Goal: Feedback & Contribution: Submit feedback/report problem

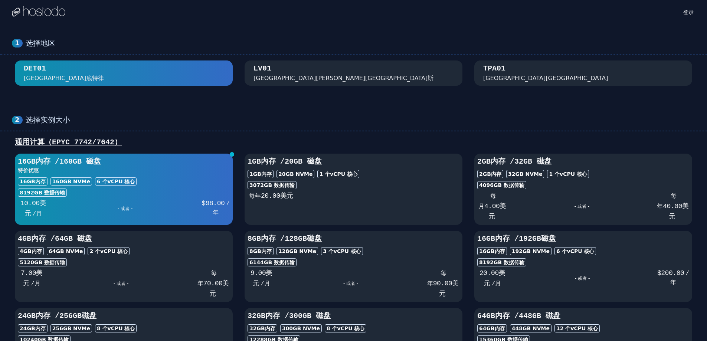
click at [413, 111] on div "2 选择实例大小 通用计算（EPYC 7742/7642） 16GB 内存 / 160 GB 磁盘 特价优惠 16GB 内存 160 GB NVMe 6 个 …" at bounding box center [353, 242] width 707 height 283
click at [156, 170] on h3 "特价优惠" at bounding box center [124, 170] width 212 height 7
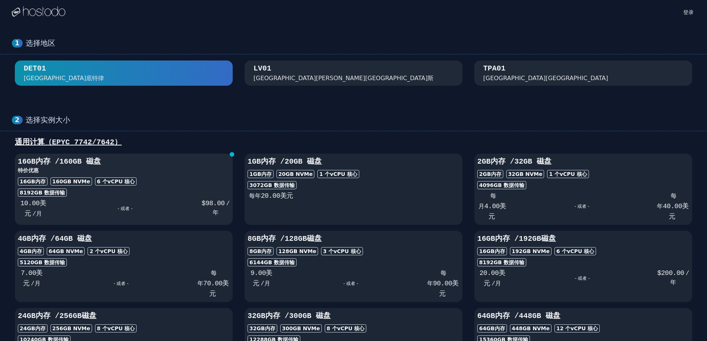
click at [156, 170] on h3 "特价优惠" at bounding box center [124, 170] width 212 height 7
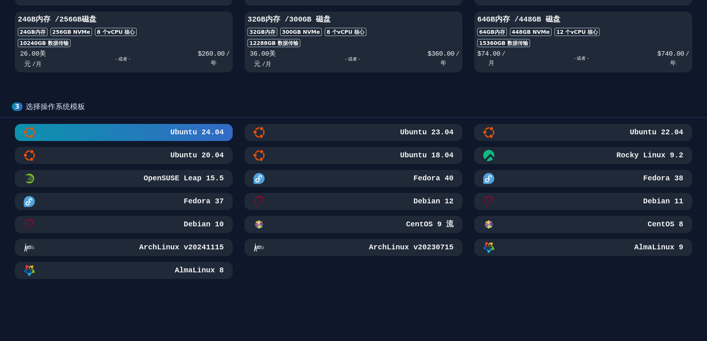
scroll to position [297, 0]
click at [431, 203] on font "Debian 12" at bounding box center [433, 201] width 40 height 9
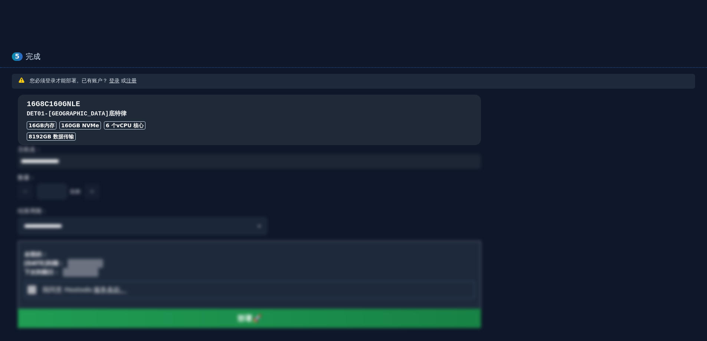
scroll to position [589, 0]
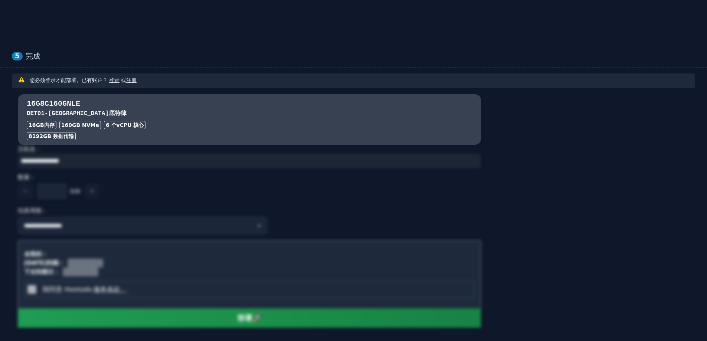
drag, startPoint x: 469, startPoint y: 68, endPoint x: 449, endPoint y: 68, distance: 19.7
click at [449, 68] on div "**********" at bounding box center [353, 207] width 707 height 341
drag, startPoint x: 463, startPoint y: 69, endPoint x: 442, endPoint y: 68, distance: 20.5
click at [442, 68] on div "**********" at bounding box center [353, 207] width 707 height 341
drag, startPoint x: 461, startPoint y: 68, endPoint x: 442, endPoint y: 69, distance: 19.7
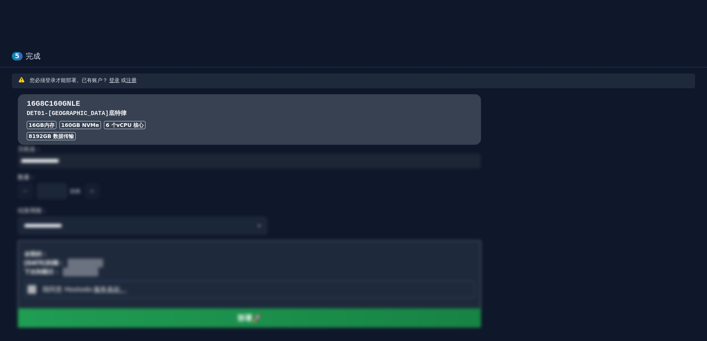
click at [442, 69] on div "**********" at bounding box center [353, 207] width 707 height 341
click at [132, 82] on font "注册" at bounding box center [131, 80] width 10 height 6
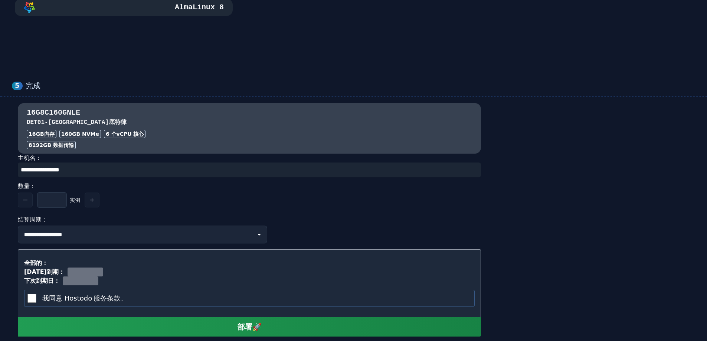
scroll to position [619, 0]
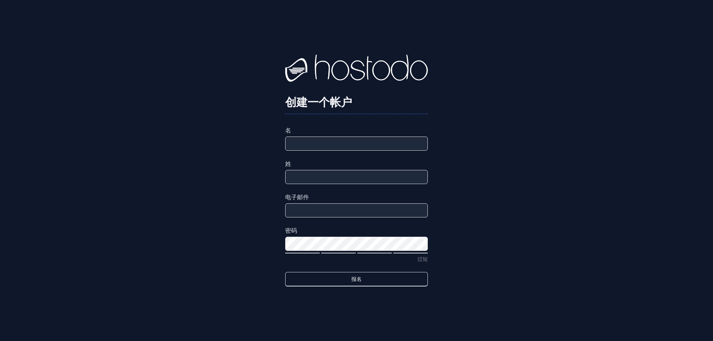
drag, startPoint x: 520, startPoint y: 97, endPoint x: 474, endPoint y: 96, distance: 45.7
click at [469, 91] on div "创建一个帐户 名 姓 电子邮件 密码 过短 报名" at bounding box center [356, 170] width 713 height 341
click at [347, 144] on input "名" at bounding box center [356, 144] width 143 height 14
type input "**"
type input "**********"
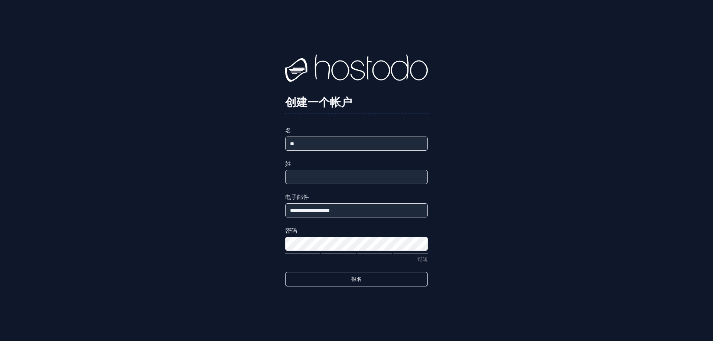
click at [317, 176] on input "姓" at bounding box center [356, 177] width 143 height 14
type input "*"
type input "**"
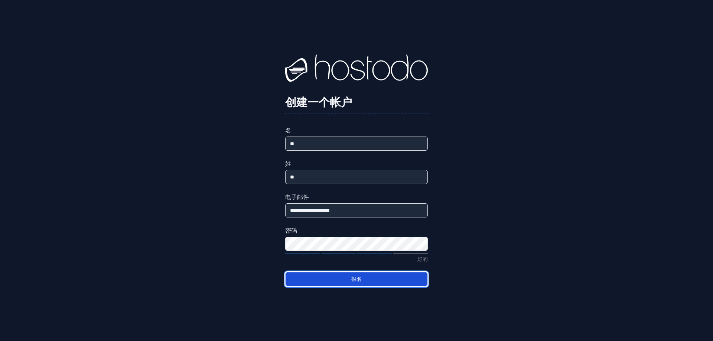
click at [360, 280] on font "报名" at bounding box center [356, 279] width 10 height 6
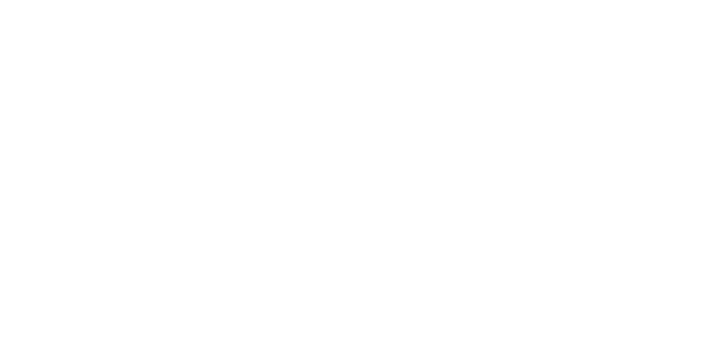
select select
select select "**"
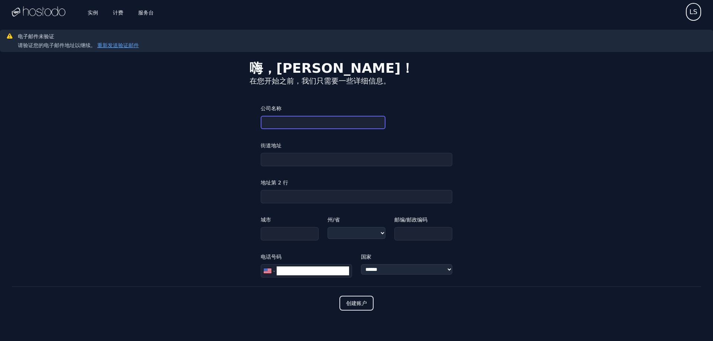
click at [276, 126] on input "公司名称" at bounding box center [323, 122] width 125 height 13
type input "******"
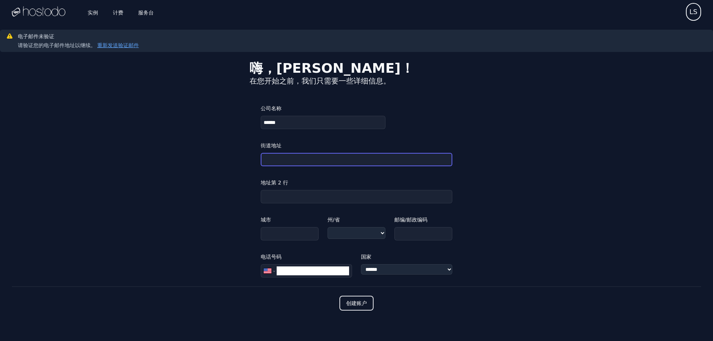
type input "**********"
type input "*********"
type input "*******"
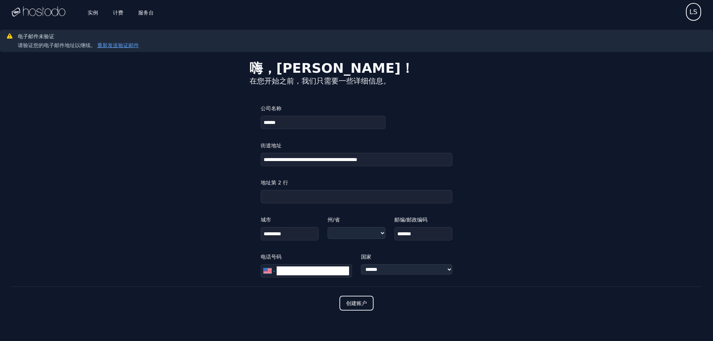
select select "**"
click at [291, 197] on input "text" at bounding box center [357, 196] width 192 height 13
click at [303, 271] on input "***" at bounding box center [313, 270] width 72 height 9
type input "**********"
click at [393, 269] on select "**********" at bounding box center [406, 269] width 91 height 10
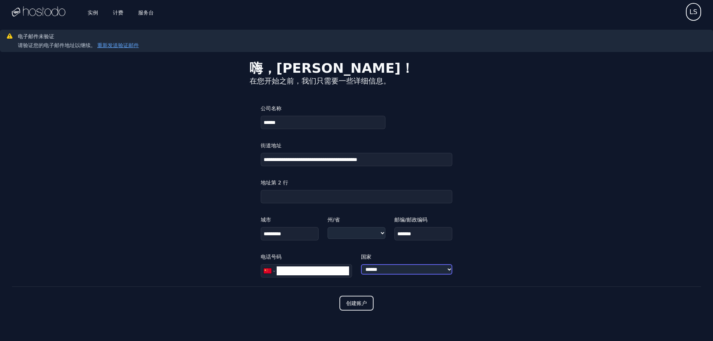
select select "**"
click at [361, 264] on select "**********" at bounding box center [406, 269] width 91 height 10
click at [359, 301] on font "创建账户" at bounding box center [356, 303] width 21 height 6
click at [355, 235] on input "text" at bounding box center [356, 233] width 58 height 13
type input "*******"
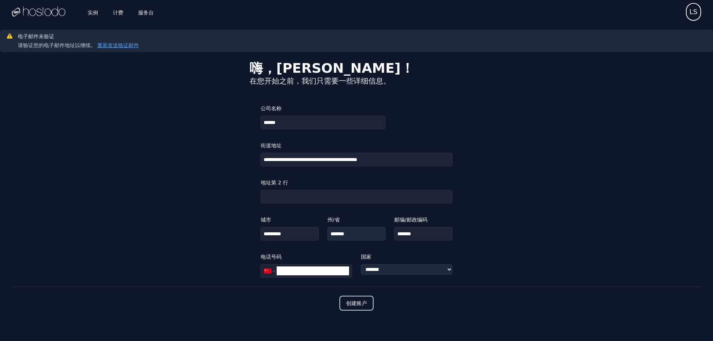
click at [360, 301] on font "创建账户" at bounding box center [356, 303] width 21 height 6
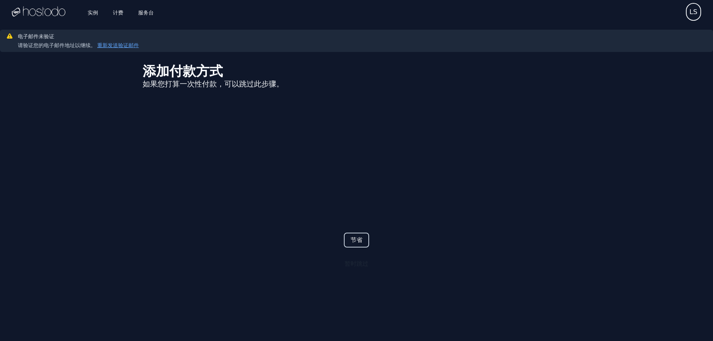
click at [354, 242] on font "节省" at bounding box center [356, 239] width 12 height 7
click at [118, 13] on font "计费" at bounding box center [118, 12] width 10 height 6
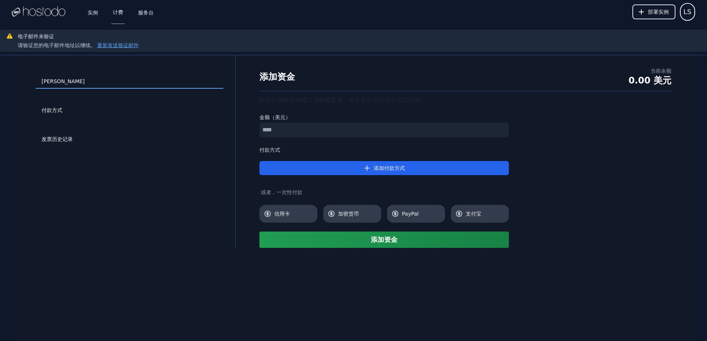
click at [36, 7] on img at bounding box center [38, 11] width 53 height 11
click at [90, 14] on font "实例" at bounding box center [93, 12] width 10 height 6
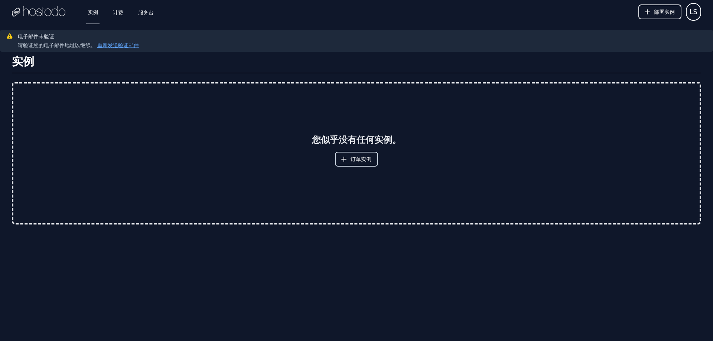
click at [363, 163] on button "订单实例" at bounding box center [356, 159] width 43 height 15
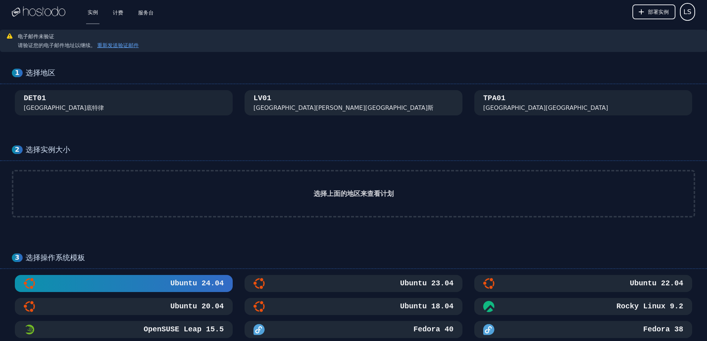
click at [324, 105] on div "LV01 内华达州拉斯维加斯" at bounding box center [354, 102] width 200 height 19
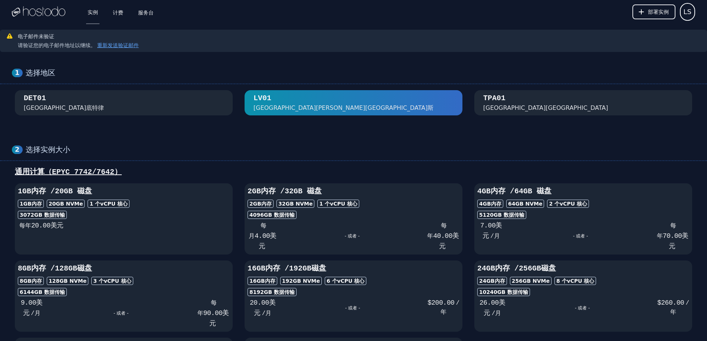
click at [170, 111] on div "DET01 密歇根州底特律" at bounding box center [124, 102] width 200 height 19
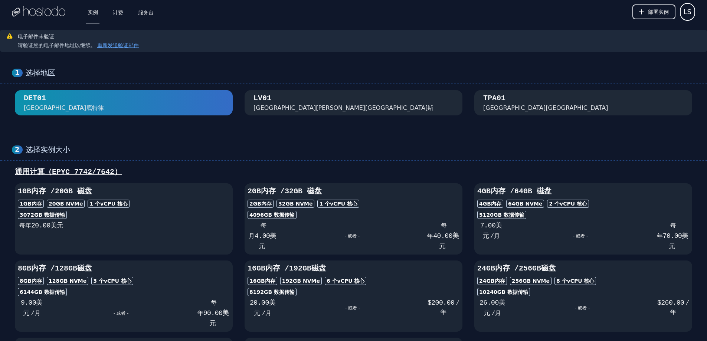
click at [152, 101] on div "DET01 密歇根州底特律" at bounding box center [124, 102] width 200 height 19
click at [283, 107] on font "[GEOGRAPHIC_DATA][PERSON_NAME][GEOGRAPHIC_DATA]斯" at bounding box center [344, 107] width 180 height 7
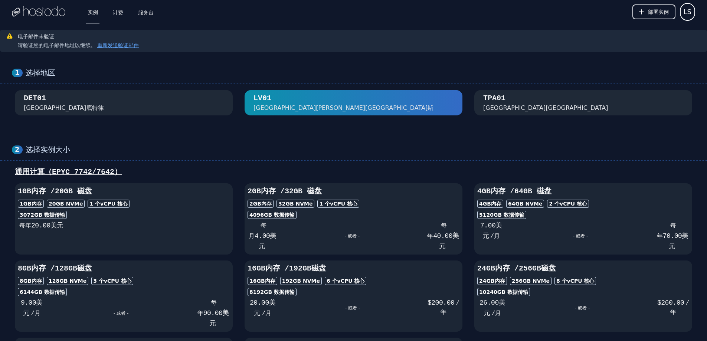
click at [179, 103] on div "DET01 密歇根州底特律" at bounding box center [124, 102] width 200 height 19
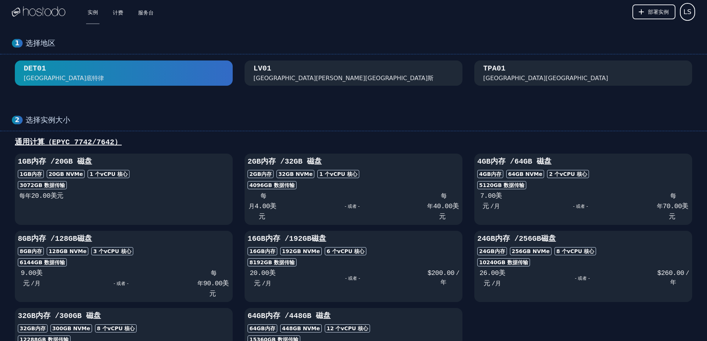
drag, startPoint x: 331, startPoint y: 117, endPoint x: 225, endPoint y: 23, distance: 142.0
click at [31, 12] on img at bounding box center [38, 11] width 53 height 11
drag, startPoint x: 240, startPoint y: 118, endPoint x: 162, endPoint y: 20, distance: 125.0
click at [92, 14] on font "实例" at bounding box center [93, 12] width 10 height 6
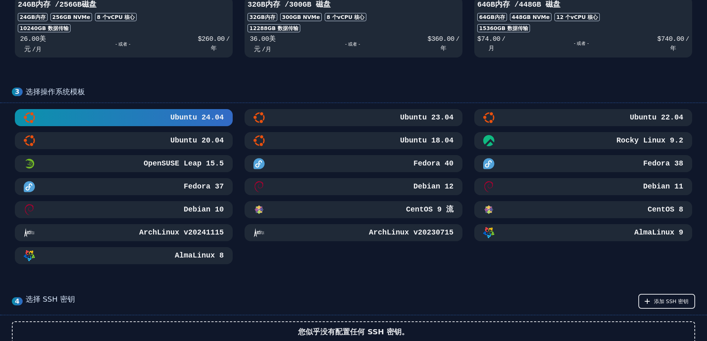
scroll to position [334, 0]
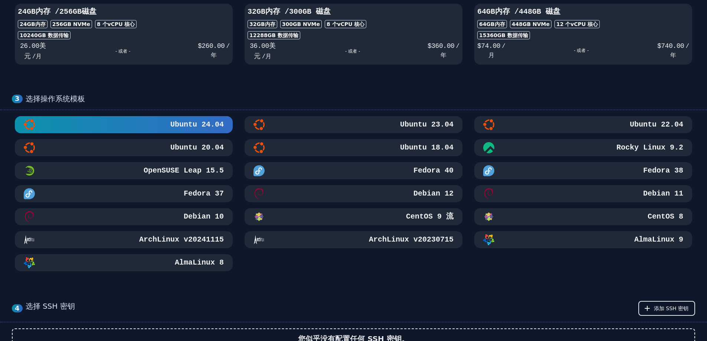
click at [337, 197] on div "Debian 12" at bounding box center [354, 193] width 200 height 11
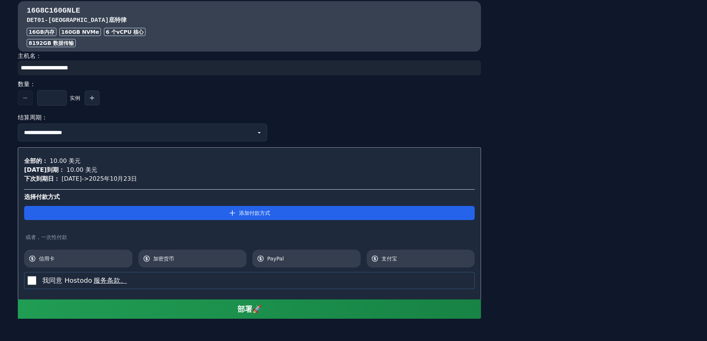
scroll to position [801, 0]
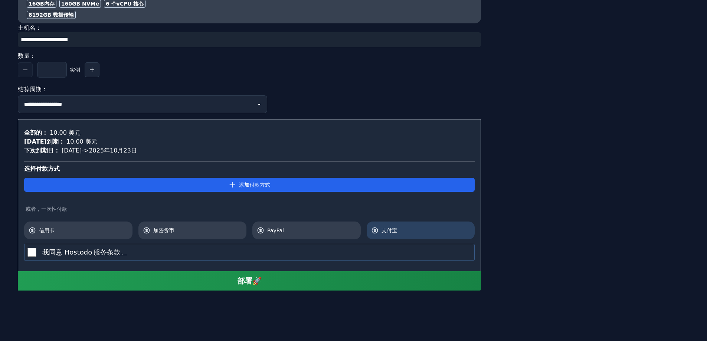
click at [400, 232] on span "支付宝" at bounding box center [426, 230] width 89 height 7
click at [274, 278] on button "部署🚀" at bounding box center [249, 280] width 463 height 19
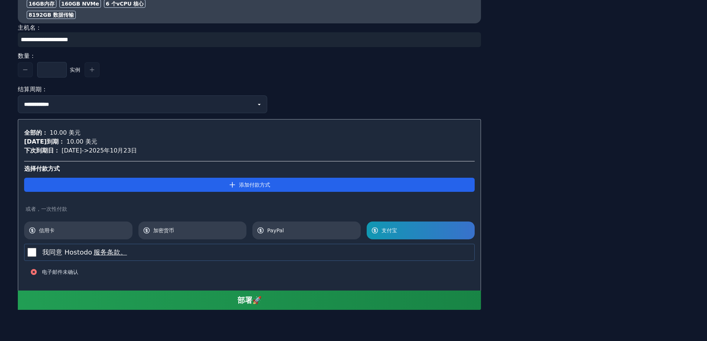
click at [260, 301] on font "部署🚀" at bounding box center [250, 300] width 24 height 9
click at [282, 300] on button "部署🚀" at bounding box center [249, 300] width 463 height 19
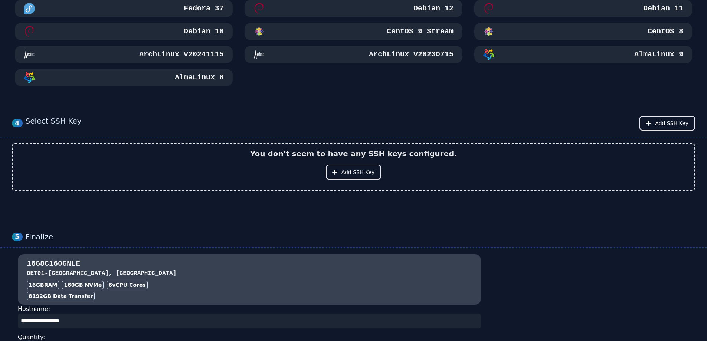
scroll to position [726, 0]
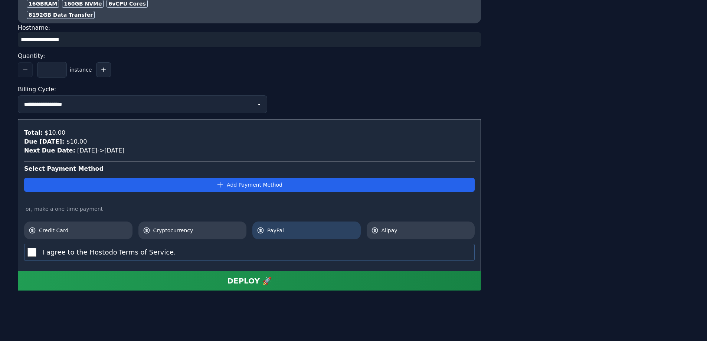
drag, startPoint x: 340, startPoint y: 98, endPoint x: 332, endPoint y: 225, distance: 127.2
click at [428, 217] on div "Add Payment Method or, make a one time payment Credit Card Cryptocurrency PayPa…" at bounding box center [249, 206] width 451 height 66
click at [420, 225] on link "Alipay" at bounding box center [421, 231] width 108 height 18
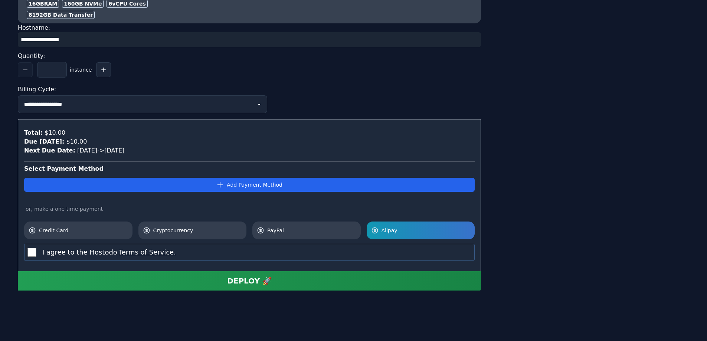
click at [292, 285] on button "DEPLOY 🚀" at bounding box center [249, 280] width 463 height 19
click at [263, 277] on div "DEPLOY 🚀" at bounding box center [249, 281] width 45 height 10
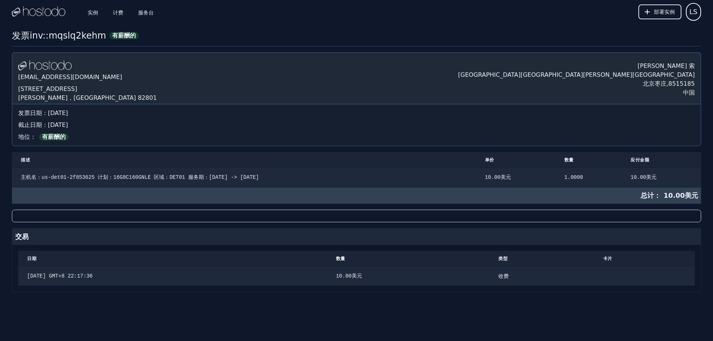
click at [352, 92] on div "[DOMAIN_NAME] [EMAIL_ADDRESS][DOMAIN_NAME] [STREET_ADDRESS]，N 室 谢里登，[GEOGRAPHIC…" at bounding box center [356, 78] width 689 height 52
click at [93, 10] on font "实例" at bounding box center [93, 12] width 10 height 6
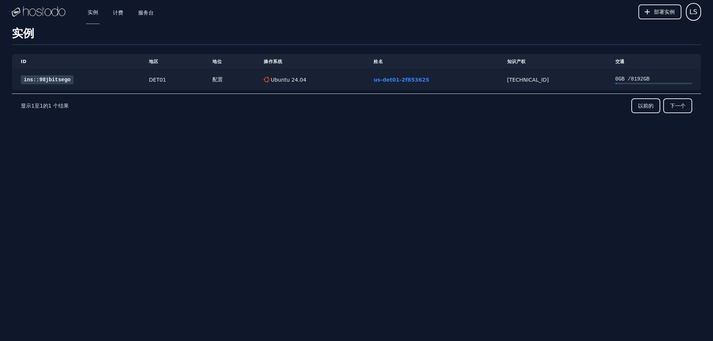
click at [41, 81] on font "ins::98jbitsego" at bounding box center [47, 80] width 47 height 6
click at [46, 81] on font "ins::98jbitsego" at bounding box center [47, 80] width 47 height 6
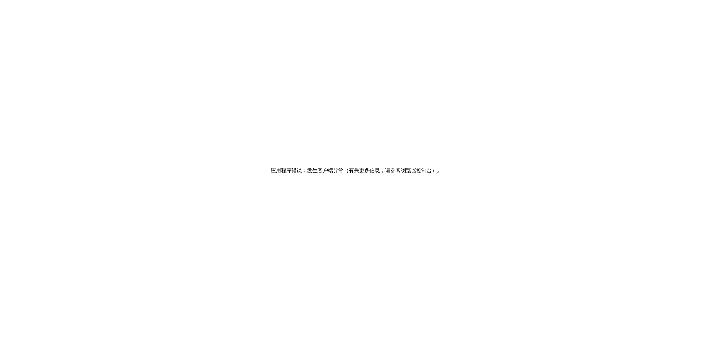
drag, startPoint x: 48, startPoint y: 87, endPoint x: 95, endPoint y: 80, distance: 47.2
click at [48, 87] on div "应用程序错误：发生客户端异常（有关更多信息，请参阅浏览器控制台） 。" at bounding box center [356, 170] width 713 height 341
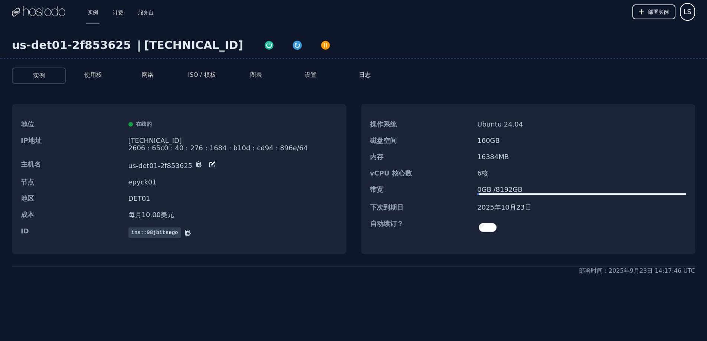
click at [310, 76] on font "设置" at bounding box center [311, 74] width 12 height 7
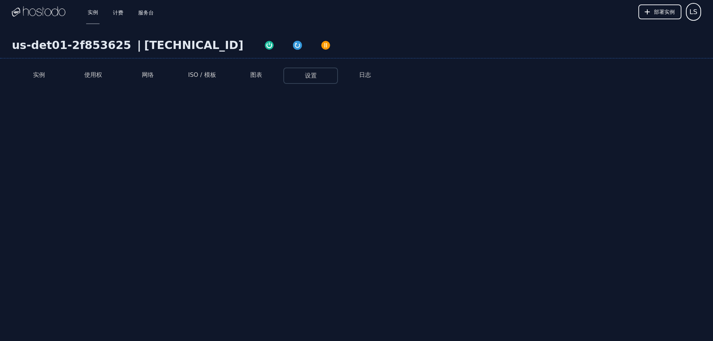
select select "***"
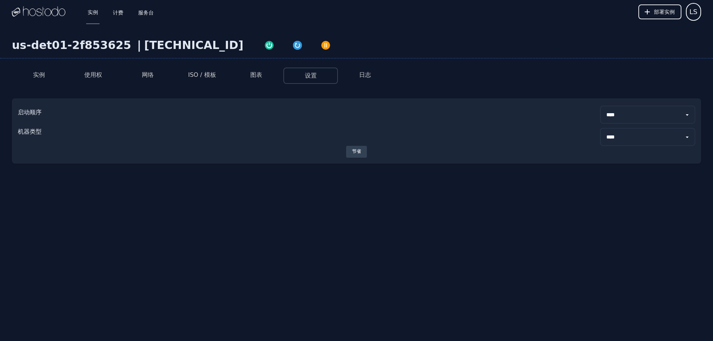
click at [107, 72] on li "使用权" at bounding box center [93, 76] width 54 height 16
click at [99, 73] on font "使用权" at bounding box center [93, 74] width 18 height 7
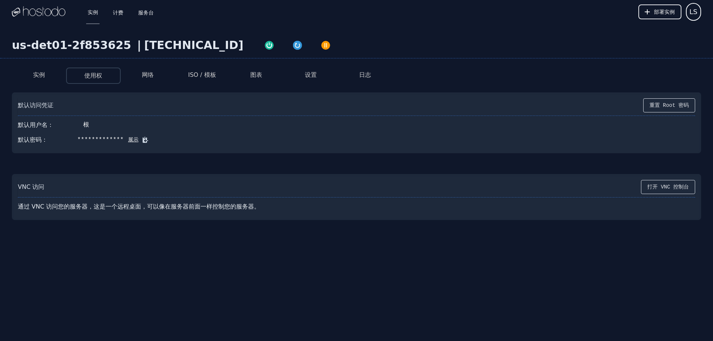
click at [129, 137] on font "展示" at bounding box center [133, 140] width 10 height 6
click at [101, 140] on font "/-],R/oY,dxATO$t" at bounding box center [105, 140] width 57 height 7
drag, startPoint x: 37, startPoint y: 75, endPoint x: 144, endPoint y: 48, distance: 110.5
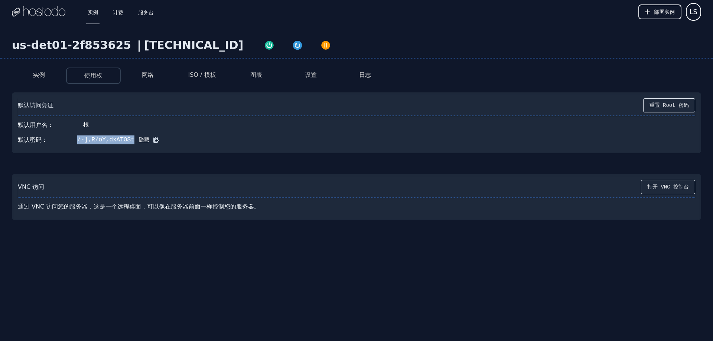
click at [141, 48] on div "us-det01-2f853625 | 66.187.7.92 实例 使用权 网络 ISO / 模板 图表 设置 日志 默认访问凭证 重置 Root 密码 默…" at bounding box center [356, 159] width 713 height 271
click at [169, 46] on font "66.187.7.92" at bounding box center [193, 45] width 99 height 13
click at [169, 46] on font "[TECHNICAL_ID]" at bounding box center [193, 45] width 99 height 13
copy font "[TECHNICAL_ID]"
click at [39, 75] on font "实例" at bounding box center [39, 74] width 12 height 7
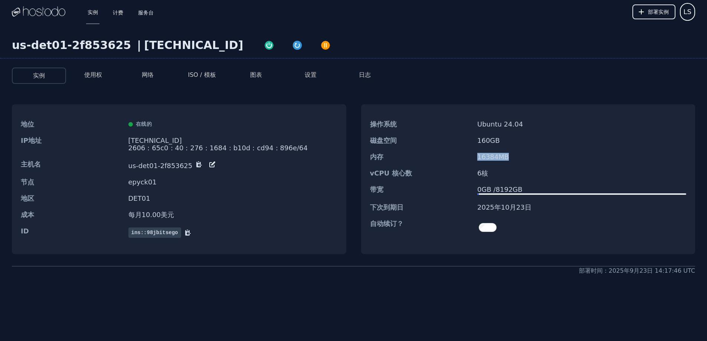
drag, startPoint x: 469, startPoint y: 156, endPoint x: 516, endPoint y: 155, distance: 46.8
click at [516, 155] on div "内存 16384 MB" at bounding box center [528, 157] width 334 height 16
click at [516, 141] on dd "160 GB" at bounding box center [581, 140] width 209 height 7
click at [87, 12] on link "实例" at bounding box center [92, 12] width 13 height 24
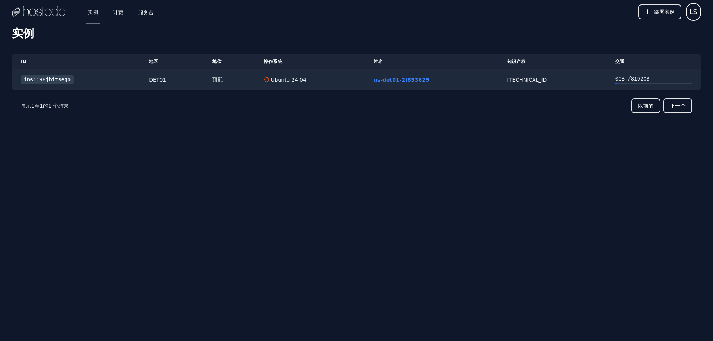
drag, startPoint x: 472, startPoint y: 113, endPoint x: 444, endPoint y: 107, distance: 28.5
click at [418, 109] on div "以前的 下一个" at bounding box center [380, 105] width 623 height 15
drag, startPoint x: 518, startPoint y: 100, endPoint x: 455, endPoint y: 104, distance: 62.5
click at [455, 104] on div "以前的 下一个" at bounding box center [380, 105] width 623 height 15
click at [142, 9] on font "服务台" at bounding box center [146, 12] width 16 height 6
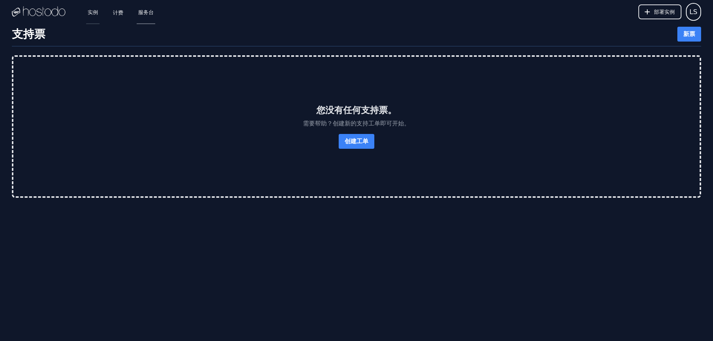
click at [91, 13] on font "实例" at bounding box center [93, 12] width 10 height 6
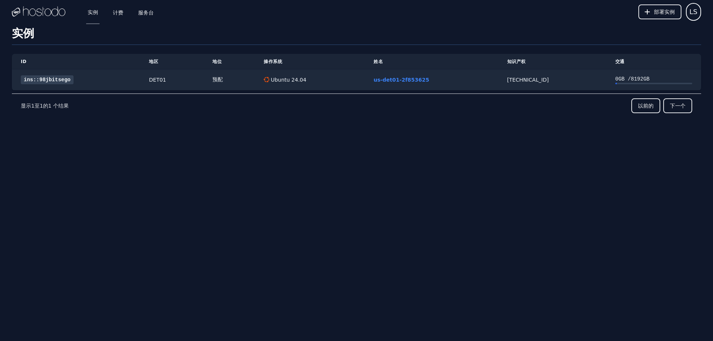
click at [19, 174] on div "实例 计费 服务台 部署实例 LS 实例 SSH 密钥 计费 服务台 LS operokokokk@gmail.com 登出 设置 订单实例 实例 ID 地区…" at bounding box center [356, 170] width 713 height 341
click at [38, 75] on link "ins::98jbitsego" at bounding box center [47, 79] width 53 height 9
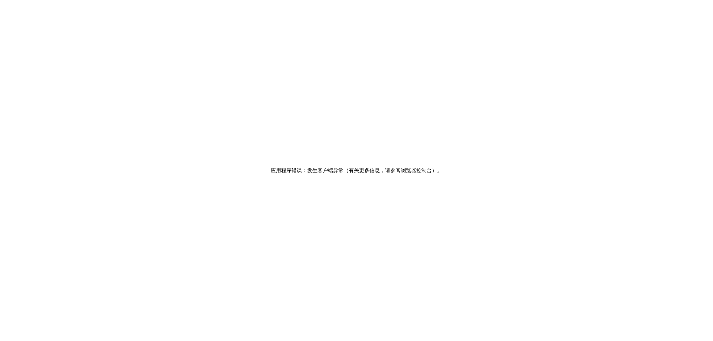
drag, startPoint x: 590, startPoint y: 174, endPoint x: 544, endPoint y: 152, distance: 50.6
click at [590, 174] on div "应用程序错误：发生客户端异常（有关更多信息，请参阅浏览器控制台） 。" at bounding box center [356, 170] width 713 height 341
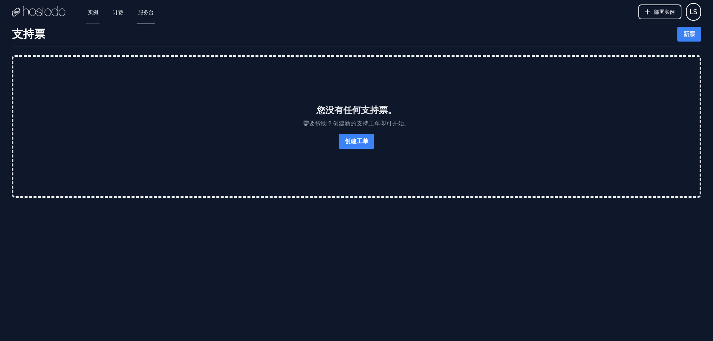
click at [91, 12] on font "实例" at bounding box center [93, 12] width 10 height 6
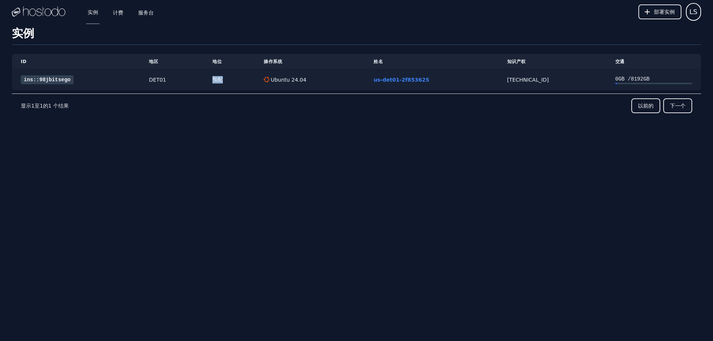
drag, startPoint x: 214, startPoint y: 78, endPoint x: 227, endPoint y: 78, distance: 13.0
click at [227, 78] on div "预配" at bounding box center [228, 79] width 33 height 7
click at [230, 88] on td "预配" at bounding box center [228, 79] width 51 height 21
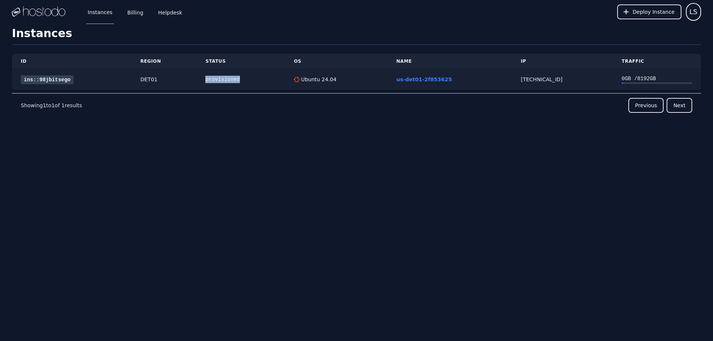
drag, startPoint x: 250, startPoint y: 76, endPoint x: 202, endPoint y: 80, distance: 48.4
click at [202, 80] on td "provisioned" at bounding box center [240, 79] width 88 height 21
copy div "provisioned"
click at [365, 144] on div "ID Region Status OS Name IP Traffic ins::98jbitsego DET01 provisioned Ubuntu 24…" at bounding box center [356, 99] width 689 height 108
click at [36, 80] on link "ins::98jbitsego" at bounding box center [47, 79] width 53 height 9
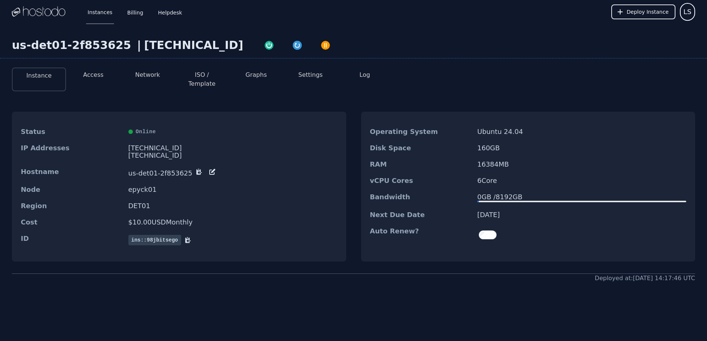
click at [0, 101] on div "Instance Access Network ISO / Template Graphs Settings Log Status Online IP Add…" at bounding box center [353, 172] width 707 height 221
click at [85, 75] on button "Access" at bounding box center [93, 75] width 20 height 9
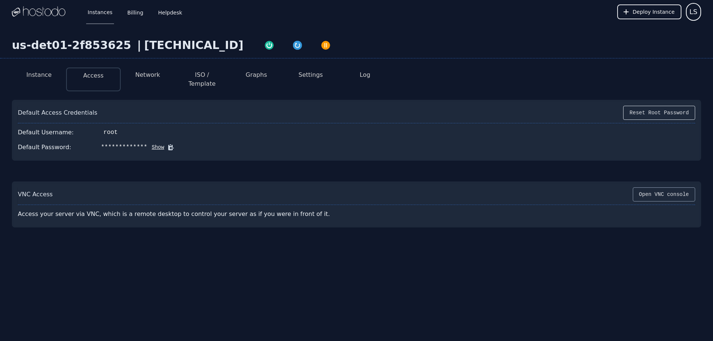
click at [661, 187] on button "Open VNC console" at bounding box center [663, 194] width 62 height 14
click at [167, 144] on icon at bounding box center [170, 147] width 7 height 7
click at [330, 126] on div "Default Username: root" at bounding box center [356, 132] width 677 height 15
click at [292, 44] on img "button" at bounding box center [297, 45] width 10 height 10
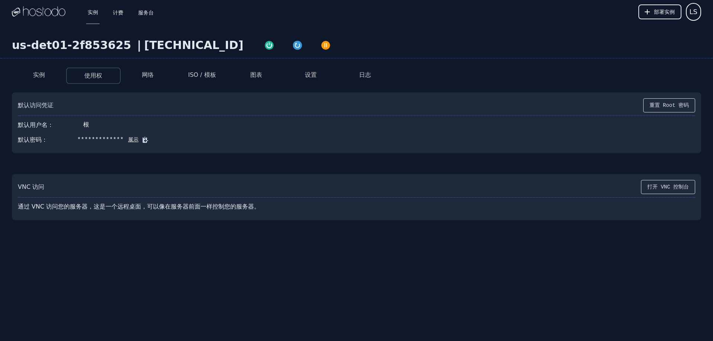
click at [39, 74] on font "实例" at bounding box center [39, 74] width 12 height 7
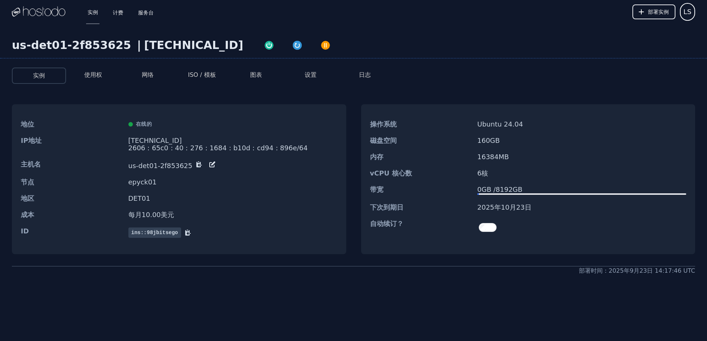
click at [199, 76] on font "ISO / 模板" at bounding box center [202, 74] width 28 height 7
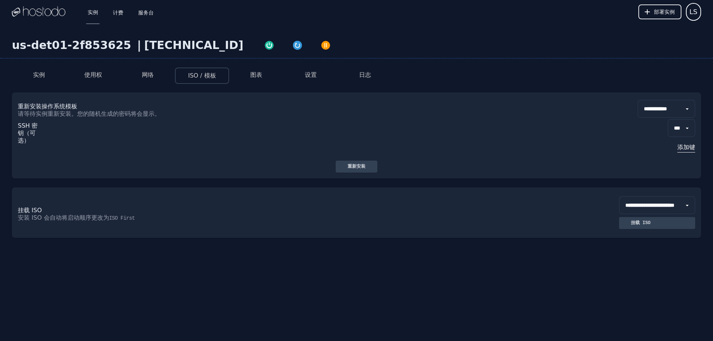
click at [675, 127] on select "***" at bounding box center [680, 128] width 27 height 18
click at [686, 147] on font "添加键" at bounding box center [686, 147] width 18 height 7
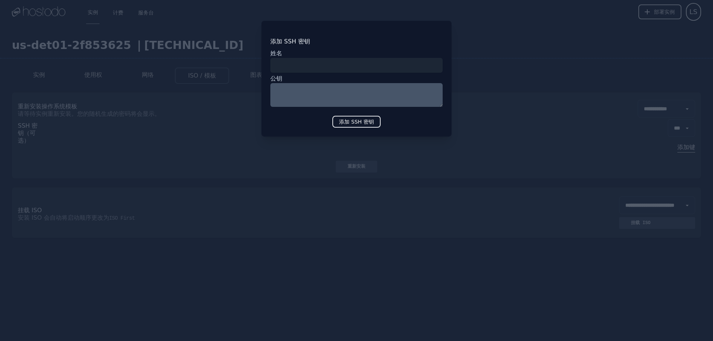
click at [524, 143] on div at bounding box center [356, 170] width 713 height 341
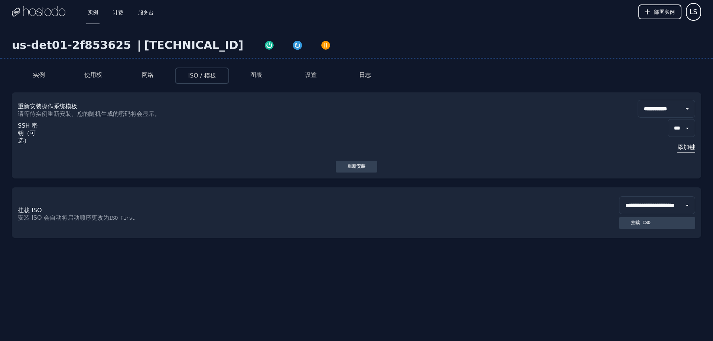
click at [340, 167] on button "重新安装" at bounding box center [357, 167] width 42 height 12
click at [635, 206] on select "**********" at bounding box center [662, 205] width 65 height 18
select select "**"
click at [630, 196] on select "**********" at bounding box center [662, 205] width 65 height 18
click at [636, 222] on div "挂载 ISO" at bounding box center [652, 223] width 32 height 6
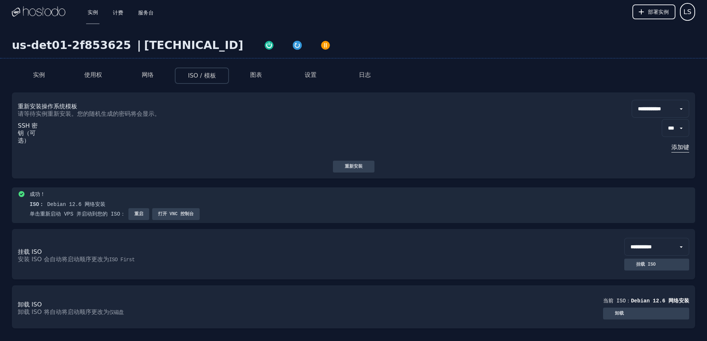
click at [135, 214] on font "重启" at bounding box center [138, 214] width 9 height 5
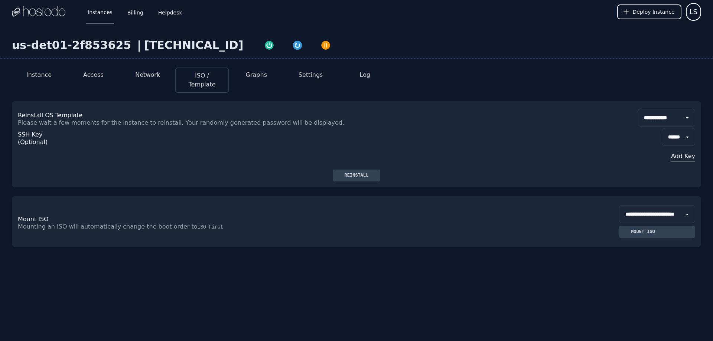
click at [647, 119] on select "**********" at bounding box center [666, 118] width 58 height 18
select select "**"
click at [637, 109] on select "**********" at bounding box center [666, 118] width 58 height 18
click at [357, 177] on div "Reinstall" at bounding box center [357, 176] width 36 height 6
click at [38, 78] on button "Instance" at bounding box center [38, 75] width 25 height 9
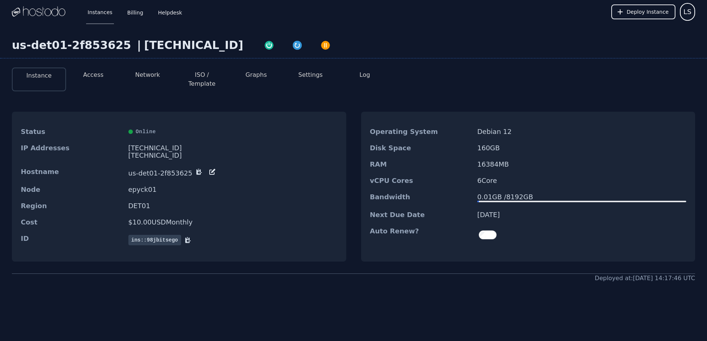
drag, startPoint x: 490, startPoint y: 63, endPoint x: 481, endPoint y: 60, distance: 10.1
drag, startPoint x: 481, startPoint y: 60, endPoint x: 462, endPoint y: 62, distance: 19.1
click at [462, 62] on div "Instance Access Network ISO / Template Graphs Settings Log" at bounding box center [353, 76] width 683 height 29
drag, startPoint x: 473, startPoint y: 61, endPoint x: 460, endPoint y: 60, distance: 13.0
click at [460, 60] on div "us-det01-2f853625 | 66.187.7.92 Instance Access Network ISO / Template Graphs S…" at bounding box center [353, 190] width 707 height 333
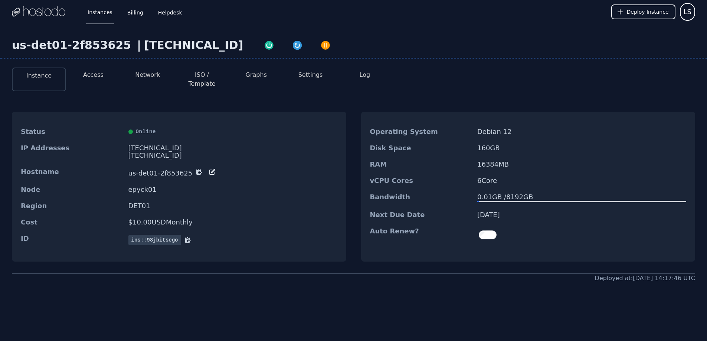
click at [99, 76] on button "Access" at bounding box center [93, 75] width 20 height 9
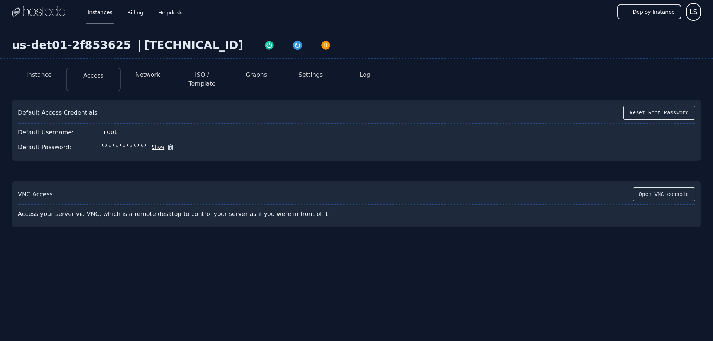
click at [150, 144] on button "Show" at bounding box center [155, 147] width 17 height 7
click at [178, 144] on icon at bounding box center [181, 147] width 7 height 7
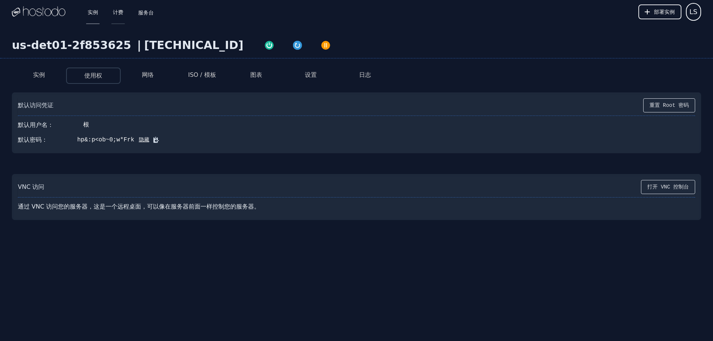
click at [119, 13] on font "计费" at bounding box center [118, 12] width 10 height 6
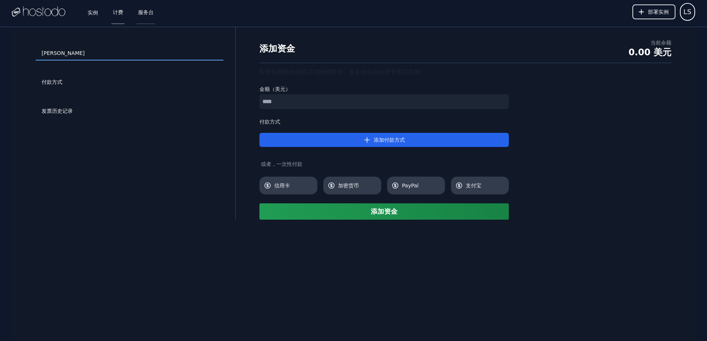
click at [147, 13] on font "服务台" at bounding box center [146, 12] width 16 height 6
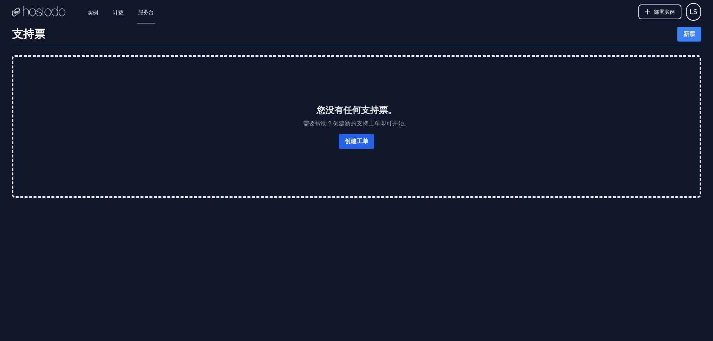
click at [360, 141] on font "创建工单" at bounding box center [356, 141] width 24 height 7
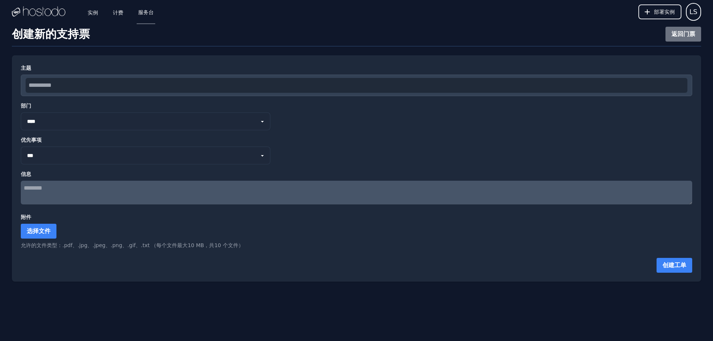
click at [90, 120] on select "**********" at bounding box center [145, 121] width 249 height 18
click at [367, 130] on div "**********" at bounding box center [356, 116] width 671 height 28
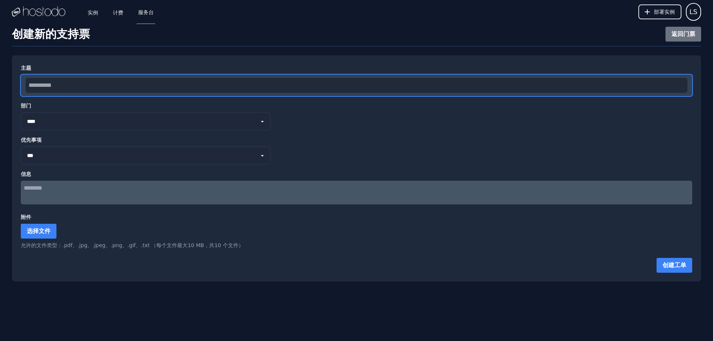
click at [101, 85] on input "text" at bounding box center [356, 85] width 661 height 15
click at [120, 87] on input "text" at bounding box center [356, 85] width 661 height 15
paste input "**********"
type input "**********"
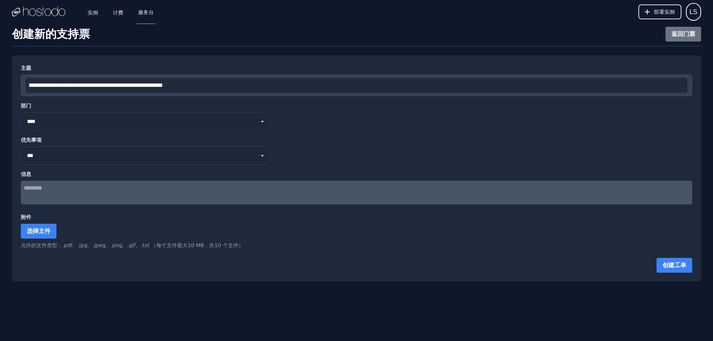
click at [62, 157] on select "** *** ** ***" at bounding box center [145, 156] width 249 height 18
select select "****"
click at [21, 147] on select "** *** ** ***" at bounding box center [145, 156] width 249 height 18
click at [86, 189] on textarea at bounding box center [356, 193] width 671 height 24
paste textarea "**********"
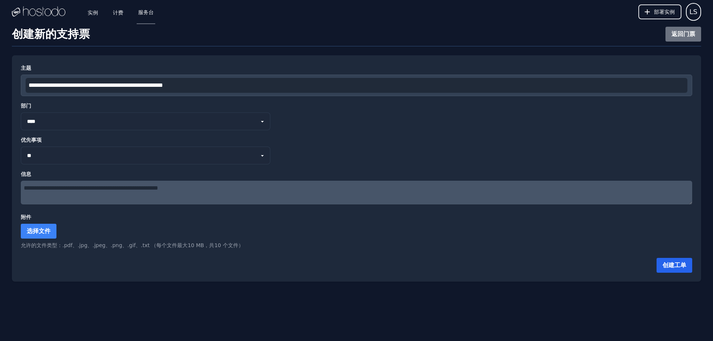
type textarea "**********"
click at [671, 265] on font "创建工单" at bounding box center [674, 265] width 24 height 7
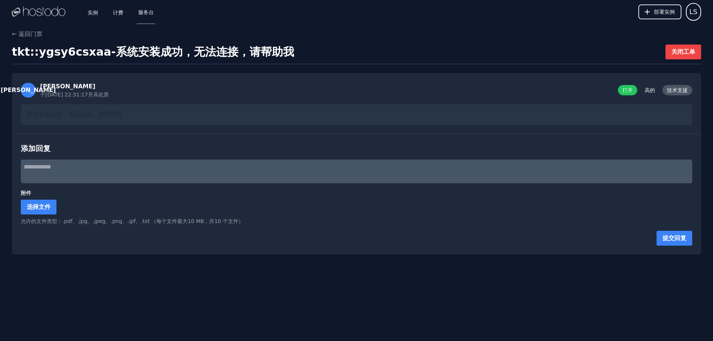
drag, startPoint x: 417, startPoint y: 78, endPoint x: 357, endPoint y: 69, distance: 60.4
click at [357, 69] on div "← 返回门票 tkt::ygsy6csxaa - 系统安装成功，无法连接，请帮助我 关闭工单 李 李索 于2025/9/23 22:31:17 开具此票 打开…" at bounding box center [356, 142] width 713 height 225
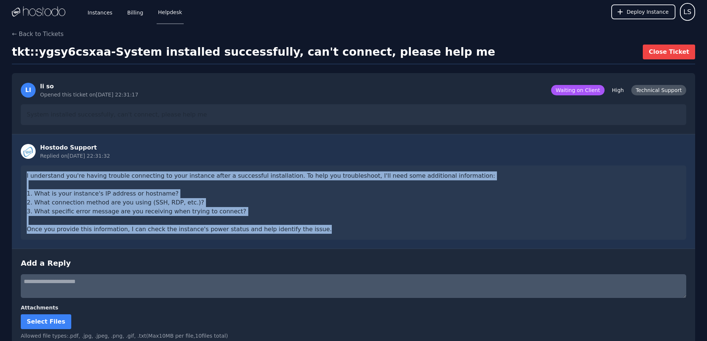
drag, startPoint x: 285, startPoint y: 229, endPoint x: 25, endPoint y: 171, distance: 267.0
click at [25, 171] on div "I understand you're having trouble connecting to your instance after a successf…" at bounding box center [354, 203] width 666 height 74
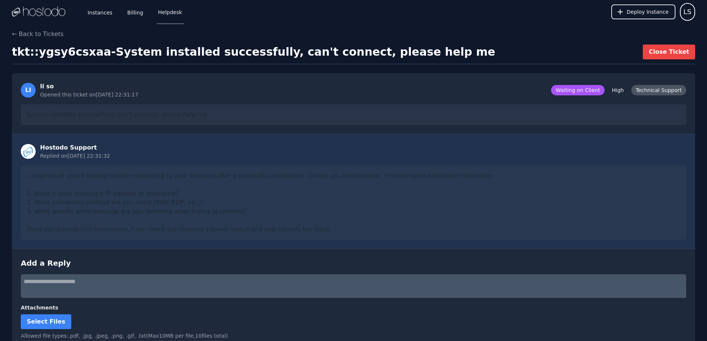
drag, startPoint x: 284, startPoint y: 164, endPoint x: 391, endPoint y: 93, distance: 128.0
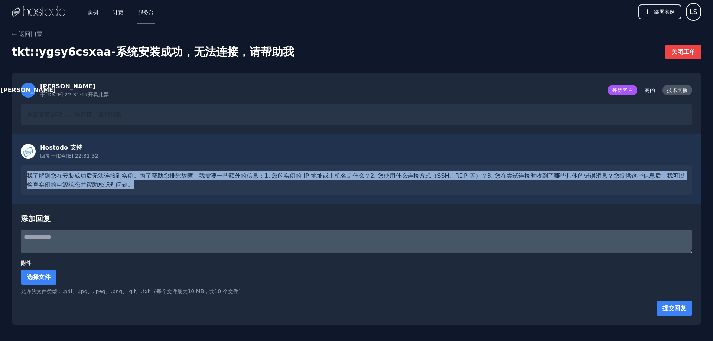
drag, startPoint x: 143, startPoint y: 190, endPoint x: 0, endPoint y: 175, distance: 143.3
click at [0, 175] on div "← 返回门票 tkt::ygsy6csxaa - 系统安装成功，无法连接，请帮助我 关闭工单 [PERSON_NAME] 于[DATE] 22:31:17 开…" at bounding box center [356, 177] width 713 height 295
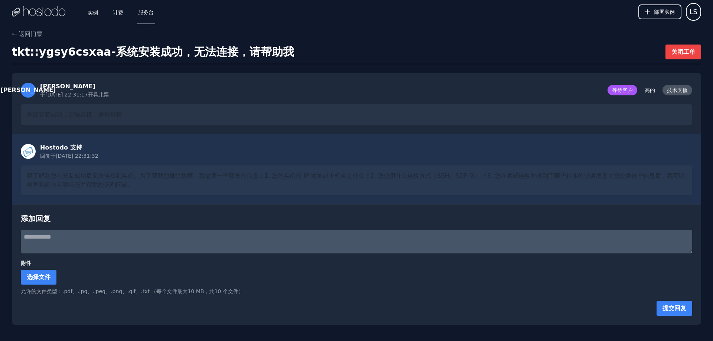
click at [88, 244] on textarea at bounding box center [356, 242] width 671 height 24
paste textarea "**********"
click at [112, 233] on textarea "**********" at bounding box center [356, 242] width 671 height 24
paste textarea "**********"
type textarea "**********"
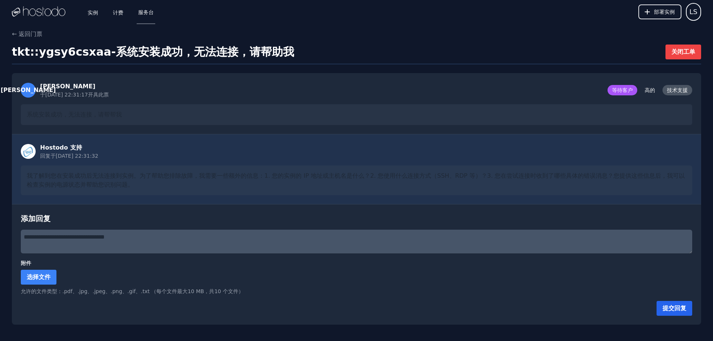
click at [670, 305] on font "提交回复" at bounding box center [674, 308] width 24 height 7
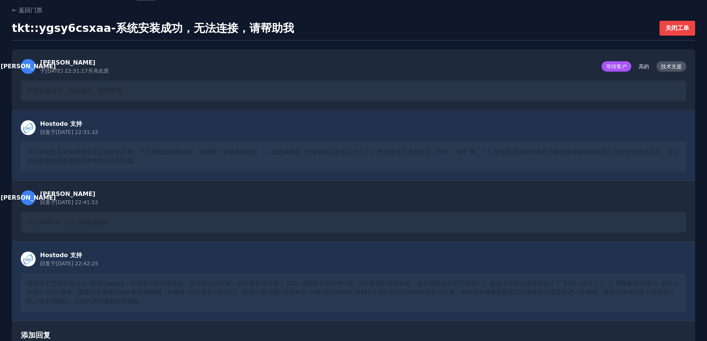
scroll to position [37, 0]
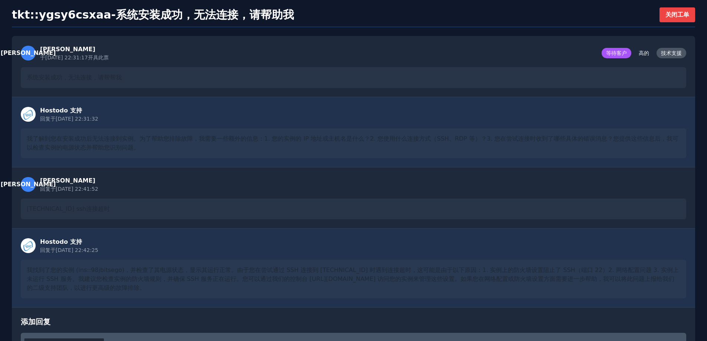
drag, startPoint x: 154, startPoint y: 290, endPoint x: 22, endPoint y: 264, distance: 133.9
click at [22, 264] on div "我找到了您的实例 (ins::98jbitsego)，并检查了其电源状态，显示其运行正常。由于您在尝试通过 SSH 连接到 [TECHNICAL_ID] 时遇…" at bounding box center [354, 279] width 666 height 39
click at [501, 288] on div "我找到了您的实例 (ins::98jbitsego)，并检查了其电源状态，显示其运行正常。由于您在尝试通过 SSH 连接到 [TECHNICAL_ID] 时遇…" at bounding box center [354, 279] width 666 height 39
click at [500, 288] on div "我找到了您的实例 (ins::98jbitsego)，并检查了其电源状态，显示其运行正常。由于您在尝试通过 SSH 连接到 [TECHNICAL_ID] 时遇…" at bounding box center [354, 279] width 666 height 39
drag, startPoint x: 575, startPoint y: 281, endPoint x: 683, endPoint y: 291, distance: 108.5
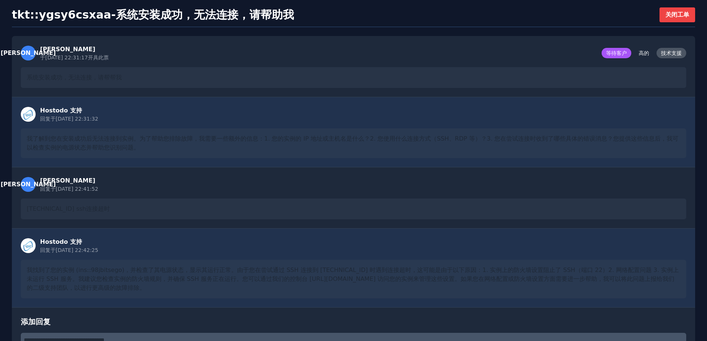
click at [683, 291] on div "我找到了您的实例 (ins::98jbitsego)，并检查了其电源状态，显示其运行正常。由于您在尝试通过 SSH 连接到 [TECHNICAL_ID] 时遇…" at bounding box center [354, 279] width 666 height 39
click at [289, 245] on div "Hostodo 支持 回复于 2025/9/23 22:42:25" at bounding box center [354, 246] width 666 height 16
click at [104, 285] on font "我找到了您的实例 (ins::98jbitsego)，并检查了其电源状态，显示其运行正常。由于您在尝试通过 SSH 连接到 66.187.7.92 时遇到连接…" at bounding box center [353, 278] width 652 height 25
click at [115, 108] on div "Hostodo 支持 回复于 2025/9/23 22:31:32" at bounding box center [354, 114] width 666 height 16
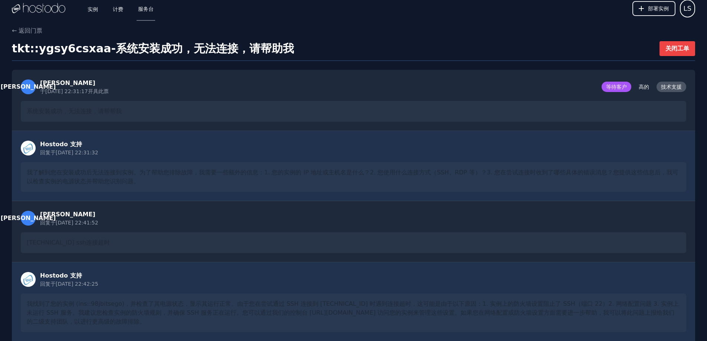
scroll to position [0, 0]
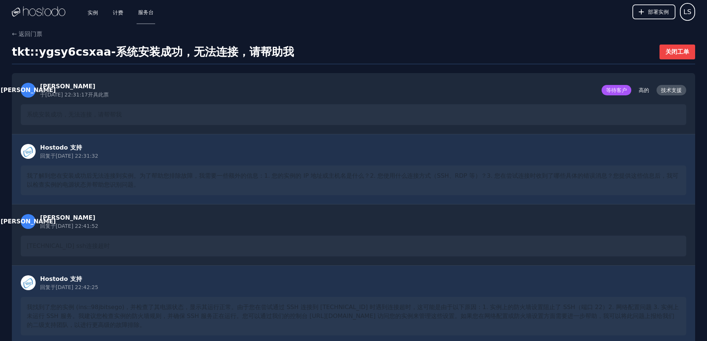
drag, startPoint x: 261, startPoint y: 108, endPoint x: 289, endPoint y: 22, distance: 89.9
click at [92, 10] on font "实例" at bounding box center [93, 12] width 10 height 6
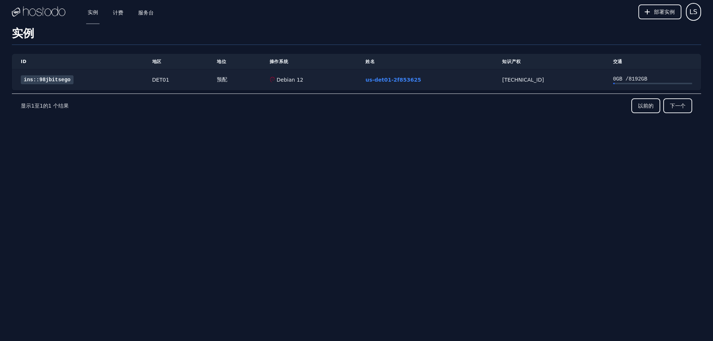
click at [36, 79] on font "ins::98jbitsego" at bounding box center [47, 80] width 47 height 6
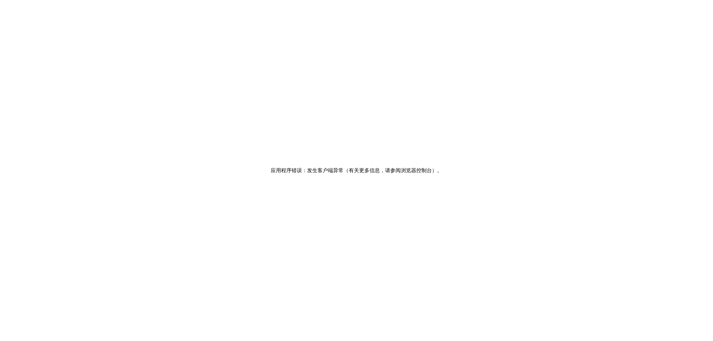
click at [597, 194] on div "应用程序错误：发生客户端异常（有关更多信息，请参阅浏览器控制台） 。" at bounding box center [356, 170] width 713 height 341
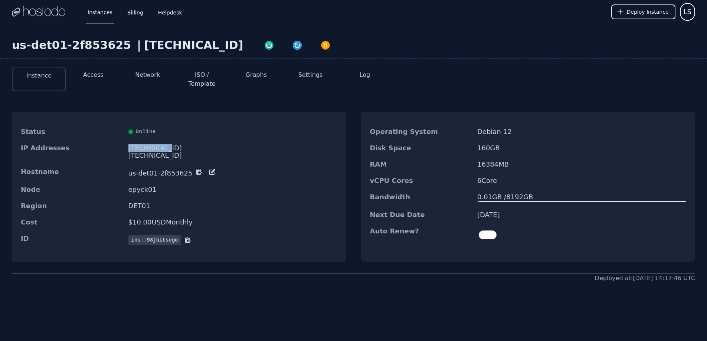
click at [160, 144] on div "66.187.7.92" at bounding box center [232, 147] width 209 height 7
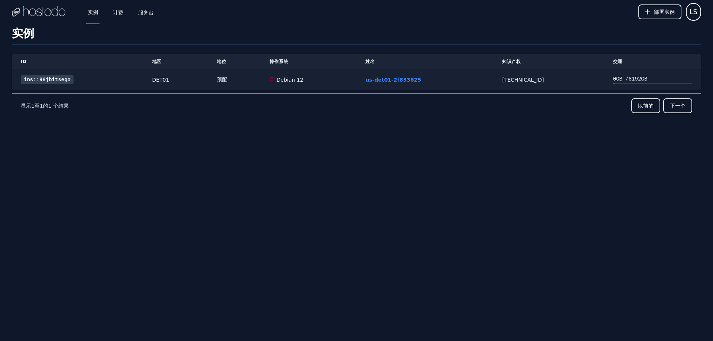
click at [51, 81] on font "ins::98jbitsego" at bounding box center [47, 80] width 47 height 6
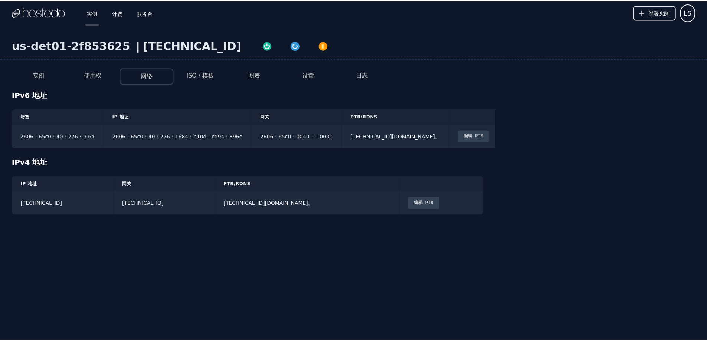
scroll to position [0, 4]
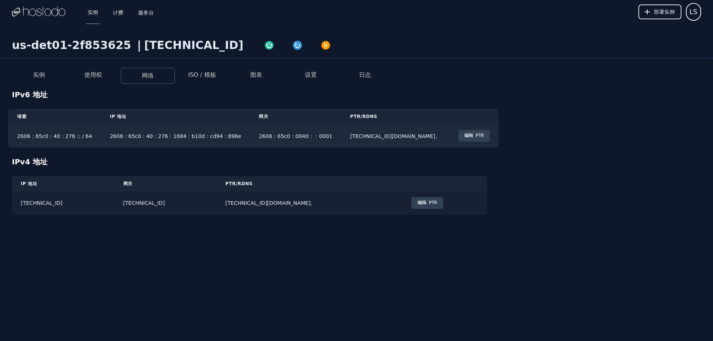
click at [417, 206] on font "编辑 PTR" at bounding box center [427, 202] width 20 height 5
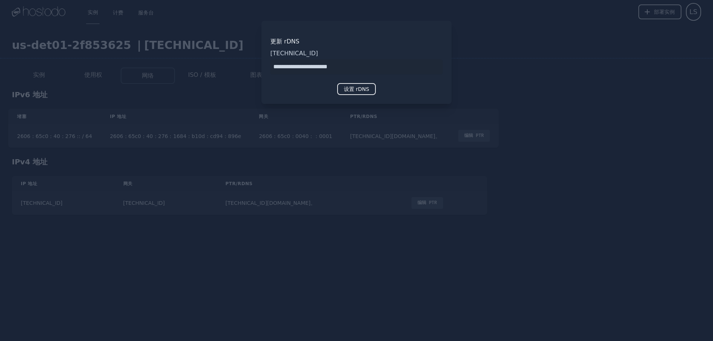
click at [527, 81] on div at bounding box center [356, 170] width 713 height 341
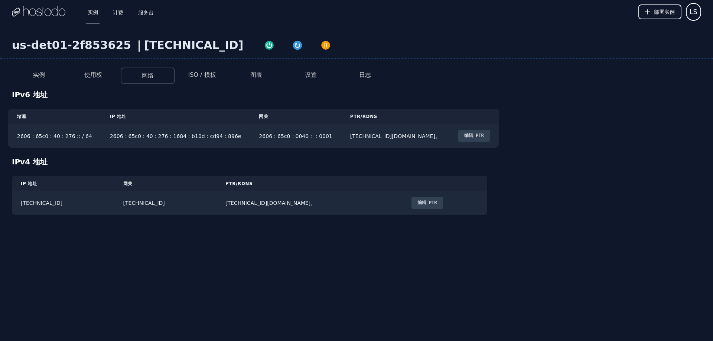
click at [91, 74] on font "使用权" at bounding box center [93, 74] width 18 height 7
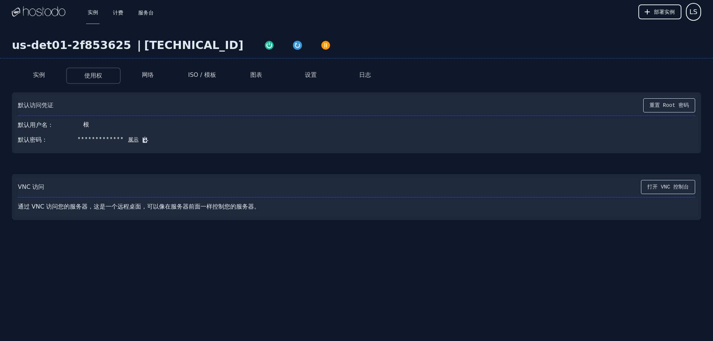
click at [37, 73] on font "实例" at bounding box center [39, 74] width 12 height 7
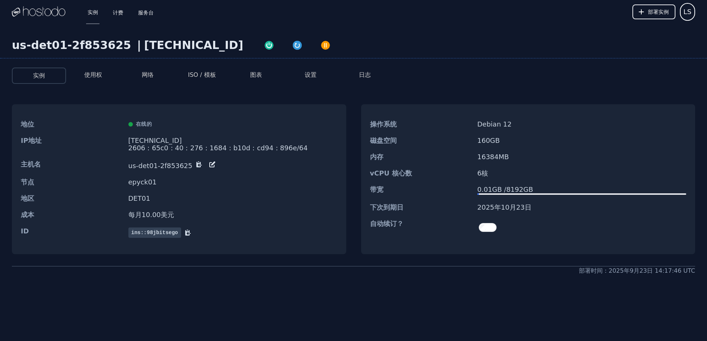
click at [315, 76] on font "设置" at bounding box center [311, 74] width 12 height 7
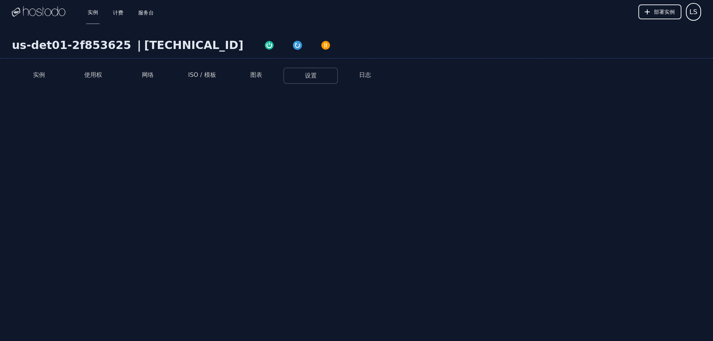
select select "***"
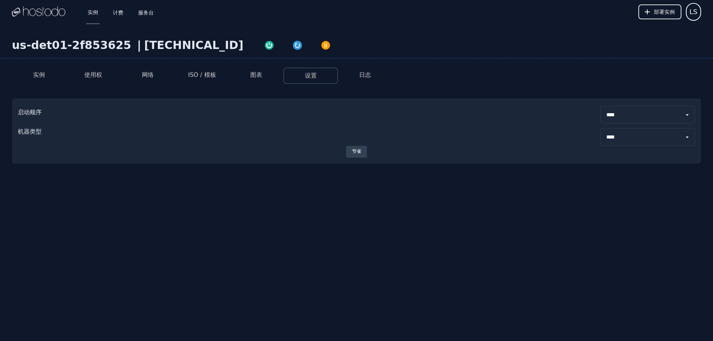
click at [250, 75] on li "图表" at bounding box center [256, 76] width 54 height 16
click at [255, 75] on font "图表" at bounding box center [256, 74] width 12 height 7
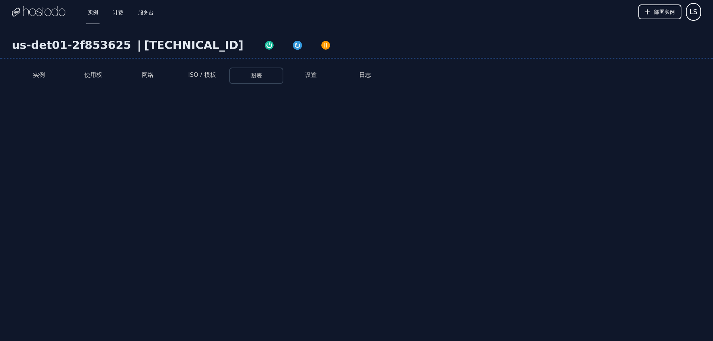
select select "***"
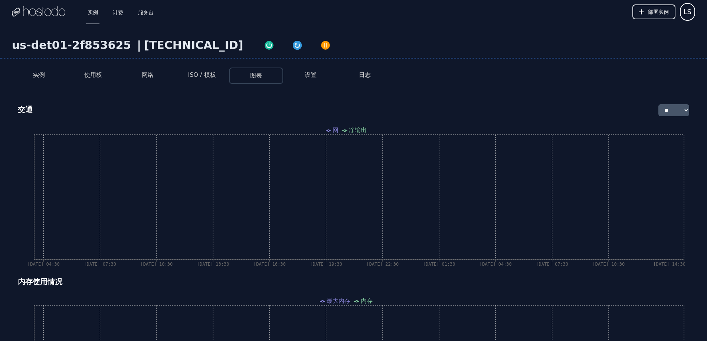
drag, startPoint x: 358, startPoint y: 222, endPoint x: 270, endPoint y: 97, distance: 152.9
click at [199, 72] on font "ISO / 模板" at bounding box center [202, 74] width 28 height 7
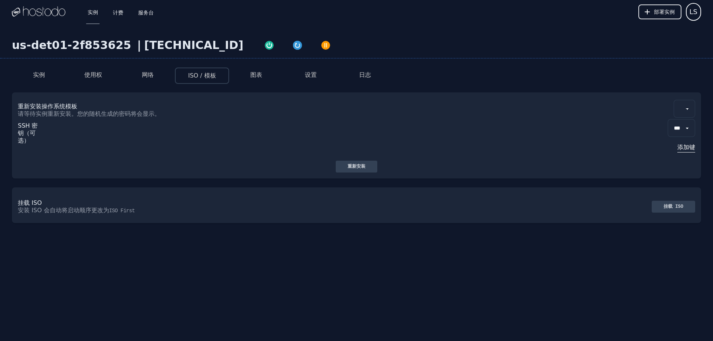
click at [153, 73] on font "网络" at bounding box center [148, 74] width 12 height 7
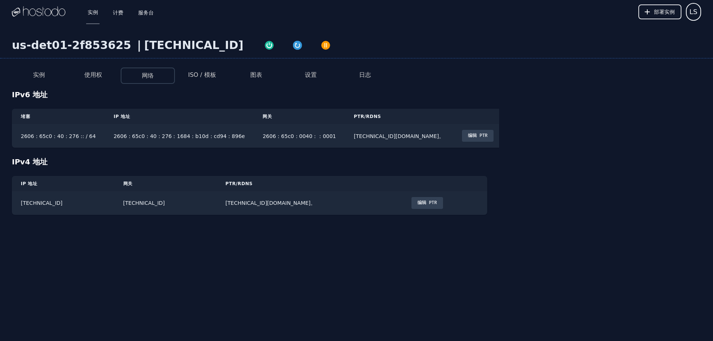
click at [92, 75] on font "使用权" at bounding box center [93, 74] width 18 height 7
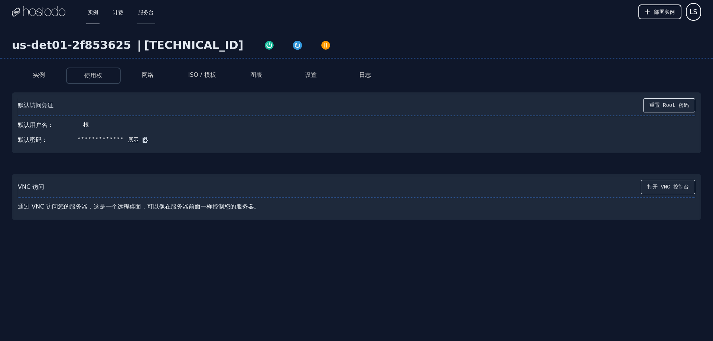
click at [148, 12] on font "服务台" at bounding box center [146, 12] width 16 height 6
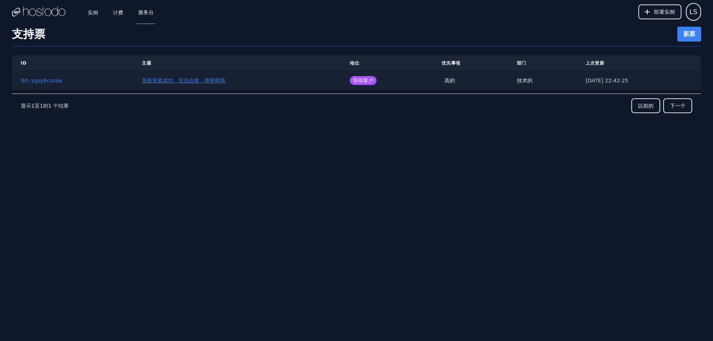
click at [195, 84] on font "系统安装成功，无法连接，请帮帮我" at bounding box center [183, 81] width 83 height 6
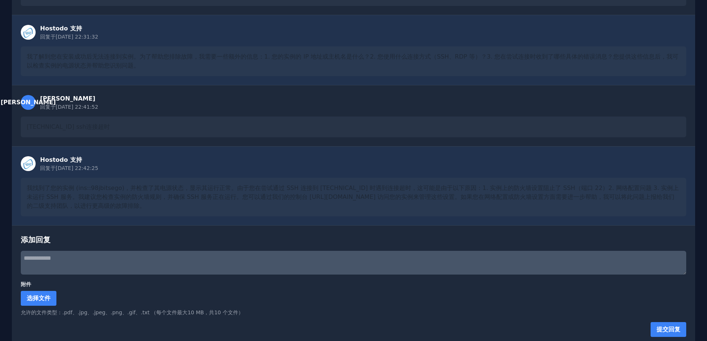
scroll to position [124, 0]
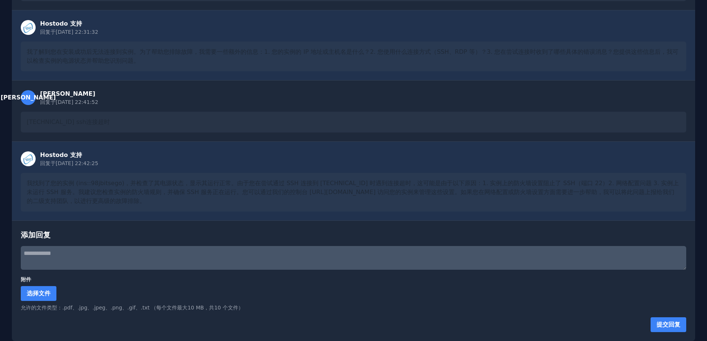
click at [101, 264] on textarea at bounding box center [354, 258] width 666 height 24
paste textarea "**********"
type textarea "**********"
click at [679, 323] on font "提交回复" at bounding box center [669, 324] width 24 height 7
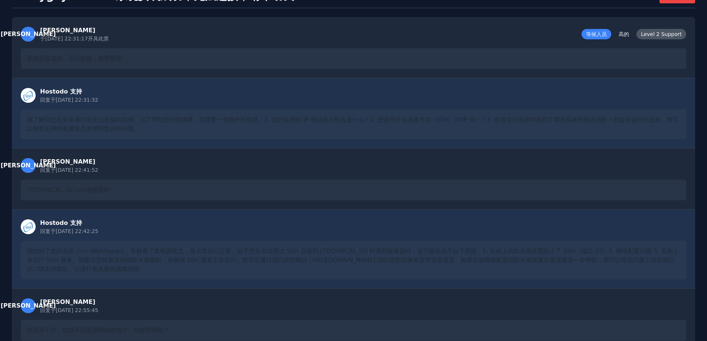
scroll to position [0, 0]
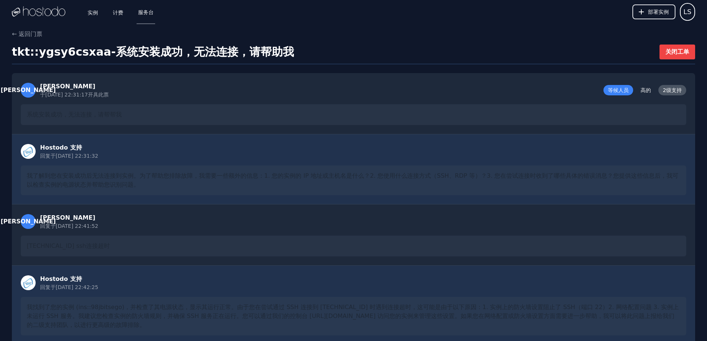
drag, startPoint x: 369, startPoint y: 72, endPoint x: 336, endPoint y: 78, distance: 33.7
click at [336, 78] on div "[PERSON_NAME] 于[DATE] 22:31:17 开具此票 等候人员 高的 2级支持 系统安装成功，无法连接，请帮帮我" at bounding box center [353, 103] width 683 height 61
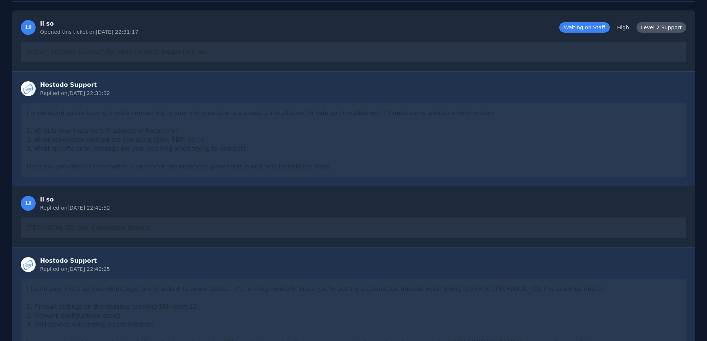
scroll to position [37, 0]
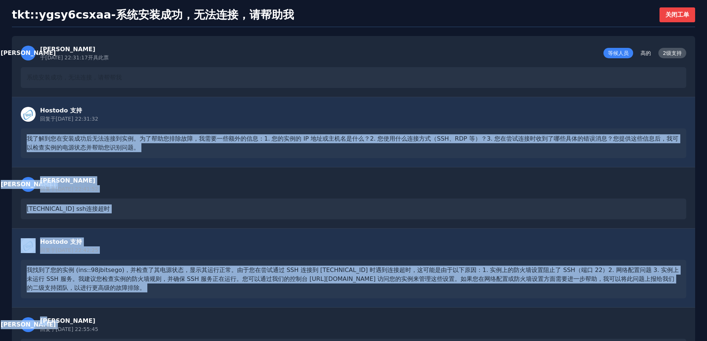
drag, startPoint x: 68, startPoint y: 135, endPoint x: 474, endPoint y: 325, distance: 448.0
click at [474, 325] on div "Hostodo 支持 回复于 2025/9/23 22:31:32 我了解到您在安装成功后无法连接到实例。为了帮助您排除故障，我需要一些额外的信息：1. 您的…" at bounding box center [353, 323] width 683 height 453
click at [170, 85] on div "系统安装成功，无法连接，请帮帮我" at bounding box center [354, 77] width 666 height 21
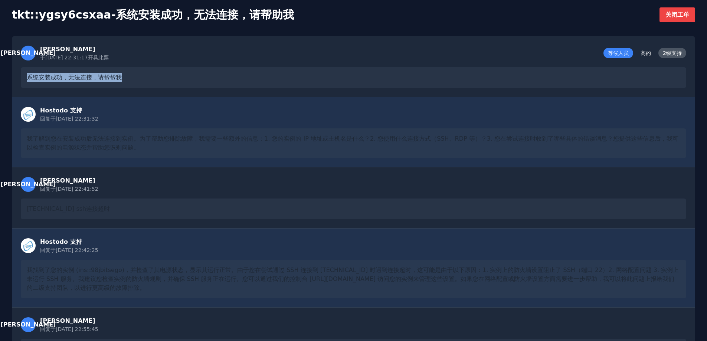
drag, startPoint x: 101, startPoint y: 78, endPoint x: 14, endPoint y: 75, distance: 86.5
click at [14, 75] on div "李 李索 于2025/9/23 22:31:17 开具此票 等候人员 高的 2级支持 系统安装成功，无法连接，请帮帮我" at bounding box center [353, 66] width 683 height 61
click at [164, 94] on div "李 李索 于2025/9/23 22:31:17 开具此票 等候人员 高的 2级支持 系统安装成功，无法连接，请帮帮我" at bounding box center [353, 66] width 683 height 61
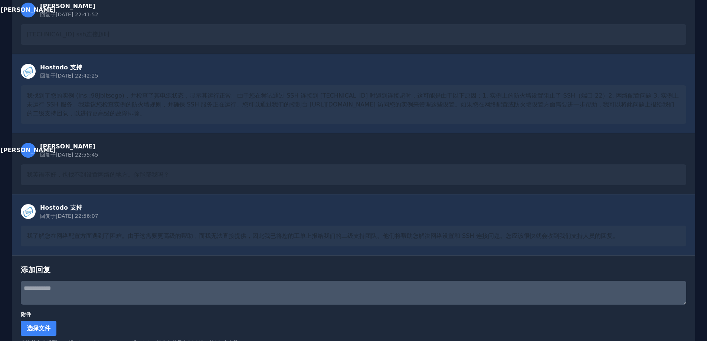
scroll to position [246, 0]
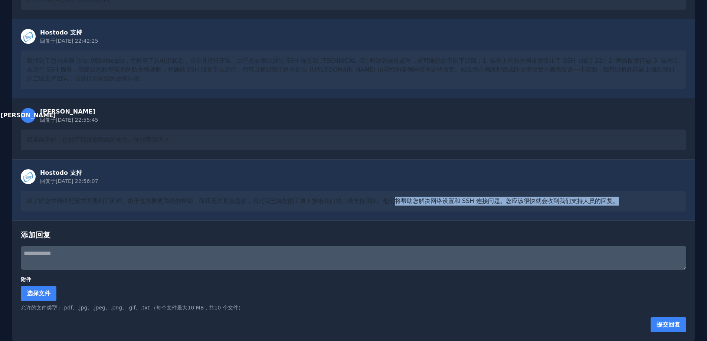
drag, startPoint x: 398, startPoint y: 202, endPoint x: 615, endPoint y: 200, distance: 217.9
click at [615, 200] on font "我了解您在网络配置方面遇到了困难。由于这需要更高级的帮助，而我无法直接提供，因此我已将您的工单上报给我们的二级支持团队。他们将帮助您解决网络设置和 SSH 连…" at bounding box center [323, 200] width 592 height 7
click at [517, 190] on div "Hostodo 支持 回复于 2025/9/23 22:56:07 我了解您在网络配置方面遇到了困难。由于这需要更高级的帮助，而我无法直接提供，因此我已将您的…" at bounding box center [353, 189] width 683 height 61
click at [108, 253] on textarea at bounding box center [354, 258] width 666 height 24
paste textarea "******"
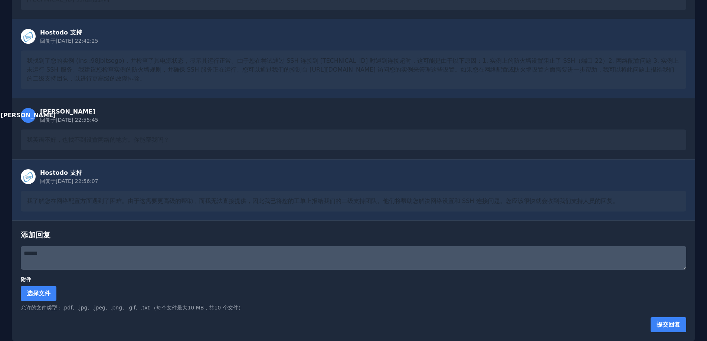
click at [674, 323] on font "提交回复" at bounding box center [669, 324] width 24 height 7
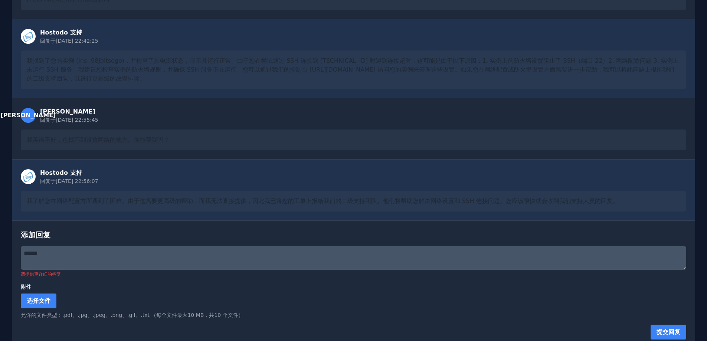
click at [99, 255] on textarea "******" at bounding box center [354, 258] width 666 height 24
drag, startPoint x: 143, startPoint y: 258, endPoint x: 0, endPoint y: 241, distance: 143.6
click at [0, 241] on div "← 返回门票 tkt::ygsy6csxaa - 系统安装成功，无法连接，请帮助我 关闭工单 李 李索 于2025/9/23 22:31:17 开具此票 等候…" at bounding box center [353, 65] width 707 height 565
click at [122, 259] on textarea "******" at bounding box center [354, 258] width 666 height 24
click at [128, 256] on textarea "******" at bounding box center [354, 258] width 666 height 24
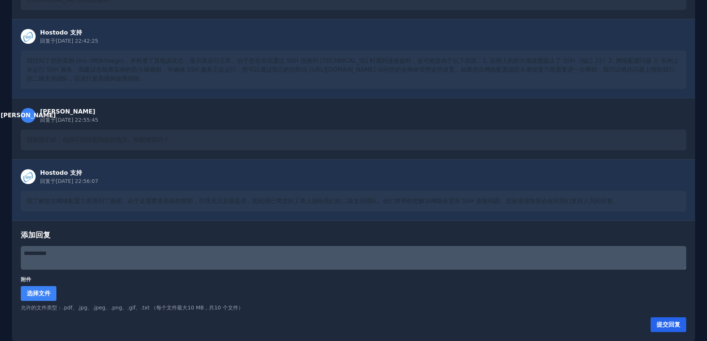
type textarea "**********"
click at [669, 321] on button "提交回复" at bounding box center [669, 324] width 36 height 15
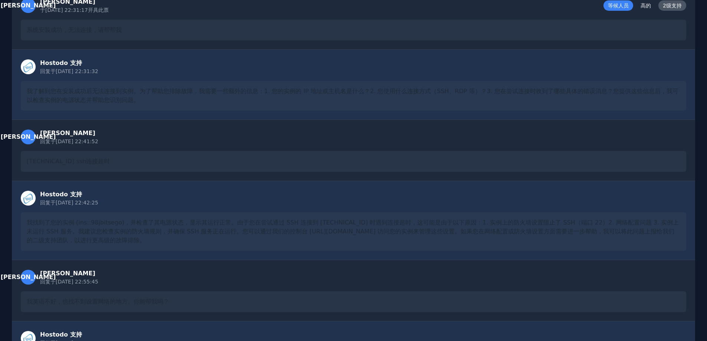
scroll to position [0, 0]
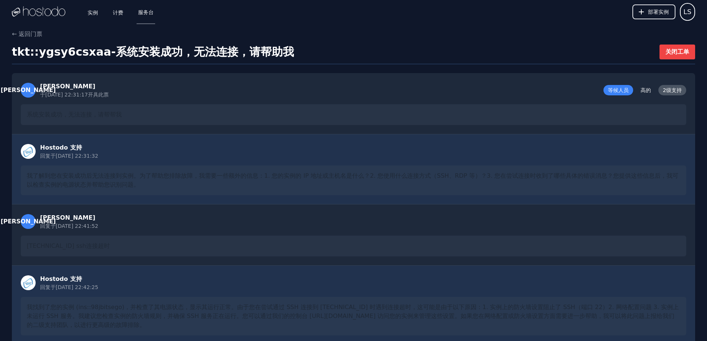
drag, startPoint x: 411, startPoint y: 196, endPoint x: 414, endPoint y: 110, distance: 86.2
drag, startPoint x: 132, startPoint y: 111, endPoint x: 9, endPoint y: 117, distance: 122.6
click at [10, 117] on div "← 返回门票 tkt::ygsy6csxaa - 系统安装成功，无法连接，请帮助我 关闭工单 [PERSON_NAME] 于[DATE] 22:31:17 开…" at bounding box center [353, 339] width 707 height 619
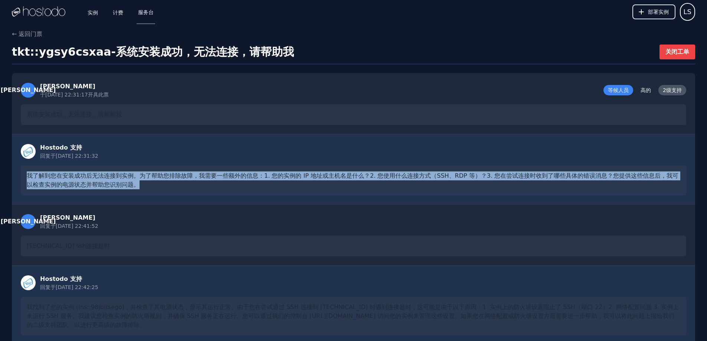
drag, startPoint x: 137, startPoint y: 192, endPoint x: 0, endPoint y: 173, distance: 138.6
click at [0, 173] on div "← 返回门票 tkt::ygsy6csxaa - 系统安装成功，无法连接，请帮助我 关闭工单 [PERSON_NAME] 于[DATE] 22:31:17 开…" at bounding box center [353, 339] width 707 height 619
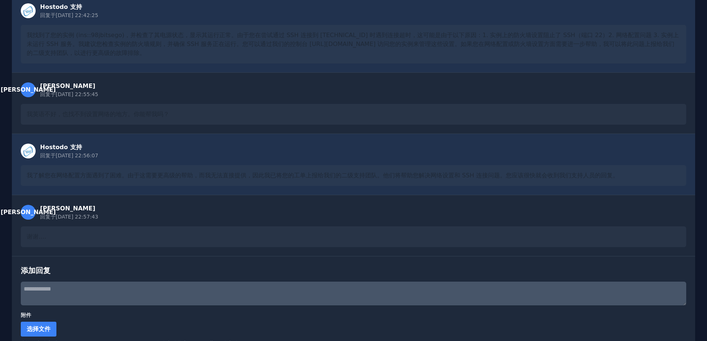
scroll to position [308, 0]
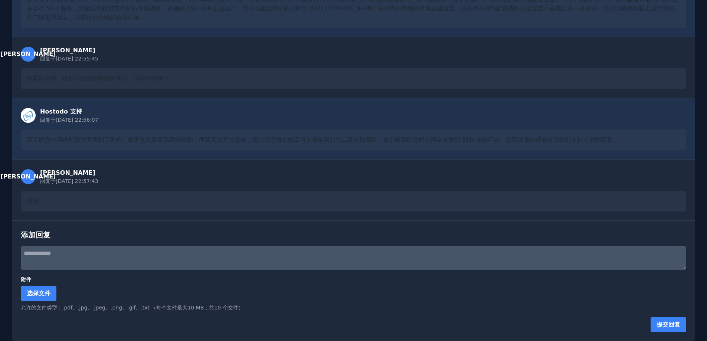
click at [141, 155] on div "Hostodo 支持 回复于 [DATE] 22:56:07 我了解您在网络配置方面遇到了困难。由于这需要更高级的帮助，而我无法直接提供，因此我已将您的工单上…" at bounding box center [353, 128] width 683 height 61
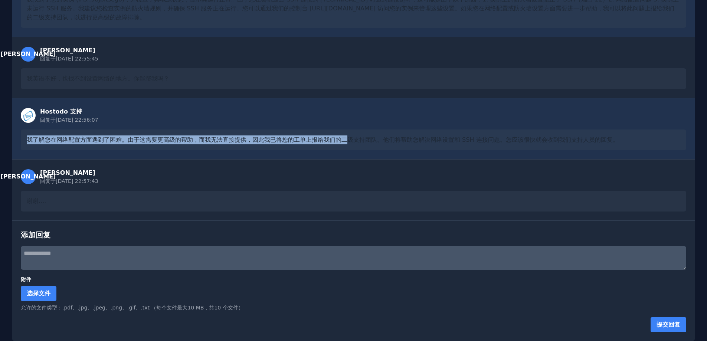
drag, startPoint x: 18, startPoint y: 137, endPoint x: 345, endPoint y: 138, distance: 327.0
click at [345, 138] on div "Hostodo 支持 回复于 [DATE] 22:56:07 我了解您在网络配置方面遇到了困难。由于这需要更高级的帮助，而我无法直接提供，因此我已将您的工单上…" at bounding box center [353, 128] width 683 height 61
click at [310, 129] on div "Hostodo 支持 回复于 [DATE] 22:56:07 我了解您在网络配置方面遇到了困难。由于这需要更高级的帮助，而我无法直接提供，因此我已将您的工单上…" at bounding box center [353, 128] width 683 height 61
click at [190, 141] on font "我了解您在网络配置方面遇到了困难。由于这需要更高级的帮助，而我无法直接提供，因此我已将您的工单上报给我们的二级支持团队。他们将帮助您解决网络设置和 SSH 连…" at bounding box center [323, 139] width 592 height 7
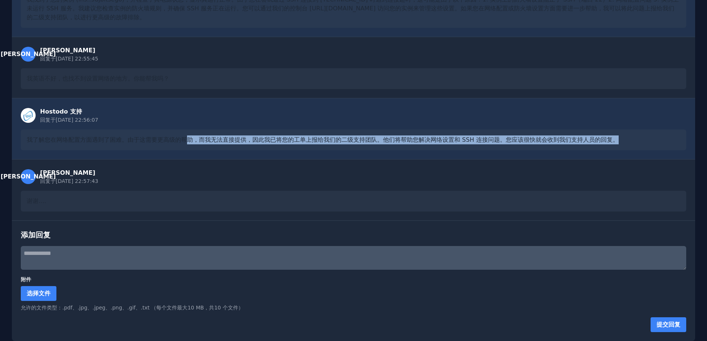
drag, startPoint x: 193, startPoint y: 138, endPoint x: 655, endPoint y: 140, distance: 462.5
click at [655, 140] on div "我了解您在网络配置方面遇到了困难。由于这需要更高级的帮助，而我无法直接提供，因此我已将您的工单上报给我们的二级支持团队。他们将帮助您解决网络设置和 SSH 连…" at bounding box center [354, 140] width 666 height 21
click at [610, 138] on font "我了解您在网络配置方面遇到了困难。由于这需要更高级的帮助，而我无法直接提供，因此我已将您的工单上报给我们的二级支持团队。他们将帮助您解决网络设置和 SSH 连…" at bounding box center [323, 139] width 592 height 7
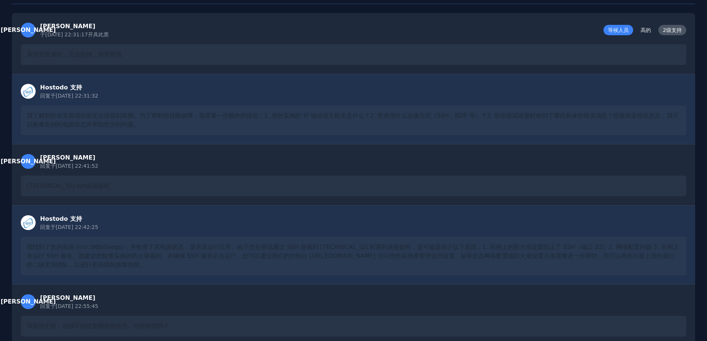
scroll to position [0, 0]
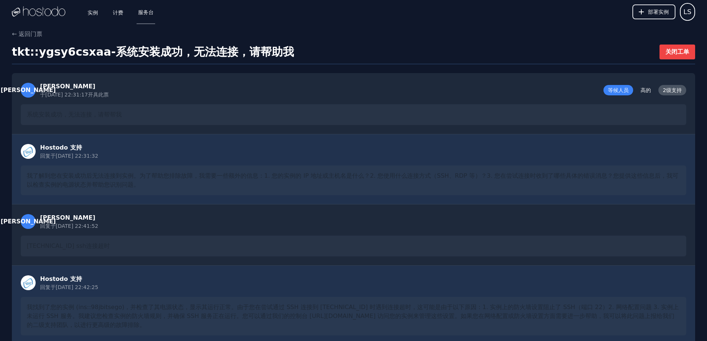
drag, startPoint x: 401, startPoint y: 192, endPoint x: 387, endPoint y: 91, distance: 101.9
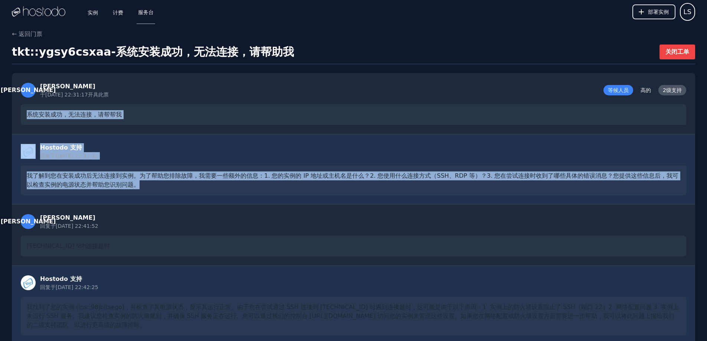
drag, startPoint x: 141, startPoint y: 124, endPoint x: 220, endPoint y: 196, distance: 107.4
click at [220, 196] on div "← 返回门票 tkt::ygsy6csxaa - 系统安装成功，无法连接，请帮助我 关闭工单 [PERSON_NAME] 于[DATE] 22:31:17 开…" at bounding box center [353, 339] width 707 height 619
click at [153, 197] on div "Hostodo 支持 回复于 [DATE] 22:31:32 我了解到您在安装成功后无法连接到实例。为了帮助您排除故障，我需要一些额外的信息：1. 您的实例的…" at bounding box center [353, 169] width 683 height 70
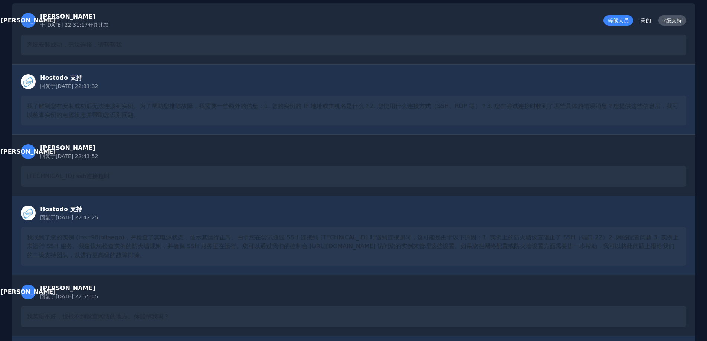
scroll to position [223, 0]
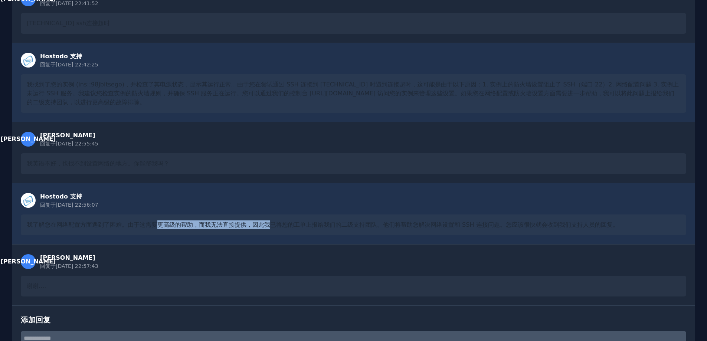
drag, startPoint x: 160, startPoint y: 223, endPoint x: 272, endPoint y: 228, distance: 111.8
click at [272, 228] on font "我了解您在网络配置方面遇到了困难。由于这需要更高级的帮助，而我无法直接提供，因此我已将您的工单上报给我们的二级支持团队。他们将帮助您解决网络设置和 SSH 连…" at bounding box center [323, 224] width 592 height 7
click at [288, 226] on font "我了解您在网络配置方面遇到了困难。由于这需要更高级的帮助，而我无法直接提供，因此我已将您的工单上报给我们的二级支持团队。他们将帮助您解决网络设置和 SSH 连…" at bounding box center [323, 224] width 592 height 7
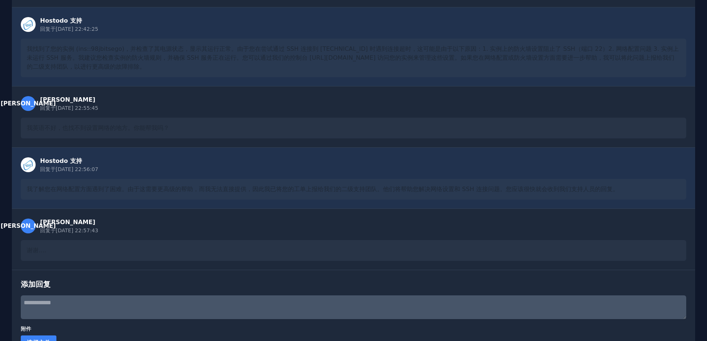
scroll to position [260, 0]
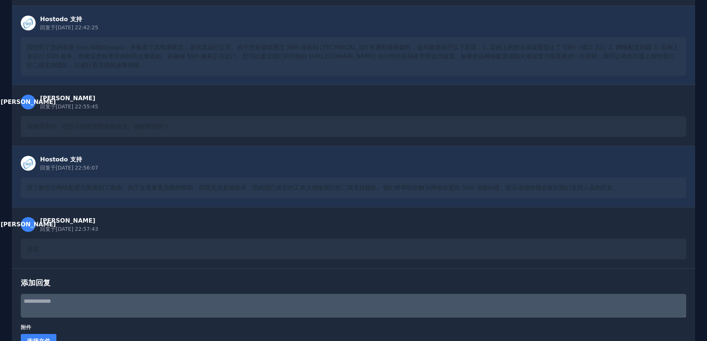
click at [134, 192] on div "我了解您在网络配置方面遇到了困难。由于这需要更高级的帮助，而我无法直接提供，因此我已将您的工单上报给我们的二级支持团队。他们将帮助您解决网络设置和 SSH 连…" at bounding box center [354, 187] width 666 height 21
click at [183, 292] on div "添加回复 附件 选择文件 允许的文件类型： .pdf、.jpg、.jpeg、.png、.gif、.txt （ 每个文件 最大 10 MB，共 10 个 文件）…" at bounding box center [353, 328] width 683 height 121
click at [183, 297] on textarea at bounding box center [354, 306] width 666 height 24
paste textarea "**********"
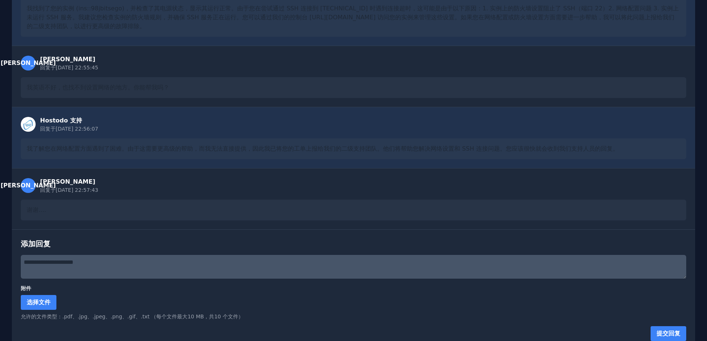
scroll to position [308, 0]
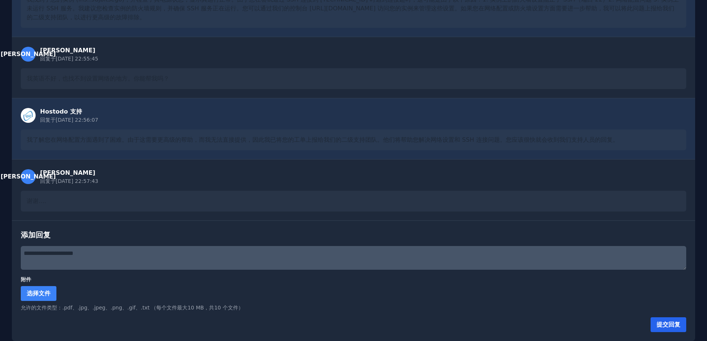
type textarea "**********"
click at [672, 325] on font "提交回复" at bounding box center [669, 324] width 24 height 7
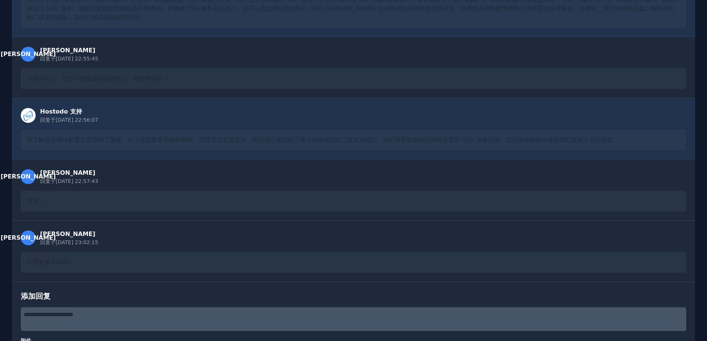
click at [525, 54] on div "[PERSON_NAME] 回复于 [DATE] 22:55:45" at bounding box center [354, 54] width 666 height 16
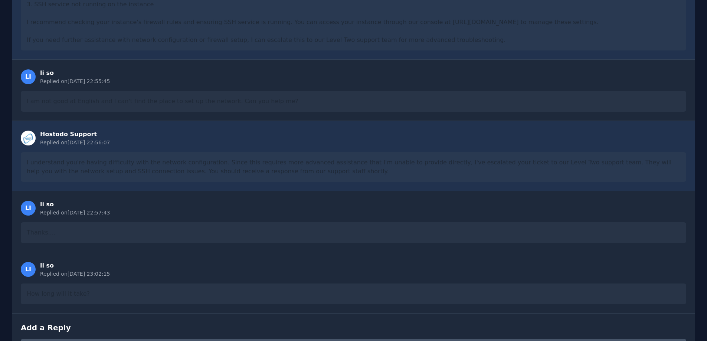
scroll to position [476, 0]
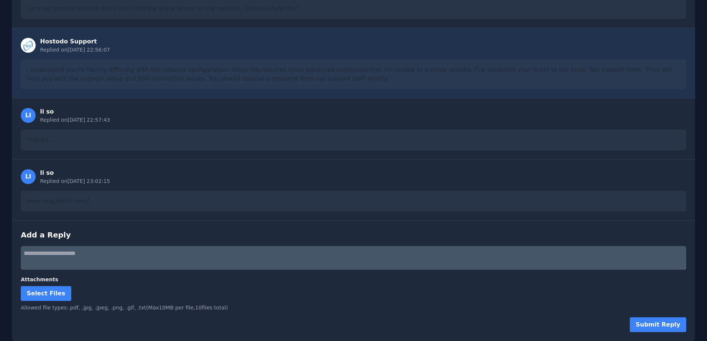
drag, startPoint x: 318, startPoint y: 163, endPoint x: 323, endPoint y: 197, distance: 34.5
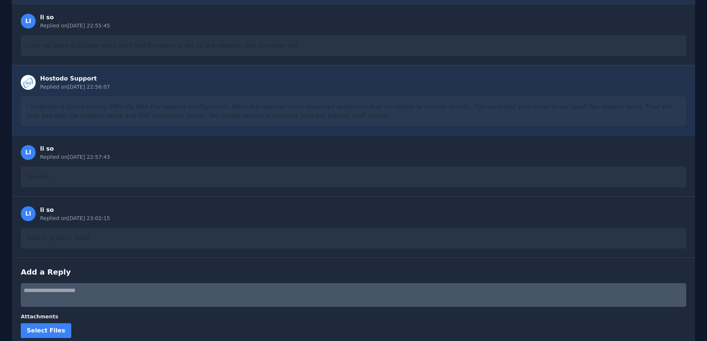
scroll to position [439, 0]
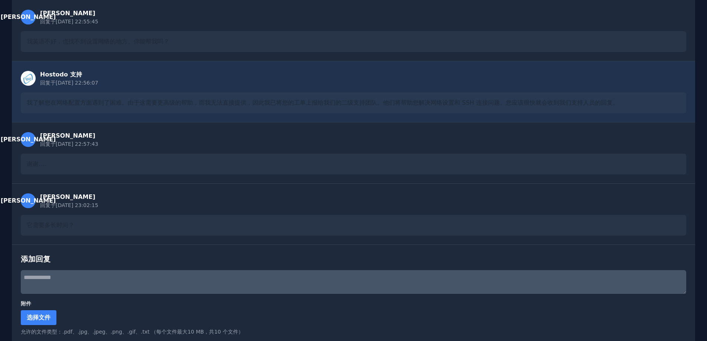
scroll to position [332, 0]
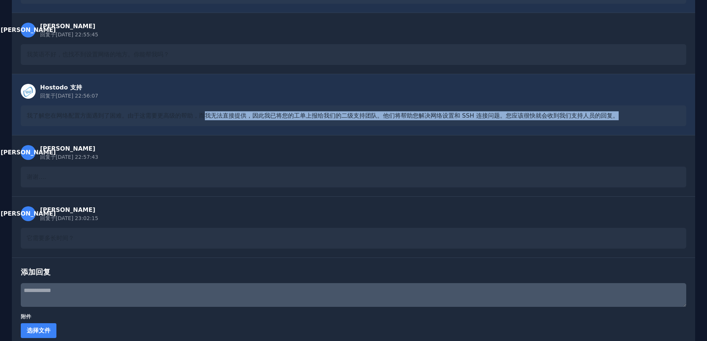
drag, startPoint x: 207, startPoint y: 118, endPoint x: 622, endPoint y: 114, distance: 415.7
click at [622, 114] on div "我了解您在网络配置方面遇到了困难。由于这需要更高级的帮助，而我无法直接提供，因此我已将您的工单上报给我们的二级支持团队。他们将帮助您解决网络设置和 SSH 连…" at bounding box center [354, 115] width 666 height 21
click at [344, 124] on div "我了解您在网络配置方面遇到了困难。由于这需要更高级的帮助，而我无法直接提供，因此我已将您的工单上报给我们的二级支持团队。他们将帮助您解决网络设置和 SSH 连…" at bounding box center [354, 115] width 666 height 21
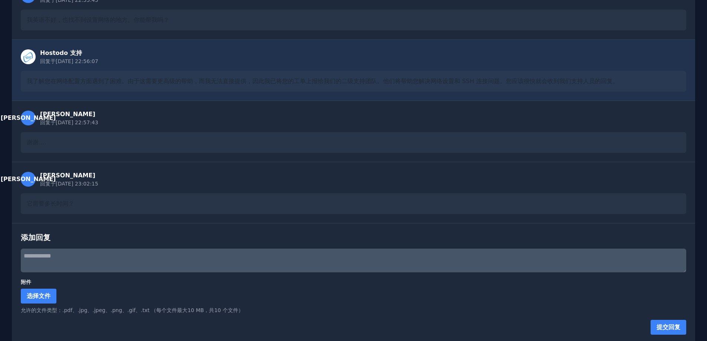
scroll to position [369, 0]
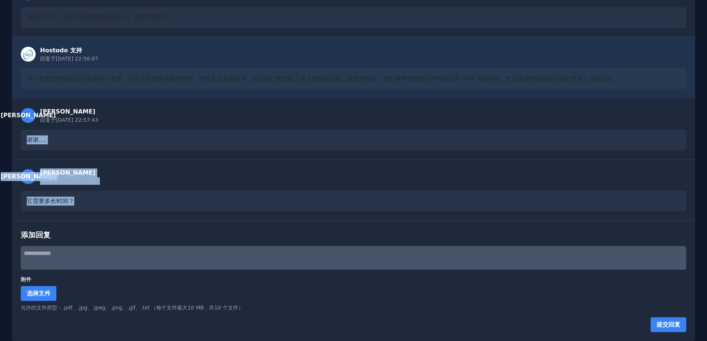
drag, startPoint x: 95, startPoint y: 201, endPoint x: 0, endPoint y: 132, distance: 118.0
click at [0, 132] on div "← 返回门票 tkt::ygsy6csxaa - 系统安装成功，无法连接，请帮助我 关闭工单 [PERSON_NAME] 于[DATE] 22:31:17 开…" at bounding box center [353, 1] width 707 height 680
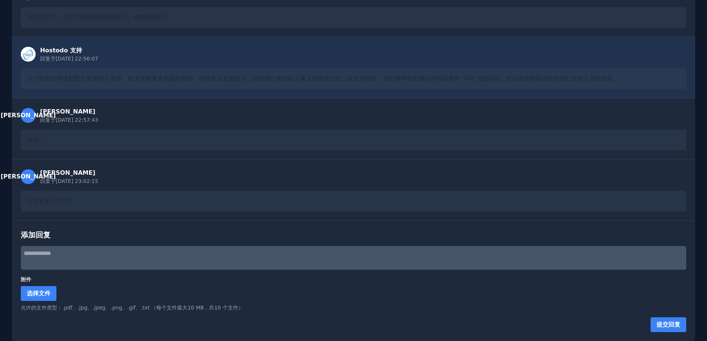
click at [256, 114] on div "[PERSON_NAME] 回复于 [DATE] 22:57:43" at bounding box center [354, 115] width 666 height 16
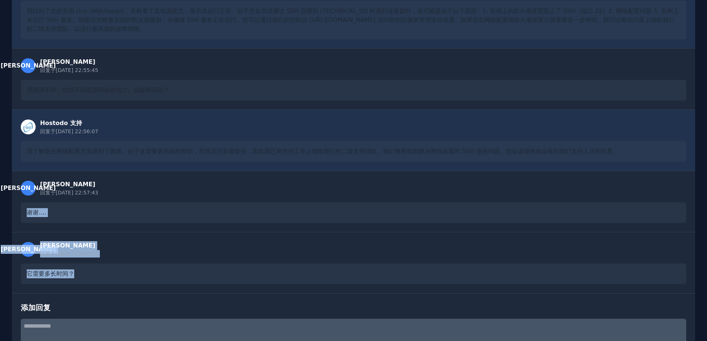
scroll to position [295, 0]
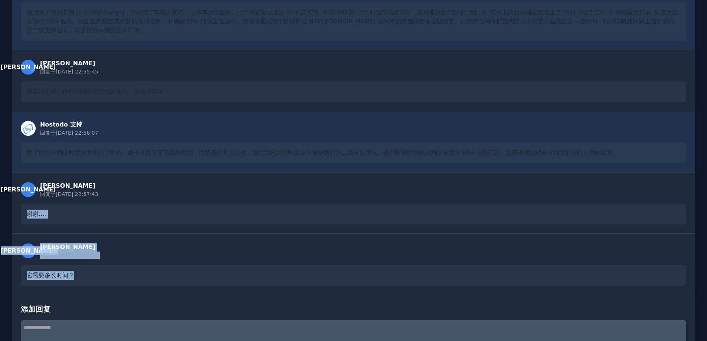
drag, startPoint x: 38, startPoint y: 233, endPoint x: 14, endPoint y: 219, distance: 27.6
click at [2, 219] on div "← 返回门票 tkt::ygsy6csxaa - 系统安装成功，无法连接，请帮助我 关闭工单 李 李索 于2025/9/23 22:31:17 开具此票 等候…" at bounding box center [353, 75] width 707 height 680
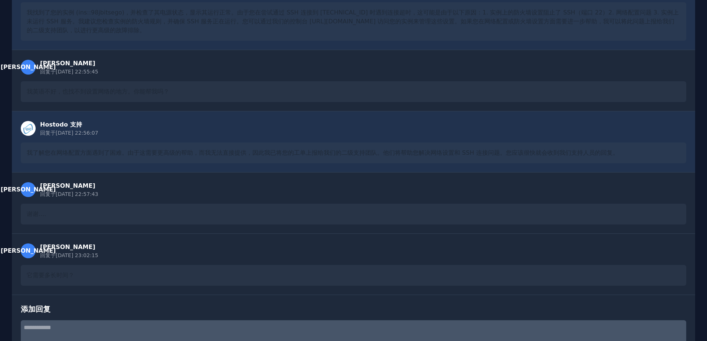
click at [278, 187] on div "李 李索 回复于 2025/9/23 22:57:43" at bounding box center [354, 190] width 666 height 16
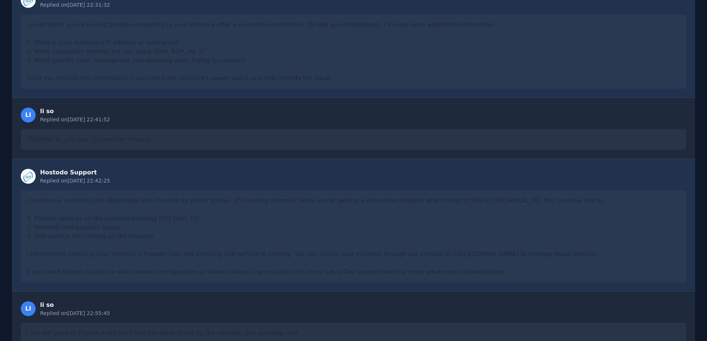
scroll to position [476, 0]
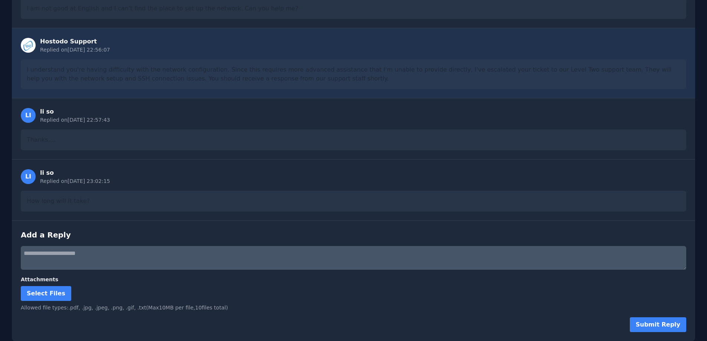
drag, startPoint x: 420, startPoint y: 176, endPoint x: 379, endPoint y: 205, distance: 50.1
click at [99, 112] on div "li so" at bounding box center [75, 111] width 70 height 9
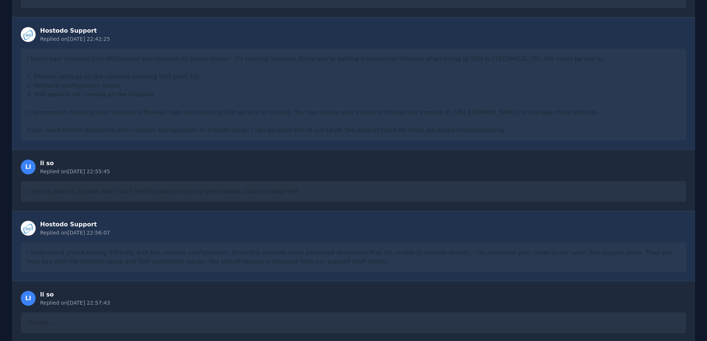
scroll to position [476, 0]
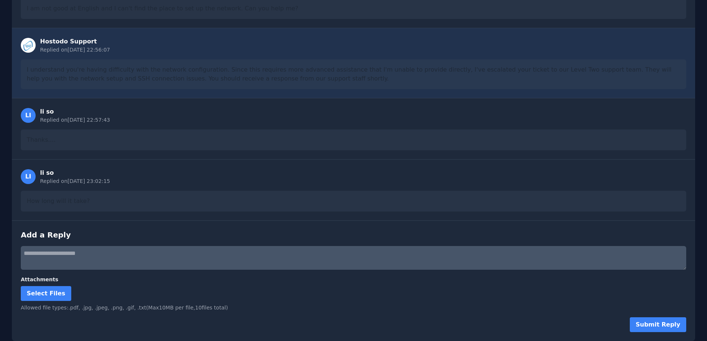
drag, startPoint x: 318, startPoint y: 131, endPoint x: 296, endPoint y: 209, distance: 80.6
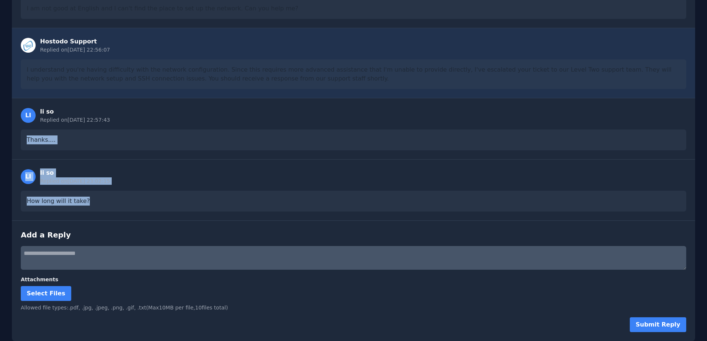
drag, startPoint x: 142, startPoint y: 201, endPoint x: 1, endPoint y: 141, distance: 152.6
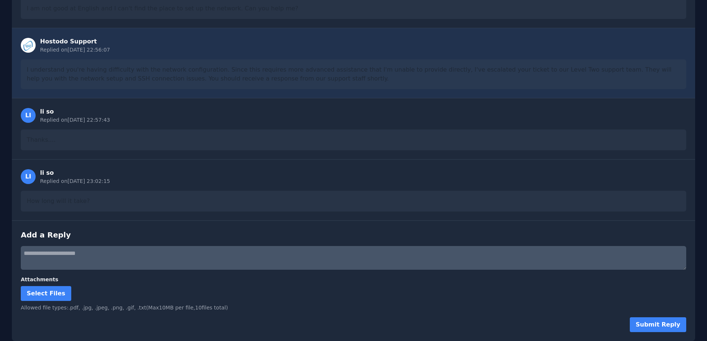
click at [260, 121] on div "LI li so Replied on 2025/9/23 22:57:43" at bounding box center [354, 115] width 666 height 16
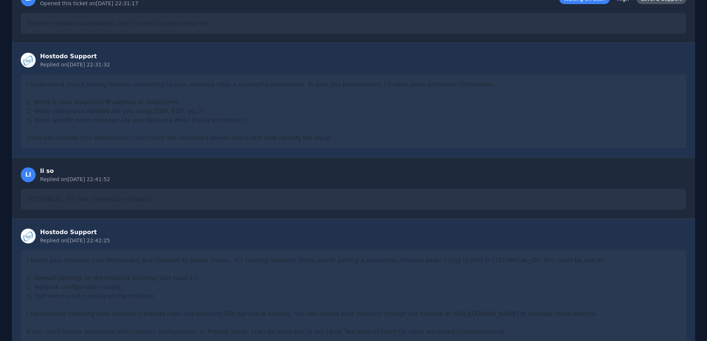
scroll to position [476, 0]
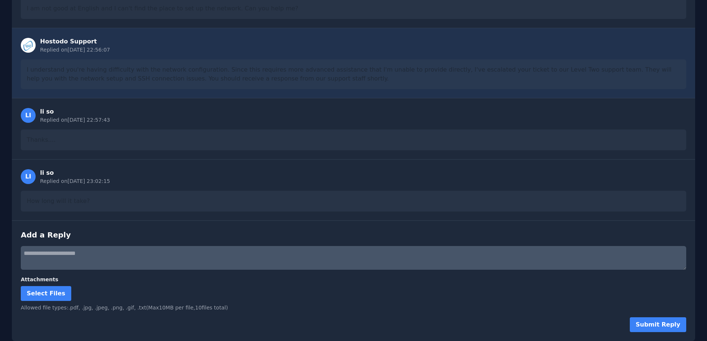
drag, startPoint x: 391, startPoint y: 123, endPoint x: 333, endPoint y: 223, distance: 115.6
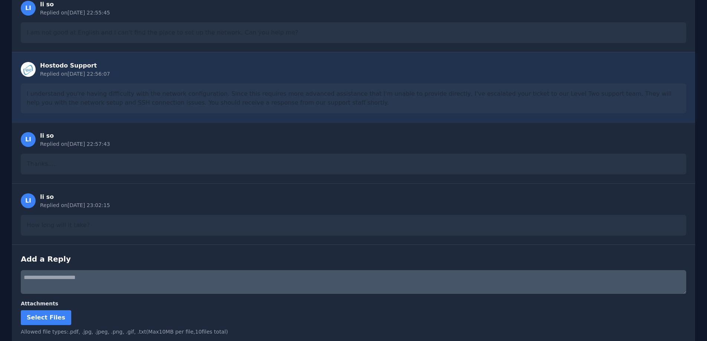
scroll to position [439, 0]
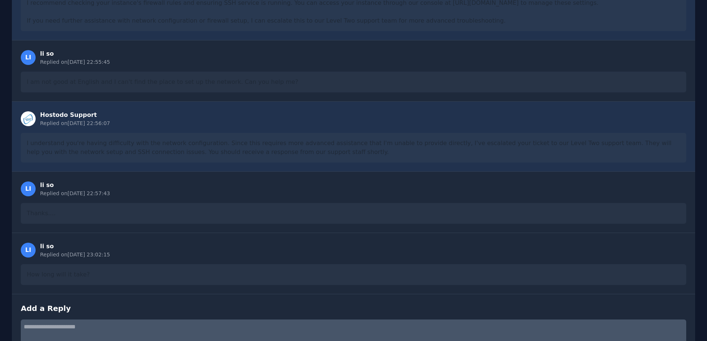
scroll to position [402, 0]
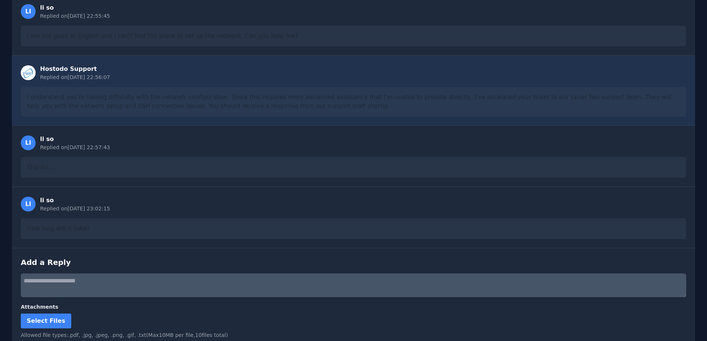
scroll to position [476, 0]
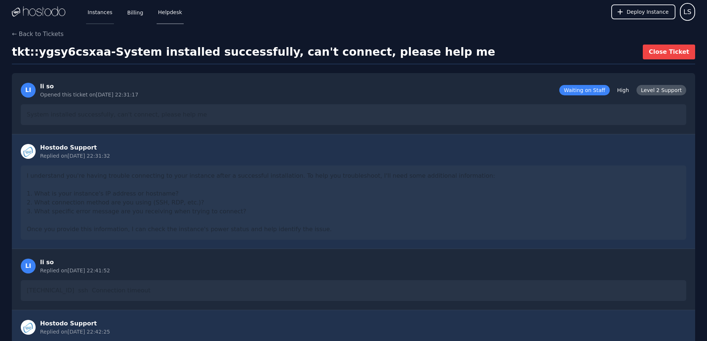
click at [101, 13] on link "Instances" at bounding box center [100, 12] width 28 height 24
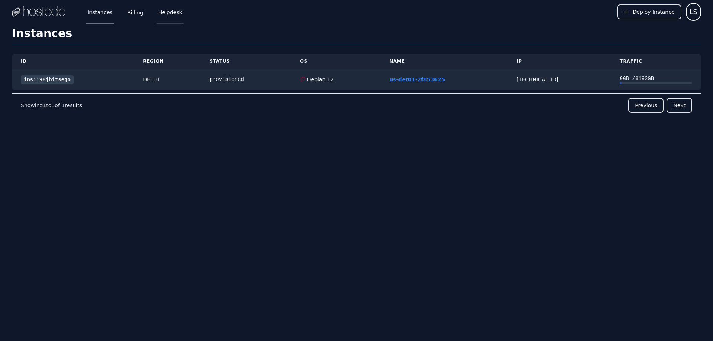
click at [170, 14] on link "Helpdesk" at bounding box center [170, 12] width 27 height 24
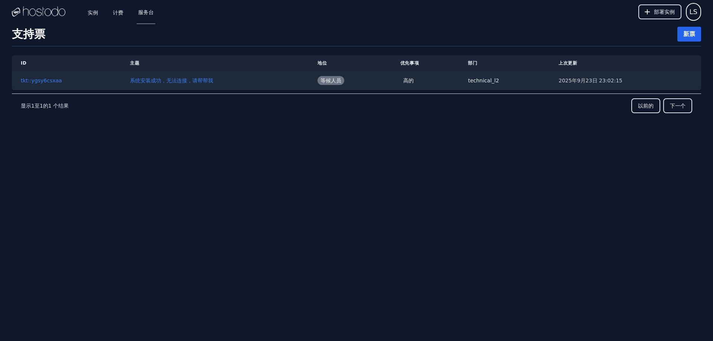
click at [686, 32] on font "新票" at bounding box center [689, 33] width 12 height 7
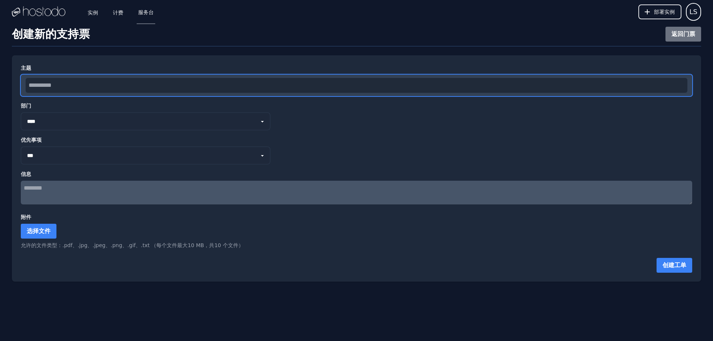
click at [117, 88] on input "text" at bounding box center [356, 85] width 661 height 15
paste input "**********"
type input "**********"
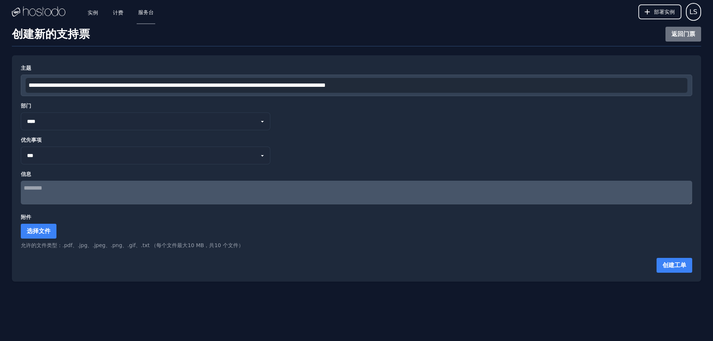
click at [57, 121] on select "**********" at bounding box center [145, 121] width 249 height 18
select select "*"
click at [21, 112] on select "**********" at bounding box center [145, 121] width 249 height 18
click at [60, 159] on select "** *** ** ***" at bounding box center [145, 156] width 249 height 18
select select "****"
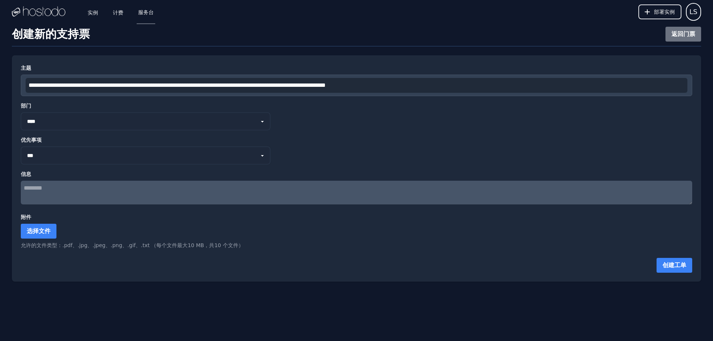
click at [21, 147] on select "** *** ** ***" at bounding box center [145, 156] width 249 height 18
click at [93, 191] on textarea at bounding box center [356, 193] width 671 height 24
paste textarea "**********"
type textarea "**********"
click at [673, 264] on font "创建工单" at bounding box center [674, 265] width 24 height 7
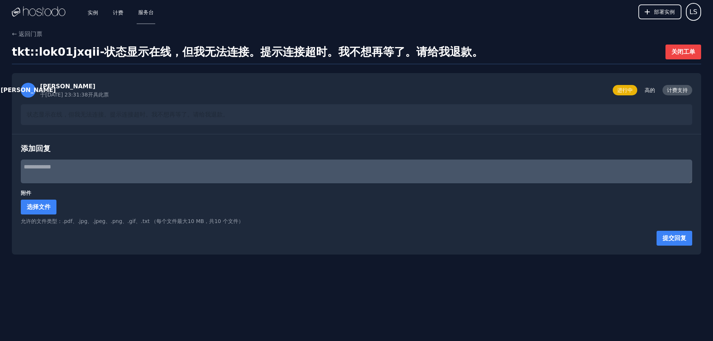
click at [533, 79] on div "李 李索 于2025/9/23 23:31:38 开具此票 进行中 高的 计费支持 状态显示在线，但我无法连接。提示连接超时。我不想再等了。请给我退款。" at bounding box center [356, 103] width 689 height 61
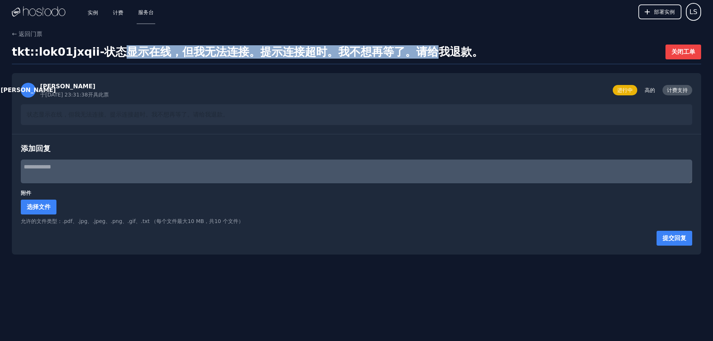
drag, startPoint x: 122, startPoint y: 52, endPoint x: 435, endPoint y: 53, distance: 312.2
click at [435, 53] on font "状态显示在线，但我无法连接。提示连接超时。我不想再等了。请给我退款。" at bounding box center [293, 51] width 379 height 13
click at [306, 51] on font "状态显示在线，但我无法连接。提示连接超时。我不想再等了。请给我退款。" at bounding box center [293, 51] width 379 height 13
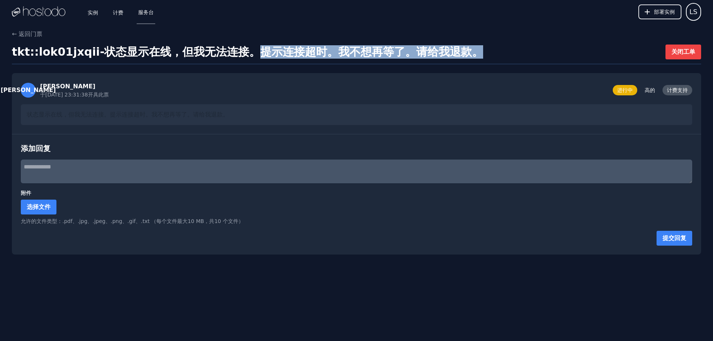
drag, startPoint x: 254, startPoint y: 50, endPoint x: 473, endPoint y: 55, distance: 219.0
click at [473, 55] on font "状态显示在线，但我无法连接。提示连接超时。我不想再等了。请给我退款。" at bounding box center [293, 51] width 379 height 13
click at [434, 54] on font "状态显示在线，但我无法连接。提示连接超时。我不想再等了。请给我退款。" at bounding box center [293, 51] width 379 height 13
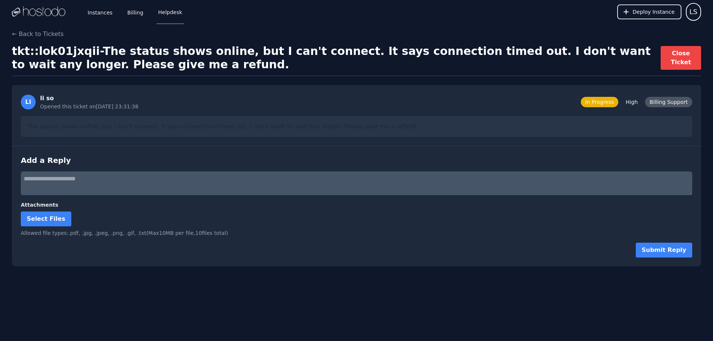
click at [328, 300] on div "Instances Billing Helpdesk Deploy Instance LS Instances SSH Keys Billing Helpde…" at bounding box center [356, 170] width 713 height 341
drag, startPoint x: 390, startPoint y: 87, endPoint x: 351, endPoint y: 88, distance: 38.6
click at [351, 88] on div "LI li so Opened this ticket on 2025/9/23 23:31:38 In Progress High Billing Supp…" at bounding box center [356, 115] width 689 height 61
click at [166, 9] on link "Helpdesk" at bounding box center [170, 12] width 27 height 24
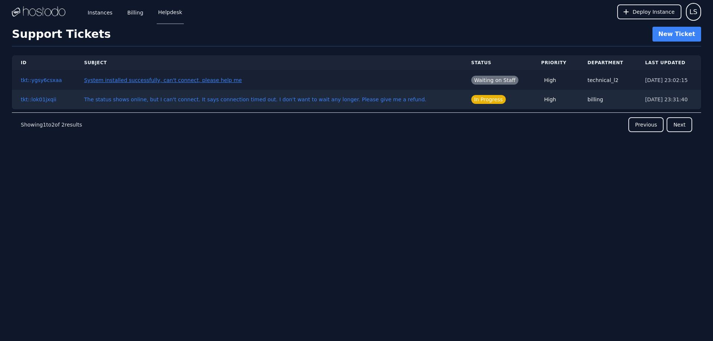
click at [215, 80] on link "System installed successfully, can't connect, please help me" at bounding box center [163, 80] width 158 height 6
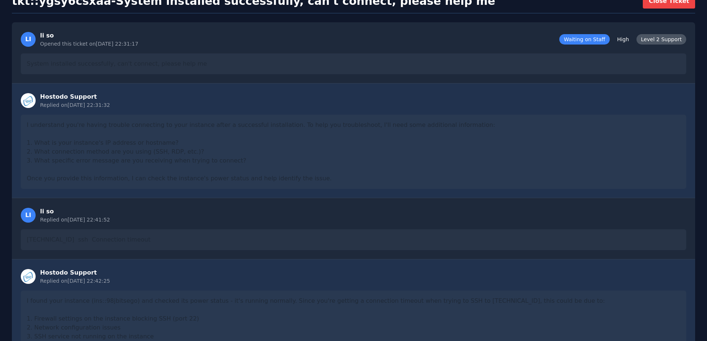
scroll to position [476, 0]
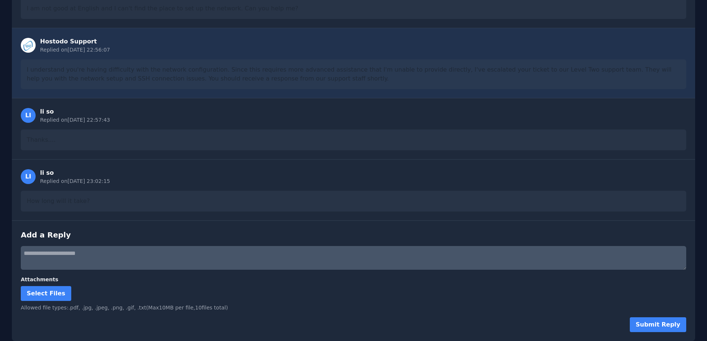
drag, startPoint x: 310, startPoint y: 142, endPoint x: 314, endPoint y: 212, distance: 69.9
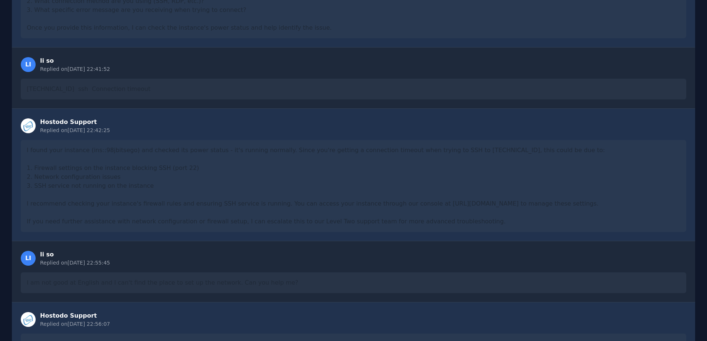
scroll to position [0, 0]
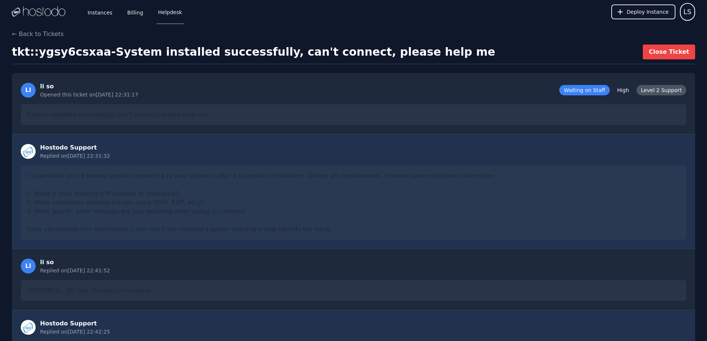
drag, startPoint x: 286, startPoint y: 147, endPoint x: 180, endPoint y: 66, distance: 133.9
click at [167, 13] on link "Helpdesk" at bounding box center [170, 12] width 27 height 24
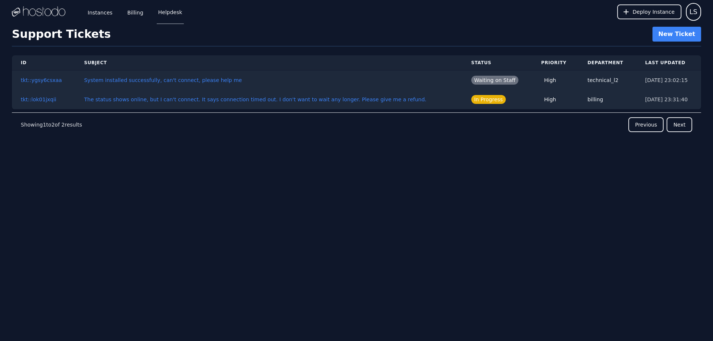
click at [275, 102] on link "The status shows online, but I can't connect. It says connection timed out. I d…" at bounding box center [255, 100] width 342 height 6
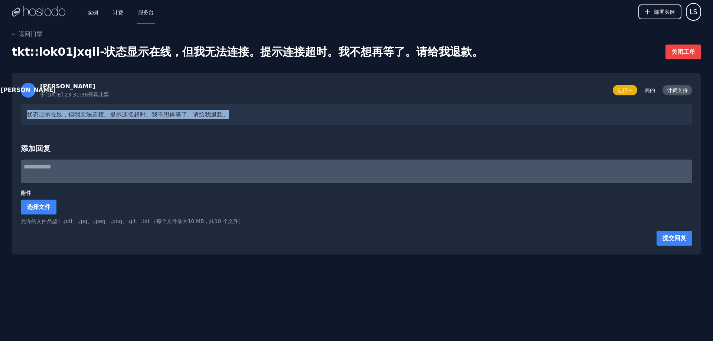
drag, startPoint x: 253, startPoint y: 114, endPoint x: 19, endPoint y: 112, distance: 234.2
click at [19, 112] on div "李 李索 于2025/9/23 23:31:38 开具此票 进行中 高的 计费支持 状态显示在线，但我无法连接。提示连接超时。我不想再等了。请给我退款。" at bounding box center [356, 103] width 689 height 61
click at [76, 116] on font "状态显示在线，但我无法连接。提示连接超时。我不想再等了。请给我退款。" at bounding box center [128, 114] width 202 height 7
drag, startPoint x: 47, startPoint y: 114, endPoint x: 261, endPoint y: 109, distance: 214.6
click at [261, 109] on div "状态显示在线，但我无法连接。提示连接超时。我不想再等了。请给我退款。" at bounding box center [356, 114] width 671 height 21
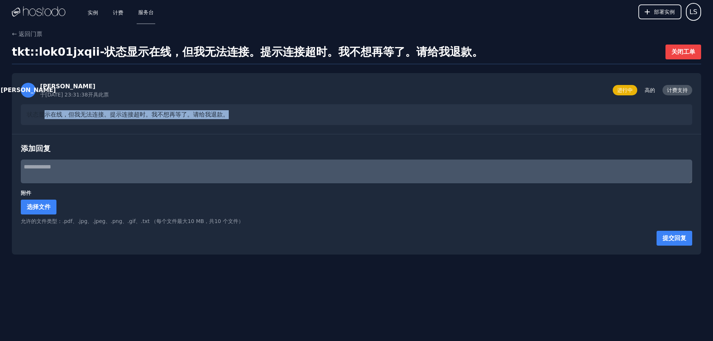
click at [271, 109] on div "状态显示在线，但我无法连接。提示连接超时。我不想再等了。请给我退款。" at bounding box center [356, 114] width 671 height 21
click at [253, 112] on div "状态显示在线，但我无法连接。提示连接超时。我不想再等了。请给我退款。" at bounding box center [356, 114] width 671 height 21
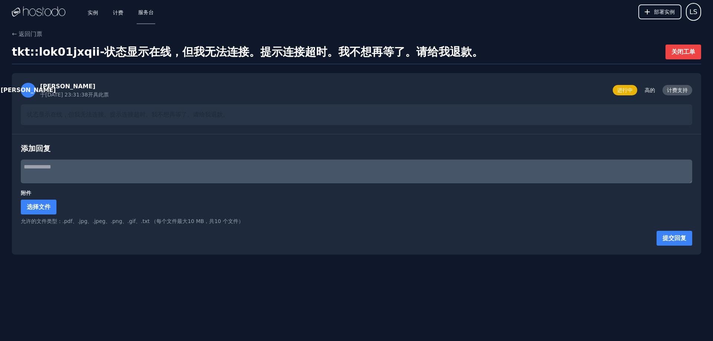
click at [231, 117] on div "状态显示在线，但我无法连接。提示连接超时。我不想再等了。请给我退款。" at bounding box center [356, 114] width 671 height 21
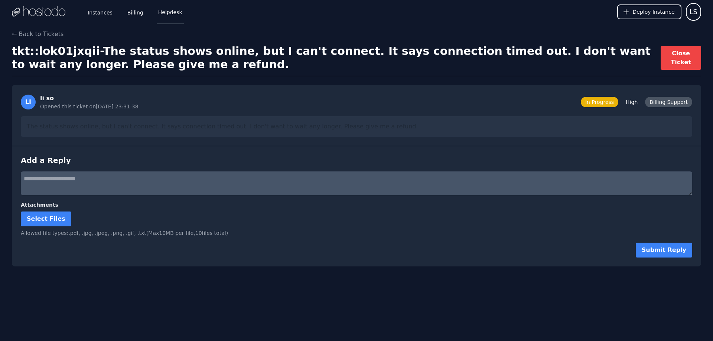
click at [163, 12] on link "Helpdesk" at bounding box center [170, 12] width 27 height 24
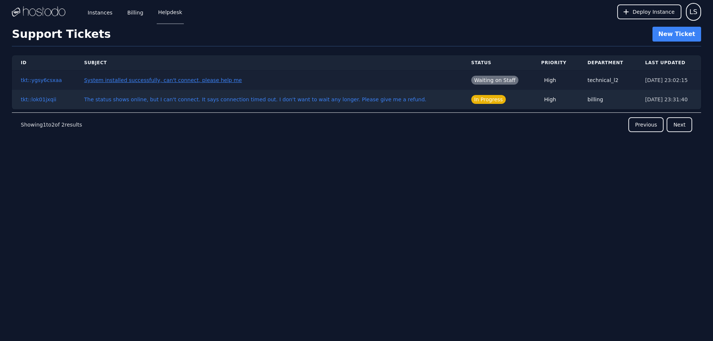
click at [211, 80] on link "System installed successfully, can't connect, please help me" at bounding box center [163, 80] width 158 height 6
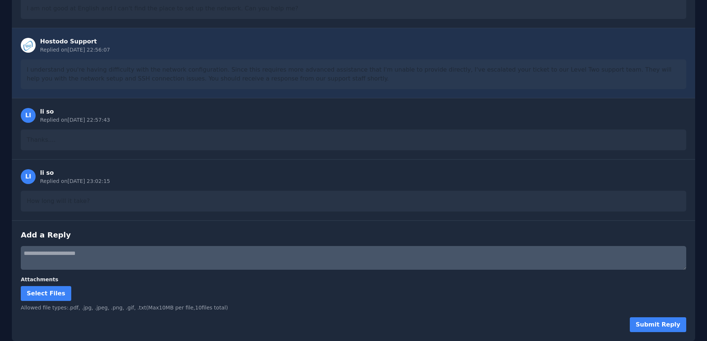
drag, startPoint x: 271, startPoint y: 143, endPoint x: 276, endPoint y: 216, distance: 72.6
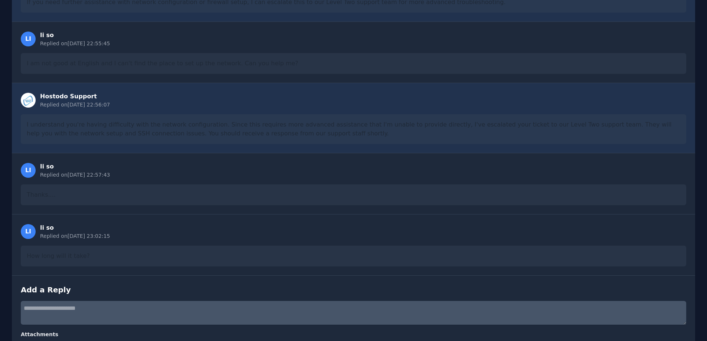
scroll to position [439, 0]
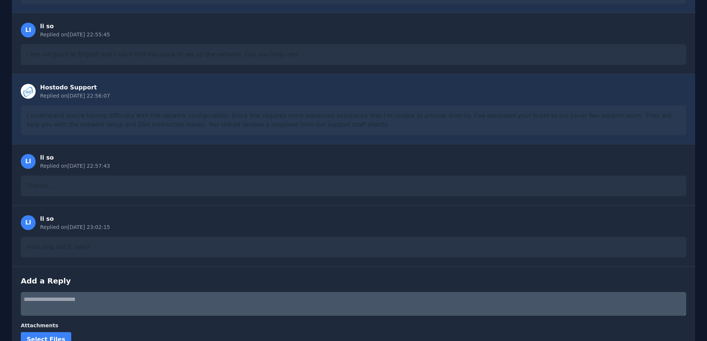
scroll to position [476, 0]
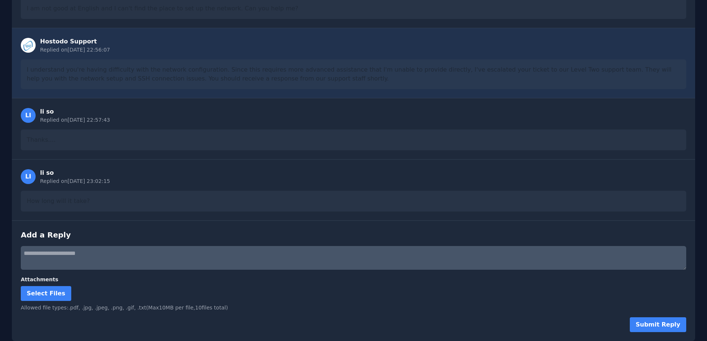
drag, startPoint x: 322, startPoint y: 106, endPoint x: 305, endPoint y: 196, distance: 91.8
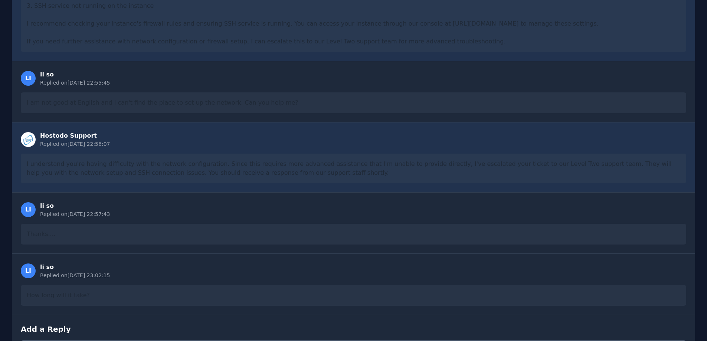
scroll to position [0, 0]
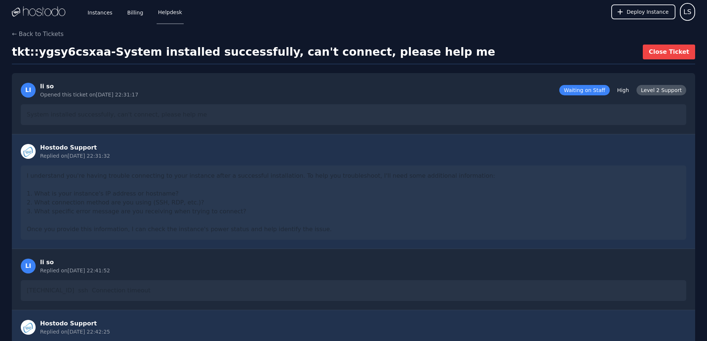
drag, startPoint x: 309, startPoint y: 169, endPoint x: 372, endPoint y: 29, distance: 153.2
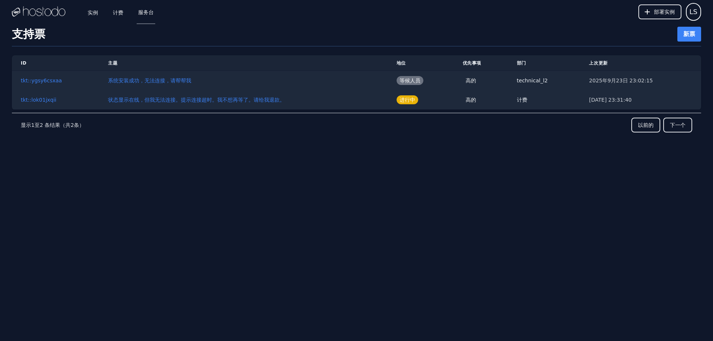
drag, startPoint x: 419, startPoint y: 149, endPoint x: 375, endPoint y: 150, distance: 44.2
click at [375, 150] on div "ID 主题 地位 优先事项 部门 上次更新 tkt::ygsy6csxaa 系统安装成功，无法连接，请帮帮我 等候人员 高的 technical_l2 202…" at bounding box center [356, 109] width 689 height 126
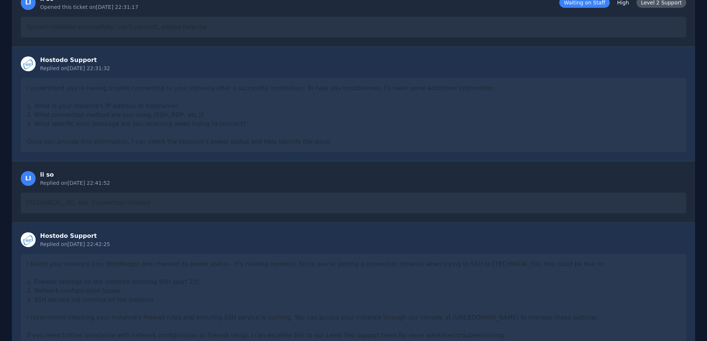
scroll to position [476, 0]
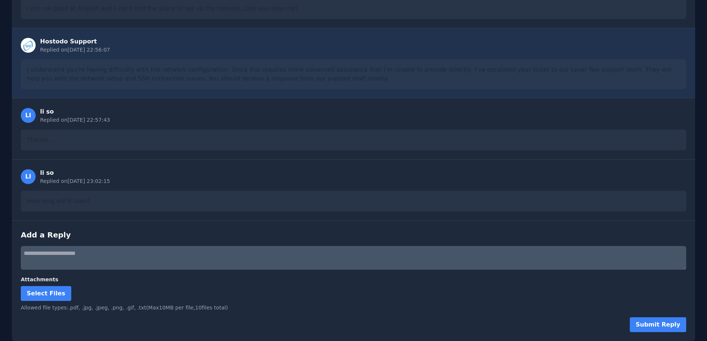
drag, startPoint x: 336, startPoint y: 197, endPoint x: 324, endPoint y: 203, distance: 12.3
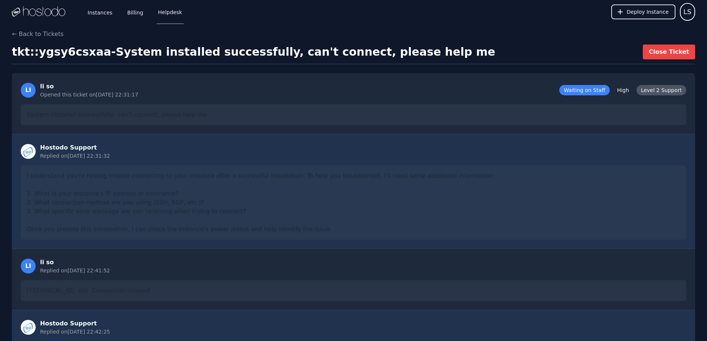
drag, startPoint x: 311, startPoint y: 213, endPoint x: 323, endPoint y: 90, distance: 123.0
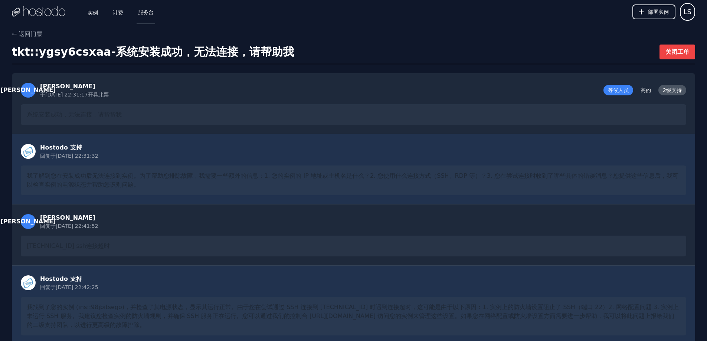
click at [146, 13] on font "服务台" at bounding box center [146, 12] width 16 height 6
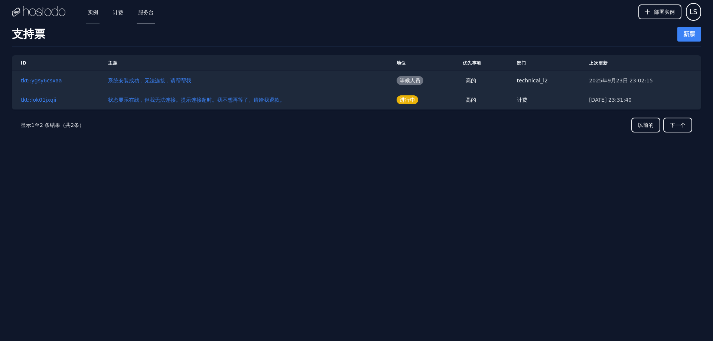
click at [92, 10] on font "实例" at bounding box center [93, 12] width 10 height 6
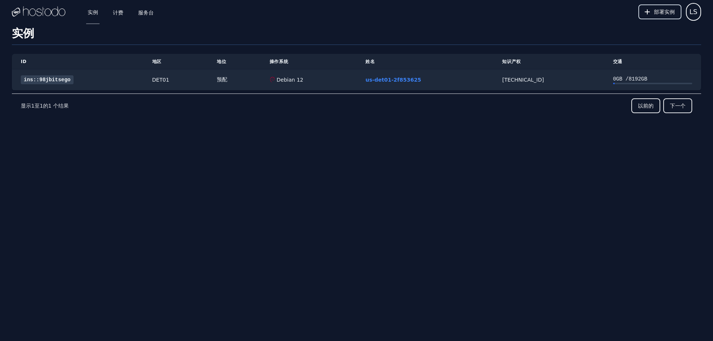
click at [653, 13] on button "部署实例" at bounding box center [659, 11] width 43 height 15
click at [694, 8] on font "LS" at bounding box center [693, 12] width 8 height 8
click at [646, 31] on button "设置" at bounding box center [664, 31] width 71 height 13
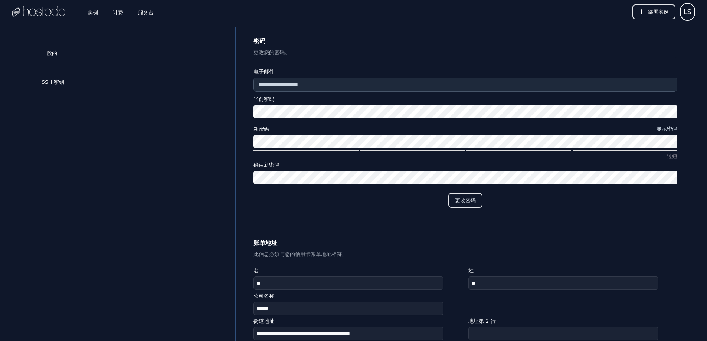
click at [69, 82] on link "SSH 密钥" at bounding box center [130, 82] width 188 height 14
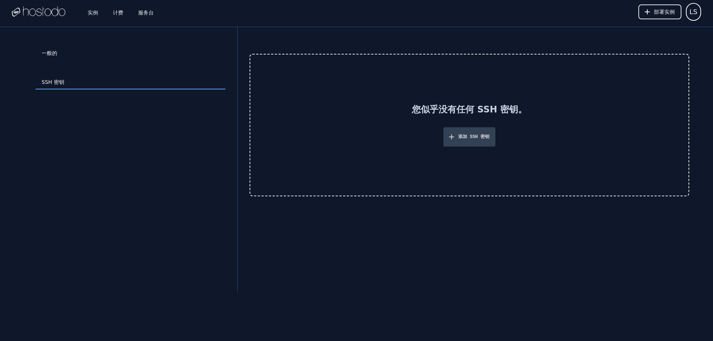
click at [53, 62] on div "一般的" at bounding box center [131, 53] width 190 height 29
click at [55, 52] on font "一般的" at bounding box center [50, 53] width 16 height 6
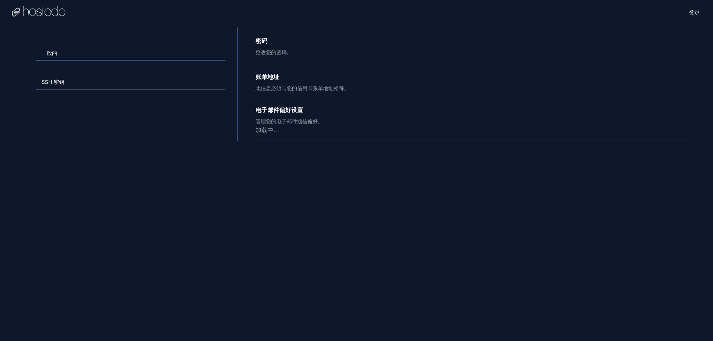
click at [56, 86] on link "SSH 密钥" at bounding box center [131, 82] width 190 height 14
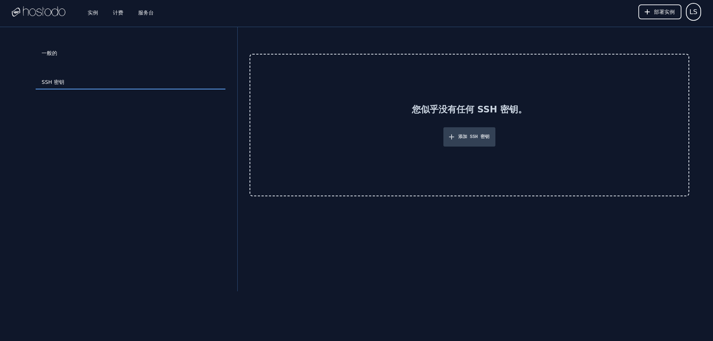
click at [476, 138] on font "添加 SSH 密钥" at bounding box center [473, 136] width 31 height 5
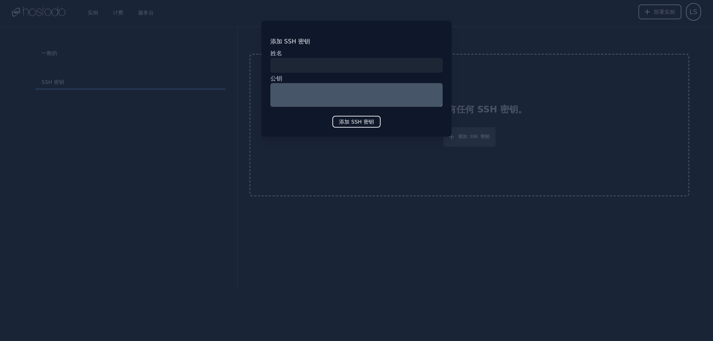
click at [352, 115] on div "添加 SSH 密钥 姓名 公钥 添加 SSH 密钥" at bounding box center [356, 79] width 190 height 116
click at [353, 121] on font "添加 SSH 密钥" at bounding box center [356, 122] width 35 height 6
click at [321, 66] on input "input" at bounding box center [356, 65] width 172 height 15
click at [229, 58] on div at bounding box center [356, 170] width 713 height 341
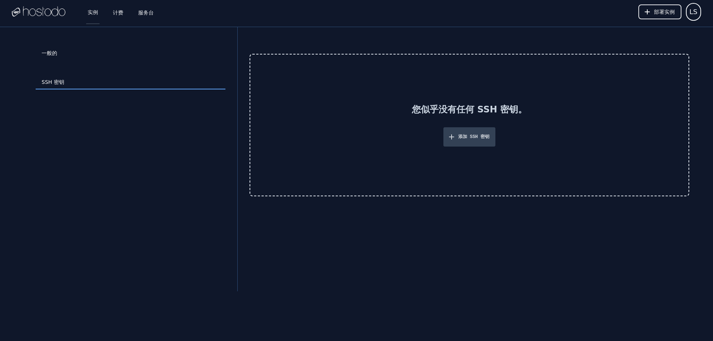
click at [98, 13] on font "实例" at bounding box center [93, 12] width 10 height 6
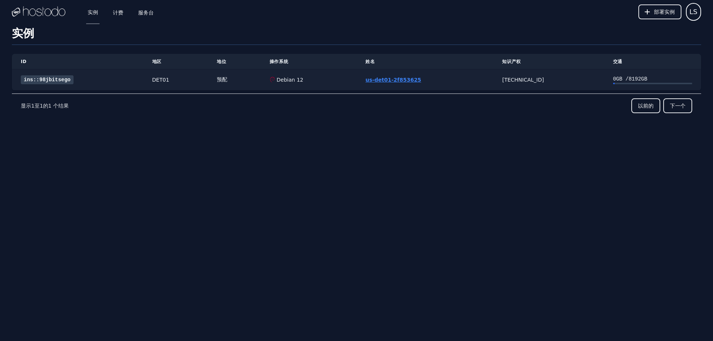
click at [400, 81] on font "us-det01-2f853625" at bounding box center [393, 80] width 56 height 6
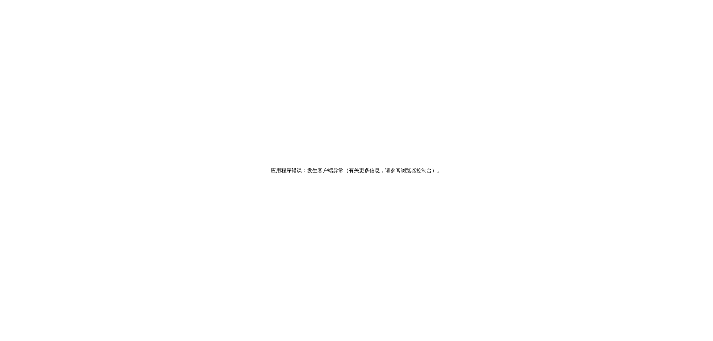
drag, startPoint x: 570, startPoint y: 219, endPoint x: 498, endPoint y: 181, distance: 81.4
click at [570, 219] on div "应用程序错误：发生客户端异常（有关更多信息，请参阅浏览器控制台） 。" at bounding box center [356, 170] width 713 height 341
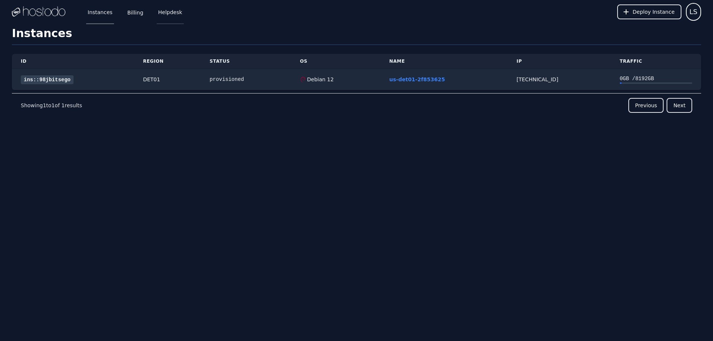
click at [164, 11] on link "Helpdesk" at bounding box center [170, 12] width 27 height 24
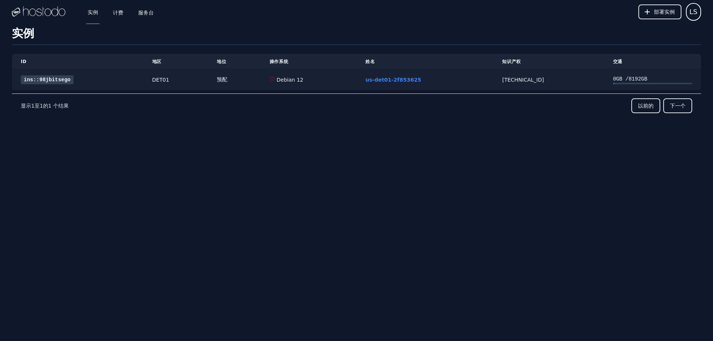
click at [616, 78] on font "GB /" at bounding box center [622, 79] width 13 height 6
click at [385, 81] on font "us-det01-2f853625" at bounding box center [393, 80] width 56 height 6
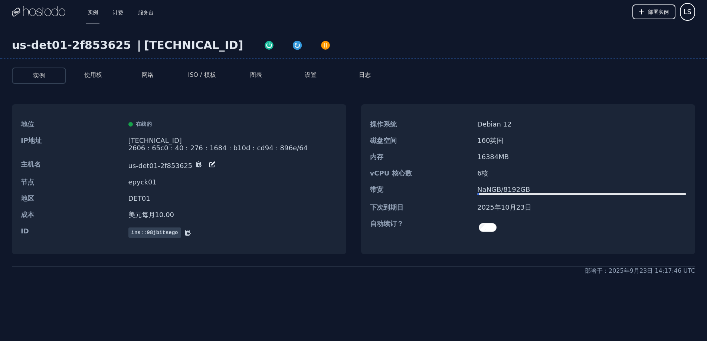
click at [88, 75] on font "使用权" at bounding box center [93, 74] width 18 height 7
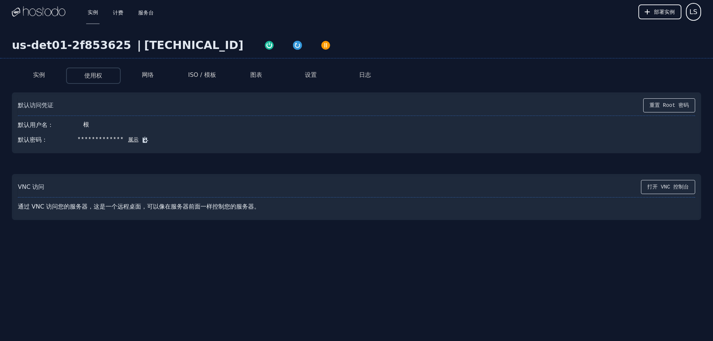
click at [141, 138] on icon at bounding box center [144, 139] width 7 height 7
click at [129, 138] on font "展示" at bounding box center [133, 140] width 10 height 6
drag, startPoint x: 129, startPoint y: 139, endPoint x: 75, endPoint y: 139, distance: 53.4
click at [75, 139] on div "默认密码： hp&:p<ob~0;w*Frk 隐藏" at bounding box center [356, 140] width 677 height 15
copy font "hp&:p<ob~0;w*Frk"
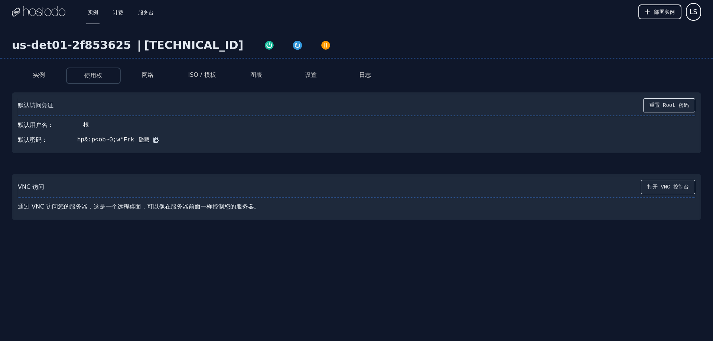
click at [233, 111] on div "默认访问凭证 重置 Root 密码" at bounding box center [356, 107] width 677 height 18
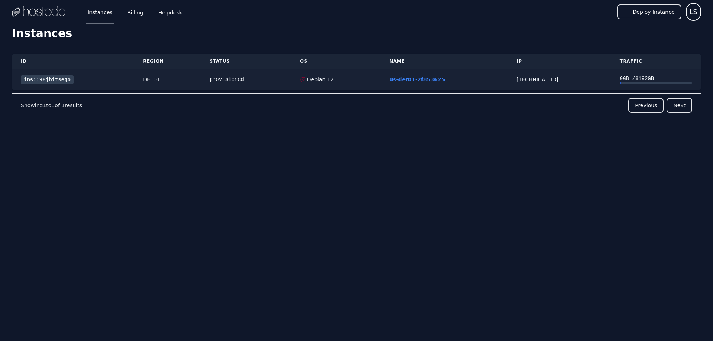
click at [55, 79] on link "ins::98jbitsego" at bounding box center [47, 79] width 53 height 9
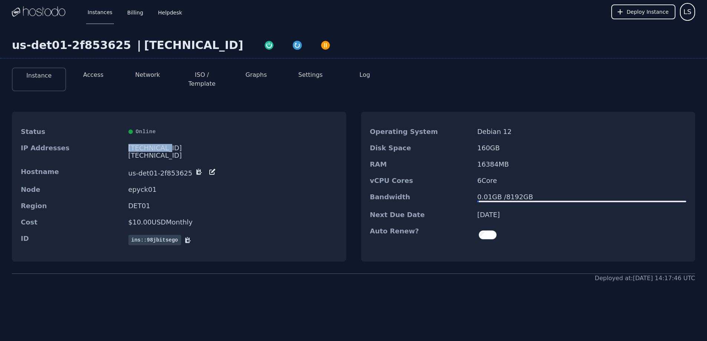
drag, startPoint x: 175, startPoint y: 137, endPoint x: 123, endPoint y: 140, distance: 51.7
click at [123, 140] on div "IP Addresses 66.187.7.92 2606:65c0:40:276:1684:b10d:cd94:896e/64" at bounding box center [179, 152] width 334 height 24
copy div "66.187.7.92"
click div "us-det01-2f853625 | 66.187.7.92 Instance Access Network ISO / Template Graphs S…"
click img "button"
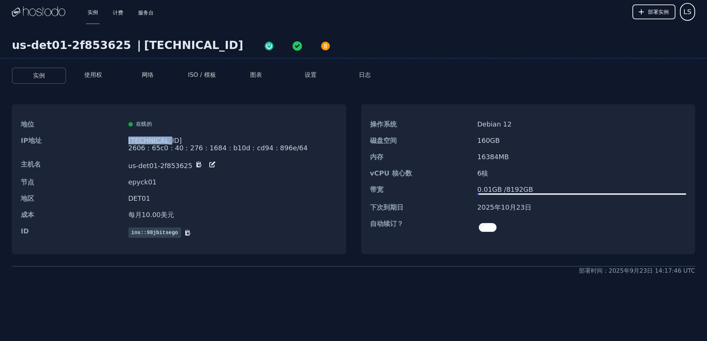
click font "66.187.7.92"
copy font "66.187.7.92"
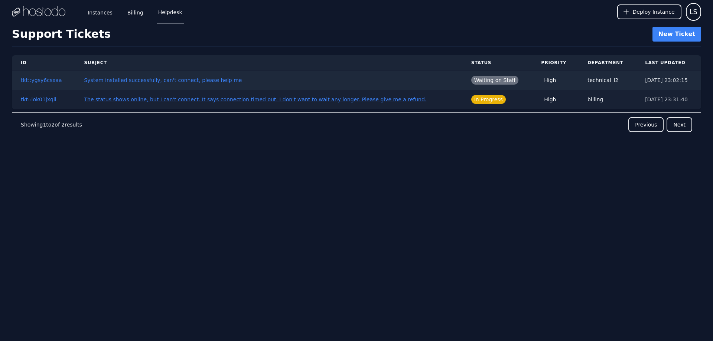
click at [349, 99] on link "The status shows online, but I can't connect. It says connection timed out. I d…" at bounding box center [255, 100] width 342 height 6
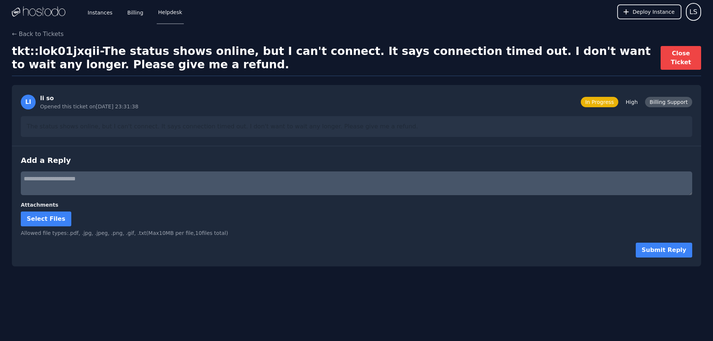
click at [94, 181] on textarea at bounding box center [356, 183] width 671 height 24
paste textarea "**********"
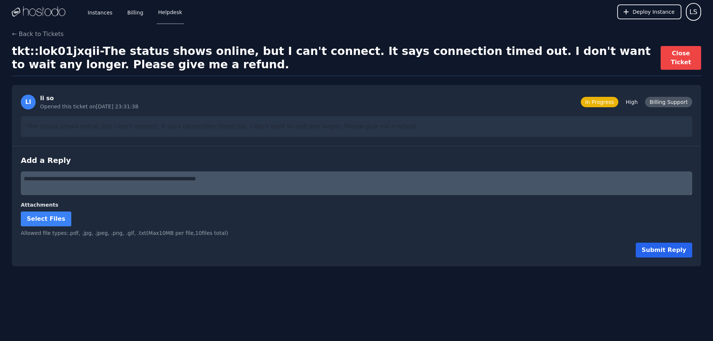
type textarea "**********"
click at [659, 249] on button "Submit Reply" at bounding box center [663, 250] width 56 height 15
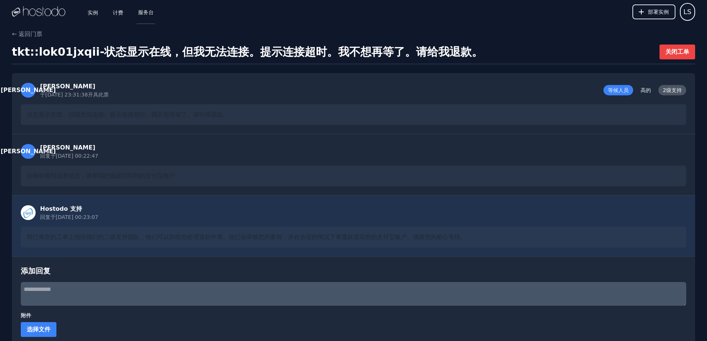
click at [141, 11] on font "服务台" at bounding box center [146, 12] width 16 height 6
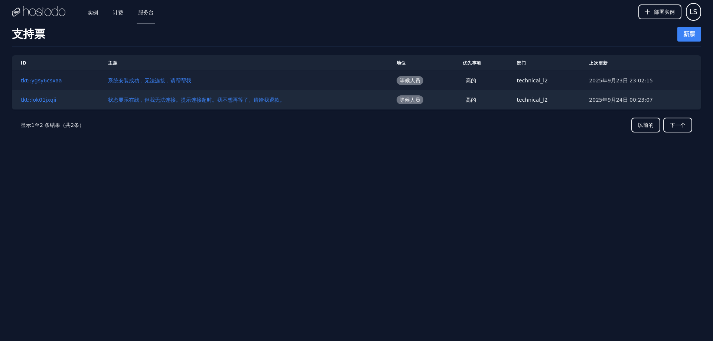
click at [165, 82] on font "系统安装成功，无法连接，请帮帮我" at bounding box center [149, 81] width 83 height 6
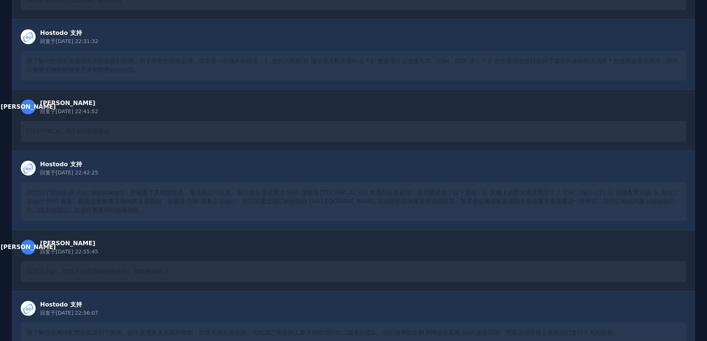
scroll to position [369, 0]
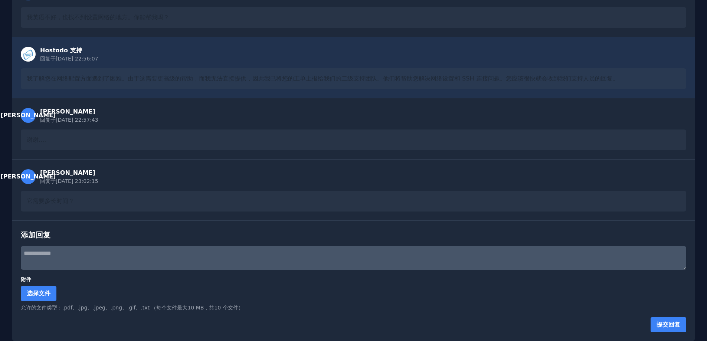
drag, startPoint x: 330, startPoint y: 100, endPoint x: 287, endPoint y: 210, distance: 118.5
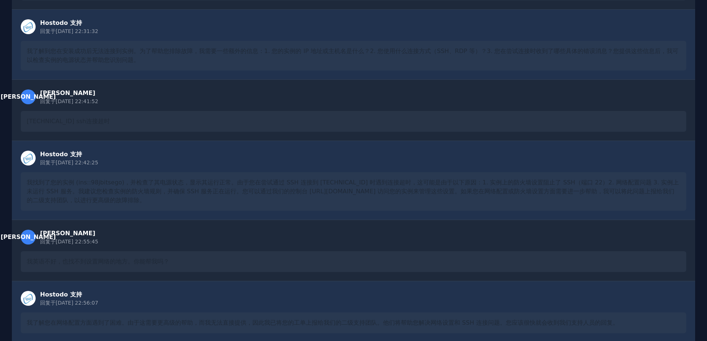
scroll to position [0, 0]
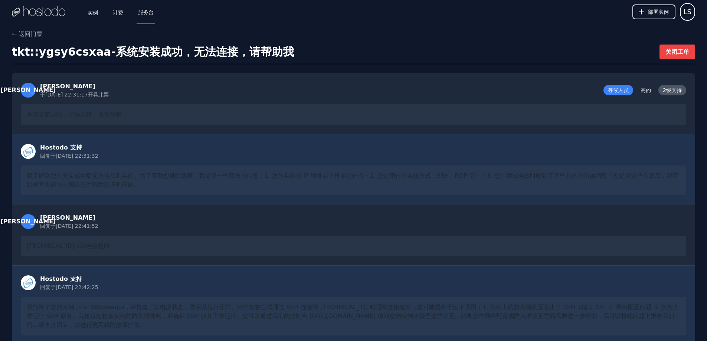
drag, startPoint x: 244, startPoint y: 189, endPoint x: 183, endPoint y: 56, distance: 145.5
click at [145, 13] on font "服务台" at bounding box center [146, 12] width 16 height 6
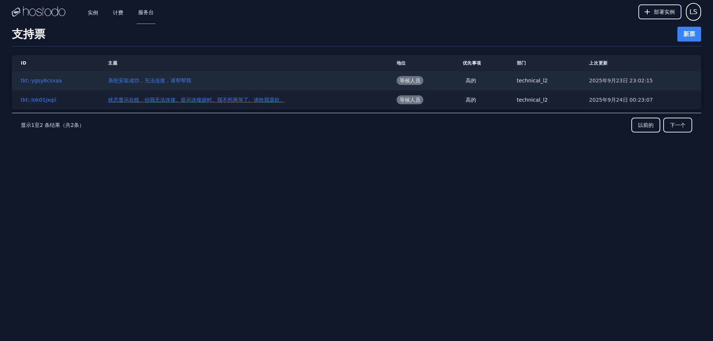
click at [229, 98] on font "状态显示在线，但我无法连接。提示连接超时。我不想再等了。请给我退款。" at bounding box center [196, 100] width 177 height 6
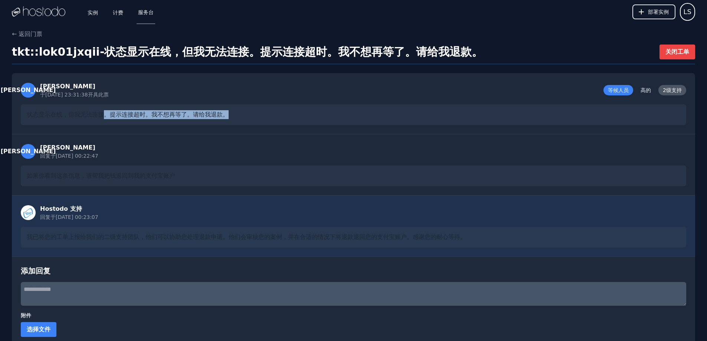
drag, startPoint x: 107, startPoint y: 115, endPoint x: 239, endPoint y: 114, distance: 132.1
click at [239, 114] on div "状态显示在线，但我无法连接。提示连接超时。我不想再等了。请给我退款。" at bounding box center [354, 114] width 666 height 21
click at [196, 152] on div "[PERSON_NAME] 回复于 [DATE] 00:22:47" at bounding box center [354, 151] width 666 height 16
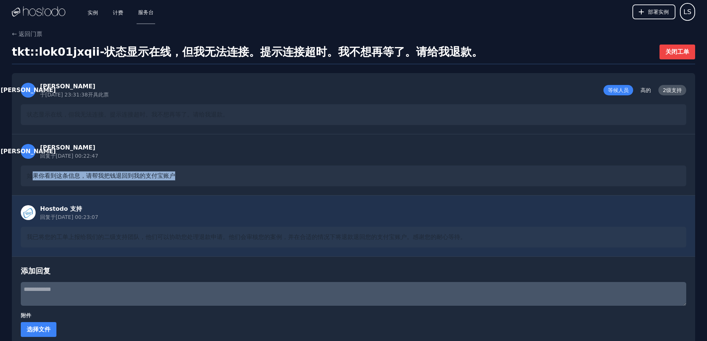
drag, startPoint x: 31, startPoint y: 175, endPoint x: 196, endPoint y: 178, distance: 164.5
click at [196, 178] on div "如果你看到这条信息，请帮我把钱退回到我的支付宝账户" at bounding box center [354, 176] width 666 height 21
click at [205, 219] on div "Hostodo 支持 回复于 [DATE] 00:23:07" at bounding box center [354, 213] width 666 height 16
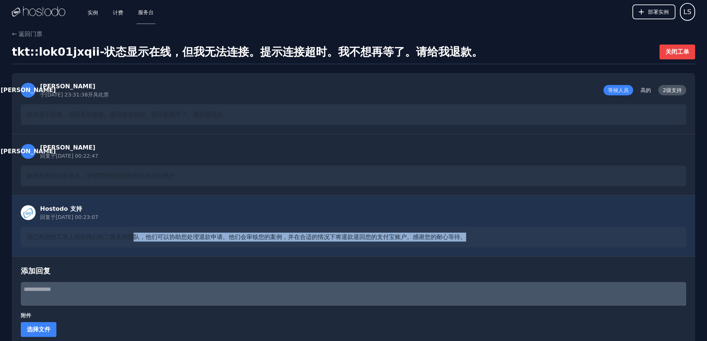
drag, startPoint x: 162, startPoint y: 239, endPoint x: 469, endPoint y: 239, distance: 306.6
click at [469, 239] on div "我已将您的工单上报给我们的二级支持团队，他们可以协助您处理退款申请。他们会审核您的案例，并在合适的情况下将退款退回您的支付宝账户。感谢您的耐心等待。" at bounding box center [354, 237] width 666 height 21
click at [481, 230] on div "我已将您的工单上报给我们的二级支持团队，他们可以协助您处理退款申请。他们会审核您的案例，并在合适的情况下将退款退回您的支付宝账户。感谢您的耐心等待。" at bounding box center [354, 237] width 666 height 21
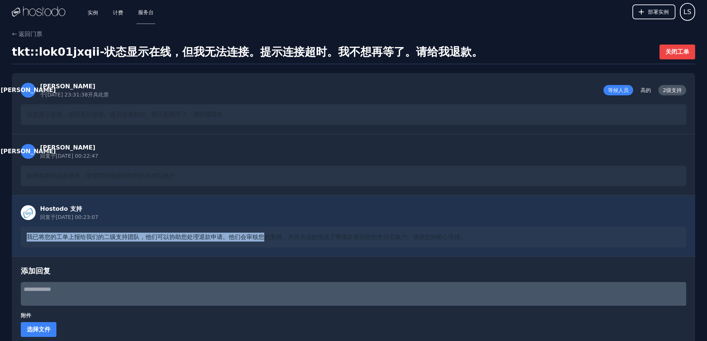
drag, startPoint x: 22, startPoint y: 236, endPoint x: 267, endPoint y: 232, distance: 245.8
click at [267, 232] on div "我已将您的工单上报给我们的二级支持团队，他们可以协助您处理退款申请。他们会审核您的案例，并在合适的情况下将退款退回您的支付宝账户。感谢您的耐心等待。" at bounding box center [354, 237] width 666 height 21
click at [216, 212] on div "Hostodo 支持 回复于 [DATE] 00:23:07" at bounding box center [354, 213] width 666 height 16
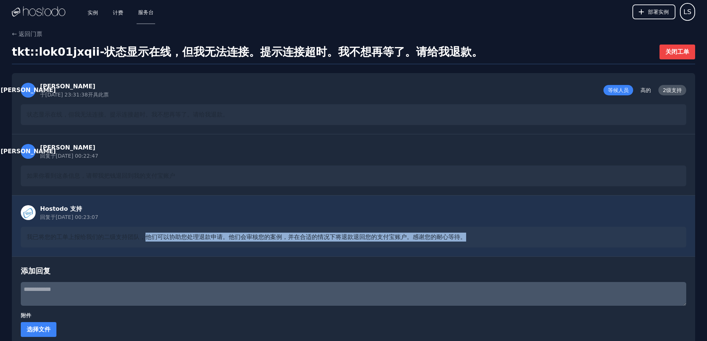
drag, startPoint x: 143, startPoint y: 239, endPoint x: 418, endPoint y: 244, distance: 274.7
click at [472, 235] on div "我已将您的工单上报给我们的二级支持团队，他们可以协助您处理退款申请。他们会审核您的案例，并在合适的情况下将退款退回您的支付宝账户。感谢您的耐心等待。" at bounding box center [354, 237] width 666 height 21
click at [147, 255] on div "Hostodo 支持 回复于 [DATE] 00:23:07 我已将您的工单上报给我们的二级支持团队，他们可以协助您处理退款申请。他们会审核您的案例，并在合适…" at bounding box center [353, 225] width 683 height 61
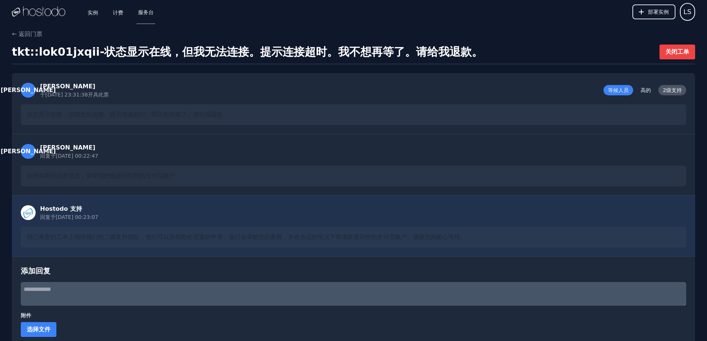
click at [94, 287] on textarea at bounding box center [354, 294] width 666 height 24
paste textarea "**********"
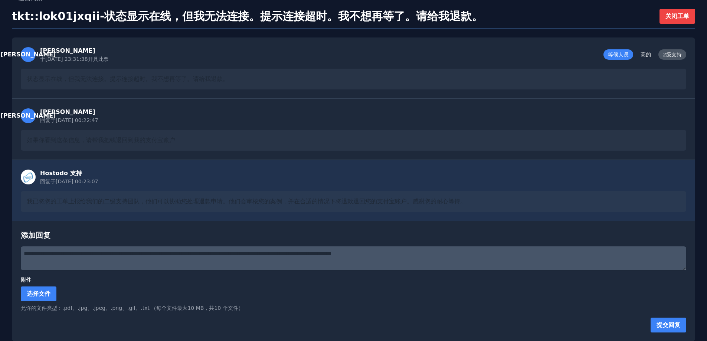
scroll to position [36, 0]
type textarea "**********"
click at [671, 320] on button "提交回复" at bounding box center [669, 324] width 36 height 15
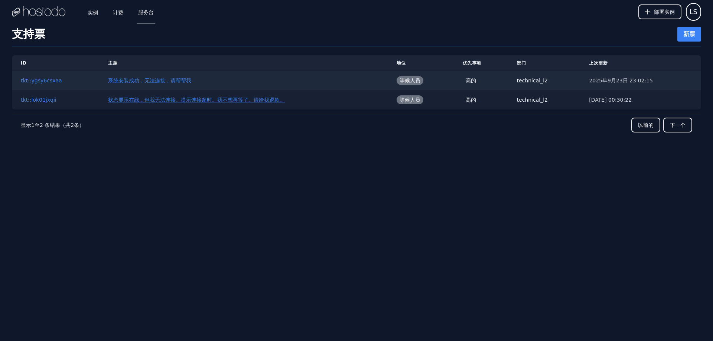
click at [222, 102] on font "状态显示在线，但我无法连接。提示连接超时。我不想再等了。请给我退款。" at bounding box center [196, 100] width 177 height 6
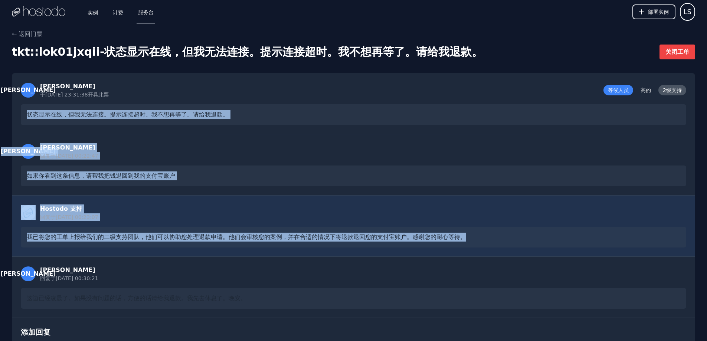
drag, startPoint x: 184, startPoint y: 115, endPoint x: 512, endPoint y: 242, distance: 351.6
click at [512, 242] on div "李 李索 于2025/9/23 23:31:38 开具此票 等候人员 高的 2级支持 状态显示在线，但我无法连接。提示连接超时。我不想再等了。请给我退款。 李…" at bounding box center [353, 255] width 683 height 365
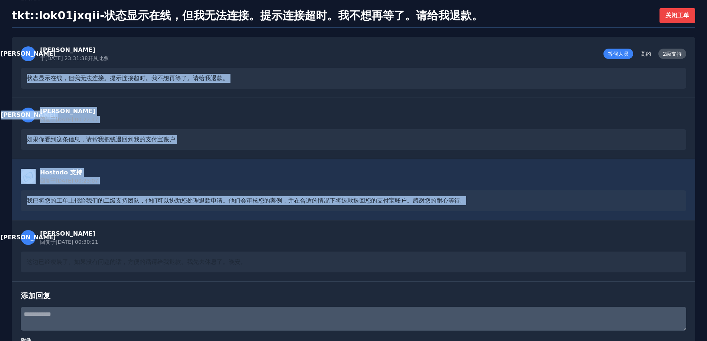
scroll to position [74, 0]
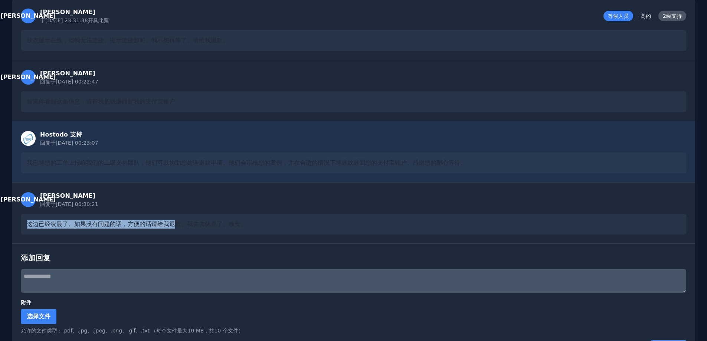
drag, startPoint x: 22, startPoint y: 221, endPoint x: 173, endPoint y: 225, distance: 151.5
click at [173, 225] on div "这边已经凌晨了。如果没有问题的话，方便的话请给我退款。我先去休息了。晚安。" at bounding box center [354, 224] width 666 height 21
click at [102, 229] on div "这边已经凌晨了。如果没有问题的话，方便的话请给我退款。我先去休息了。晚安。" at bounding box center [354, 224] width 666 height 21
drag, startPoint x: 83, startPoint y: 223, endPoint x: 238, endPoint y: 223, distance: 155.1
click at [238, 223] on font "这边已经凌晨了。如果没有问题的话，方便的话请给我退款。我先去休息了。晚安。" at bounding box center [137, 223] width 220 height 7
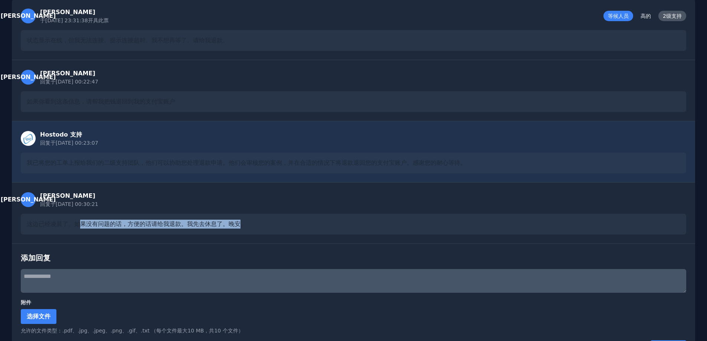
click at [170, 228] on font "这边已经凌晨了。如果没有问题的话，方便的话请给我退款。我先去休息了。晚安。" at bounding box center [137, 223] width 220 height 7
drag, startPoint x: 135, startPoint y: 224, endPoint x: 267, endPoint y: 225, distance: 131.4
click at [267, 225] on div "这边已经凌晨了。如果没有问题的话，方便的话请给我退款。我先去休息了。晚安。" at bounding box center [354, 224] width 666 height 21
click at [282, 223] on div "这边已经凌晨了。如果没有问题的话，方便的话请给我退款。我先去休息了。晚安。" at bounding box center [354, 224] width 666 height 21
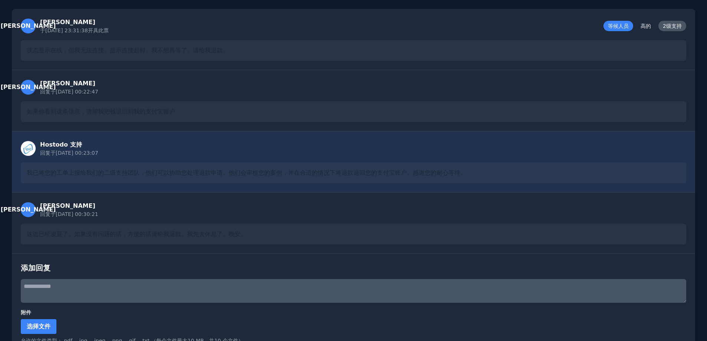
scroll to position [60, 0]
